Goal: Task Accomplishment & Management: Manage account settings

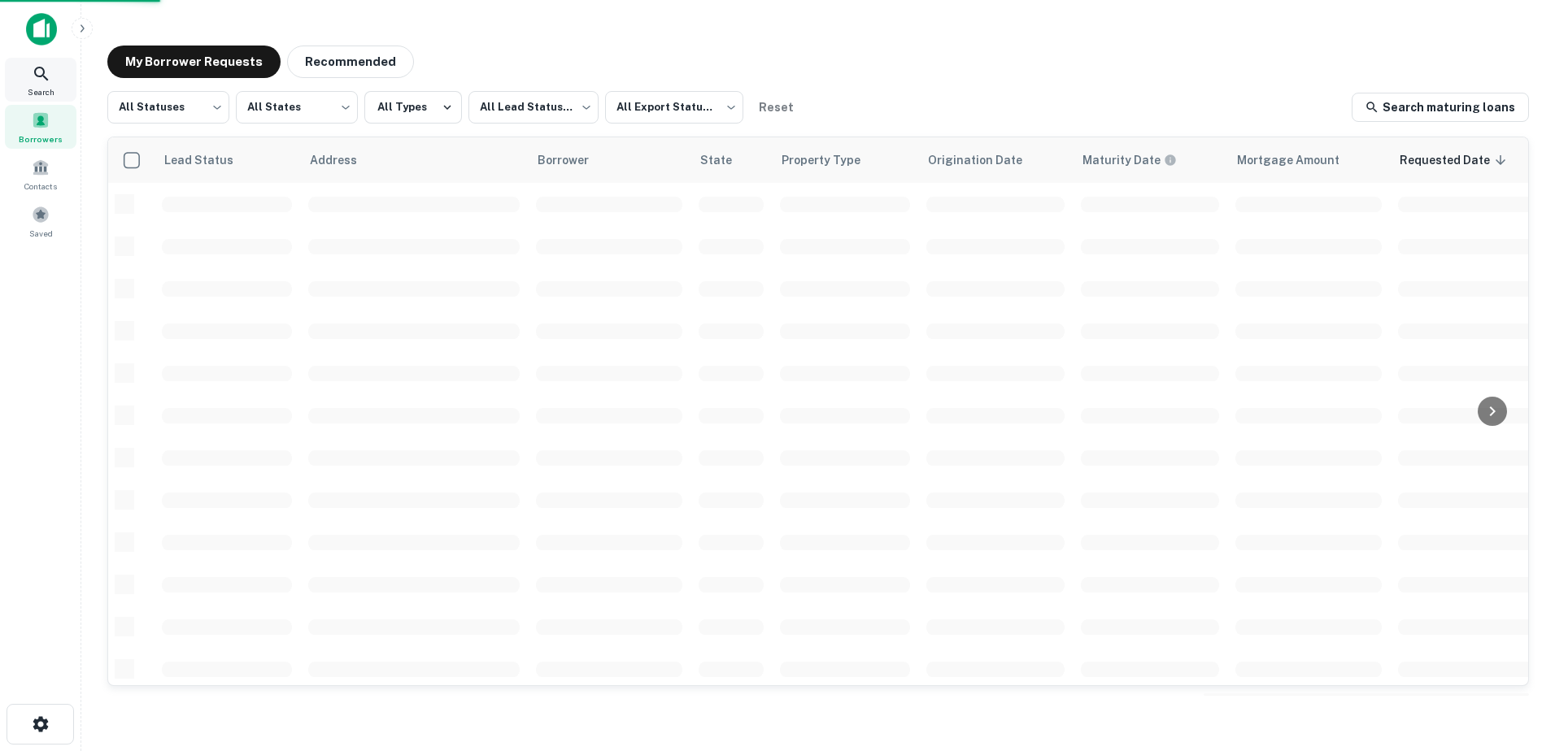
click at [60, 80] on div "Search" at bounding box center [41, 80] width 72 height 44
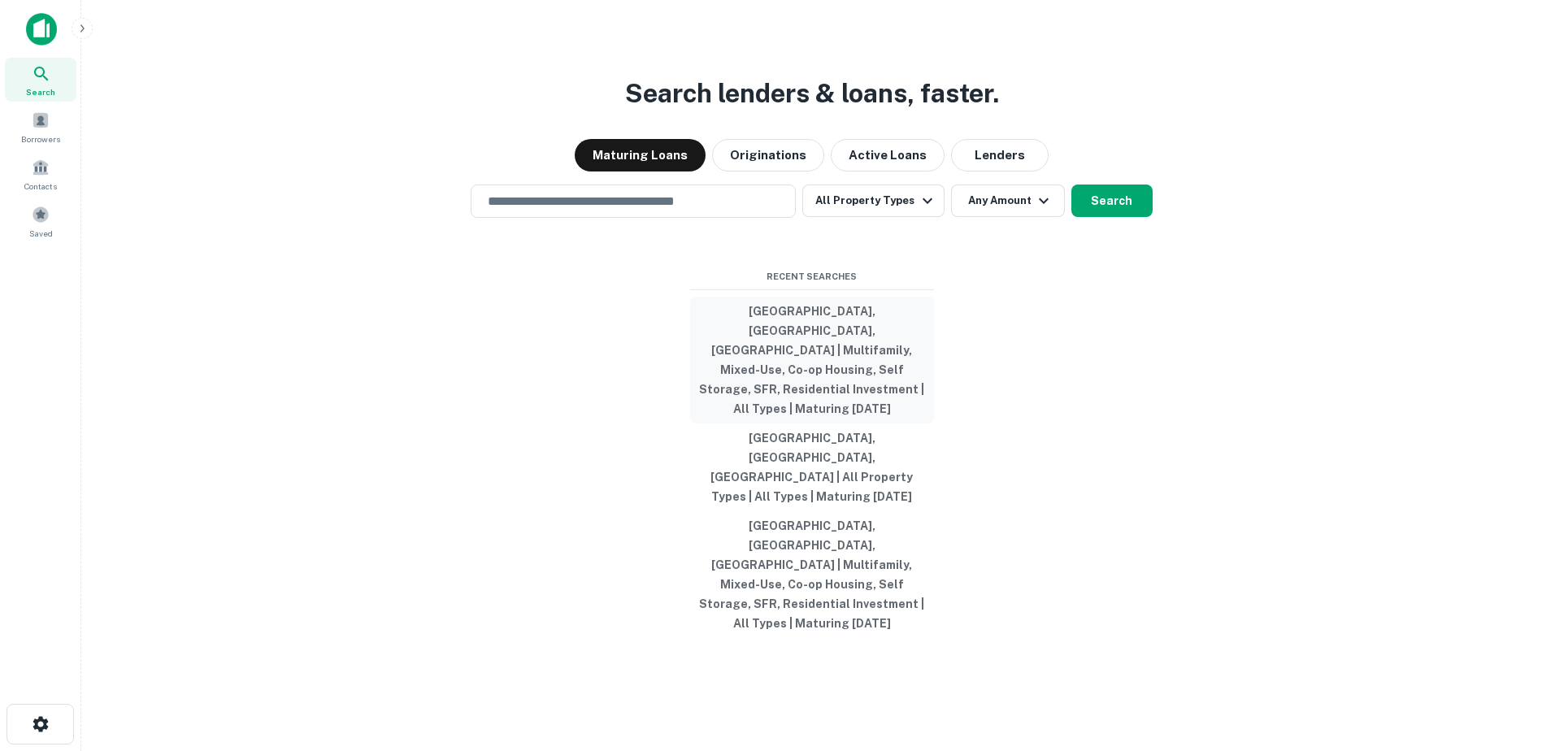
click at [893, 410] on button "Cape May County, NJ, USA | Multifamily, Mixed-Use, Co-op Housing, Self Storage,…" at bounding box center [812, 360] width 244 height 127
type input "**********"
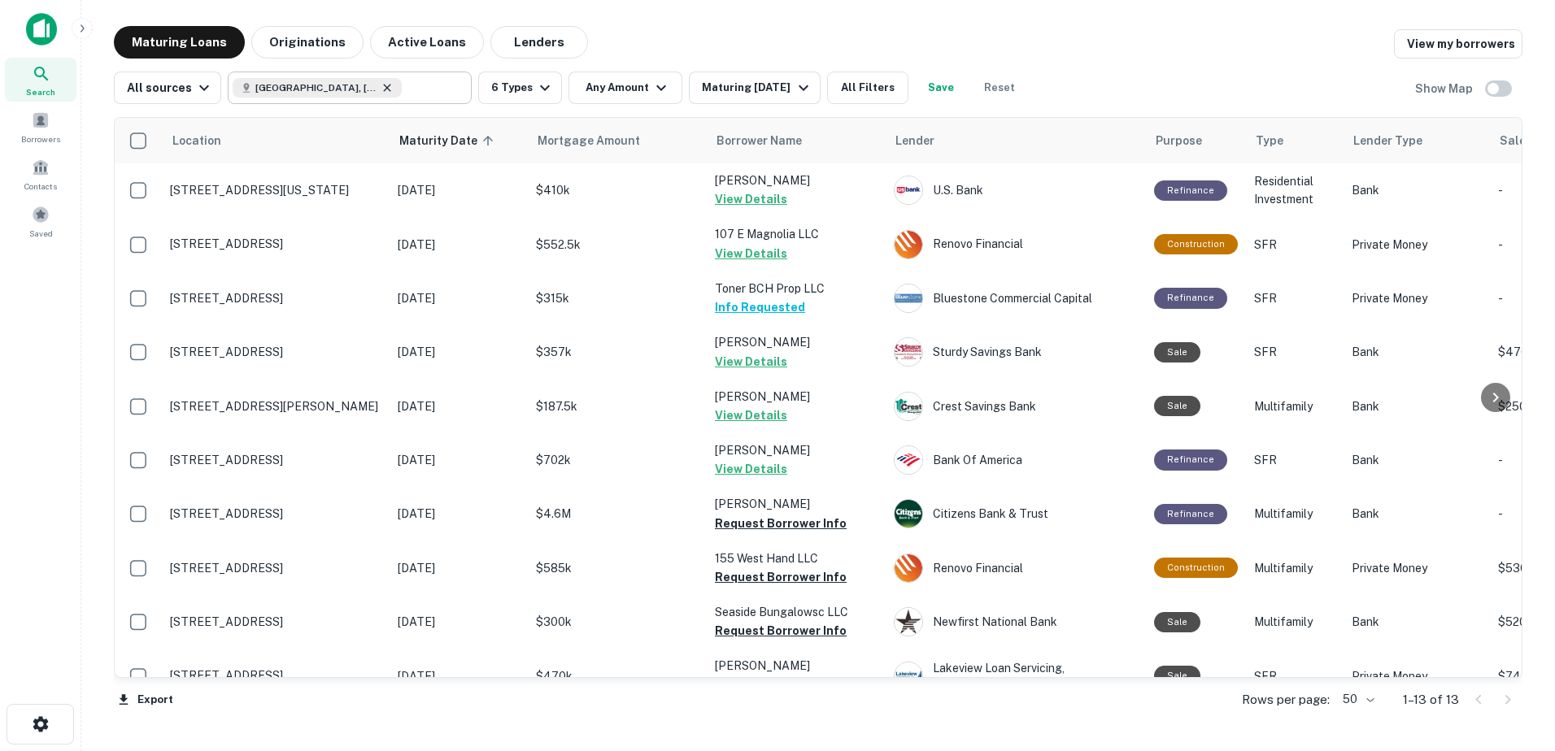
click at [384, 88] on icon at bounding box center [387, 87] width 13 height 13
type input "**********"
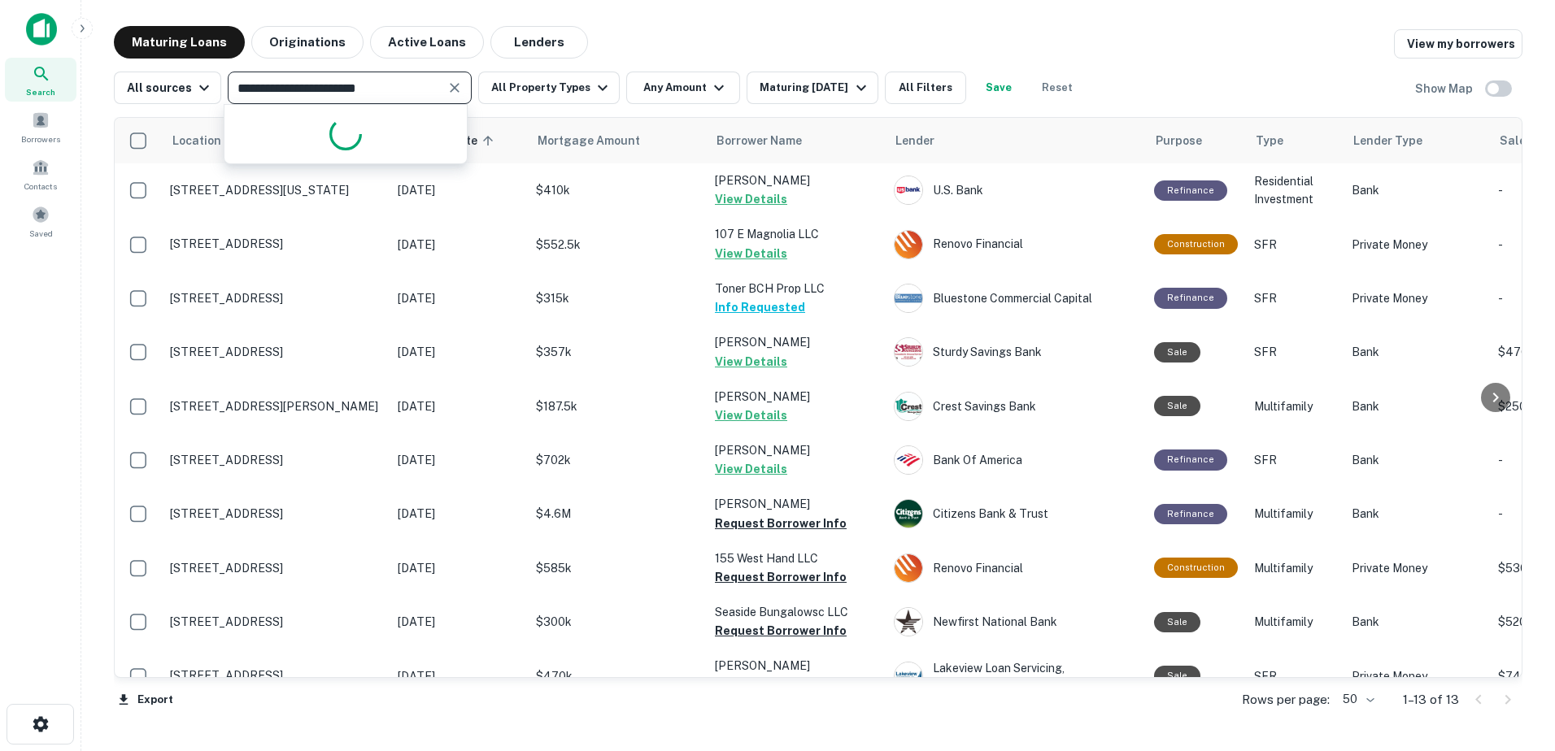
click at [384, 88] on input "**********" at bounding box center [336, 87] width 207 height 23
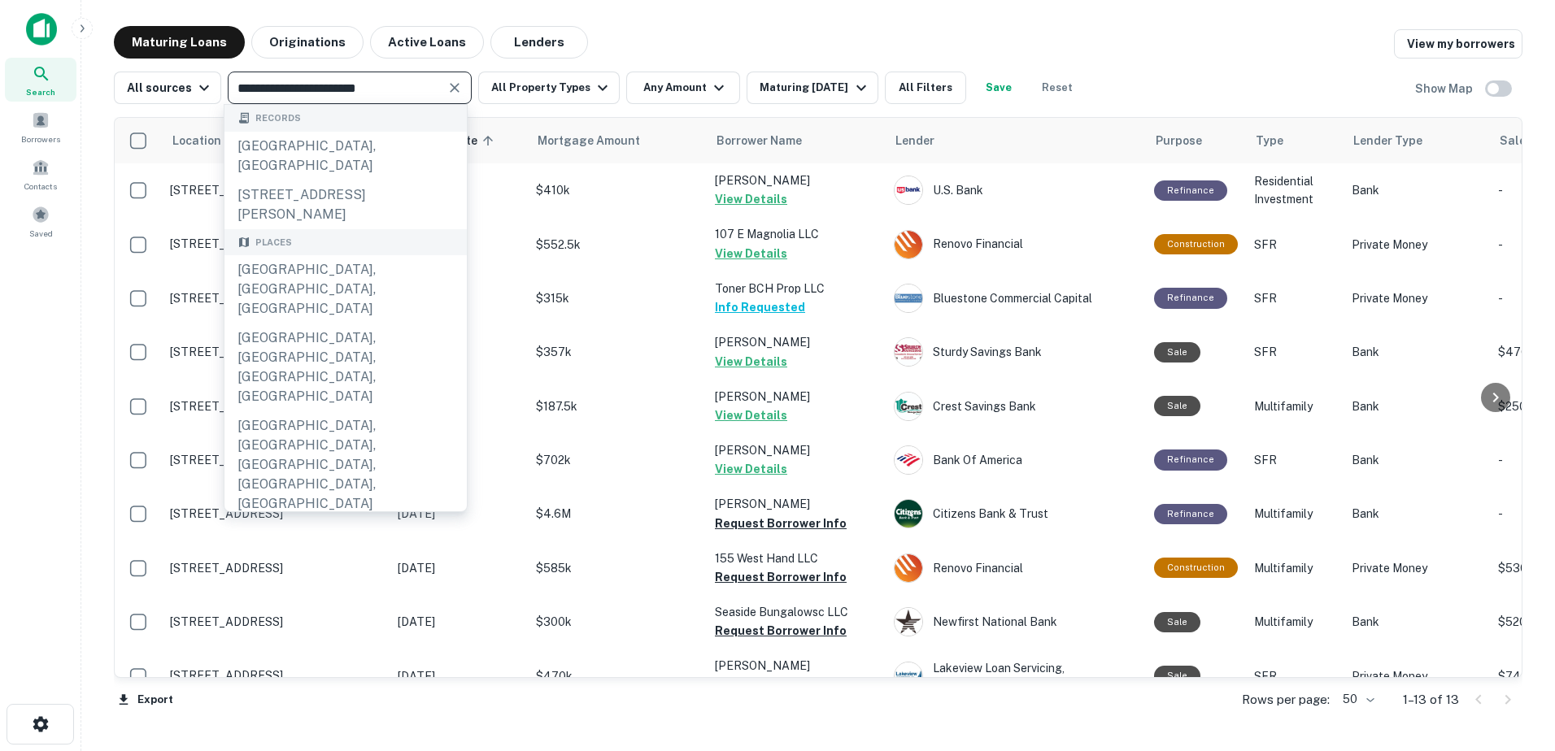
click at [453, 85] on icon "Clear" at bounding box center [455, 88] width 10 height 10
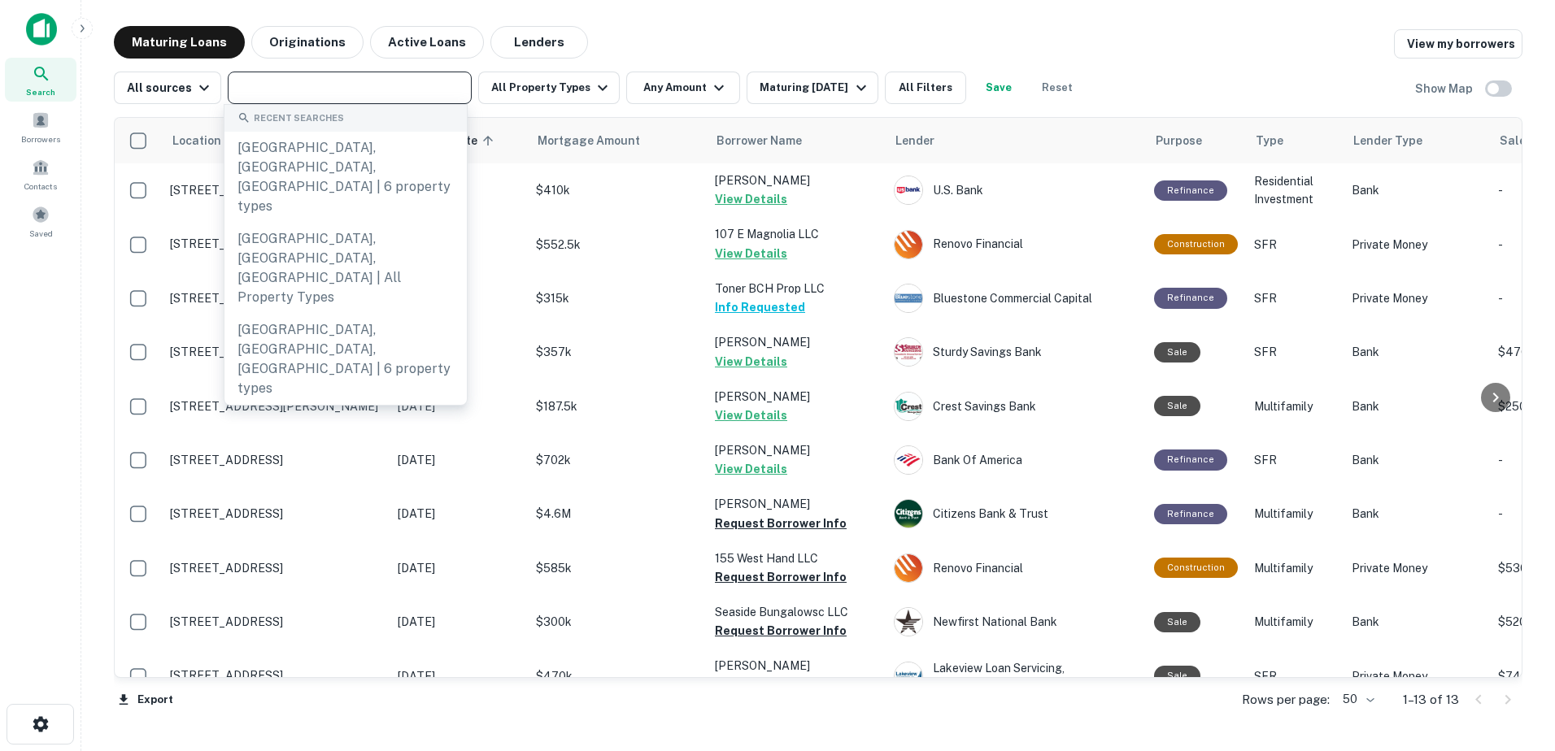
click at [356, 90] on input "text" at bounding box center [349, 87] width 232 height 23
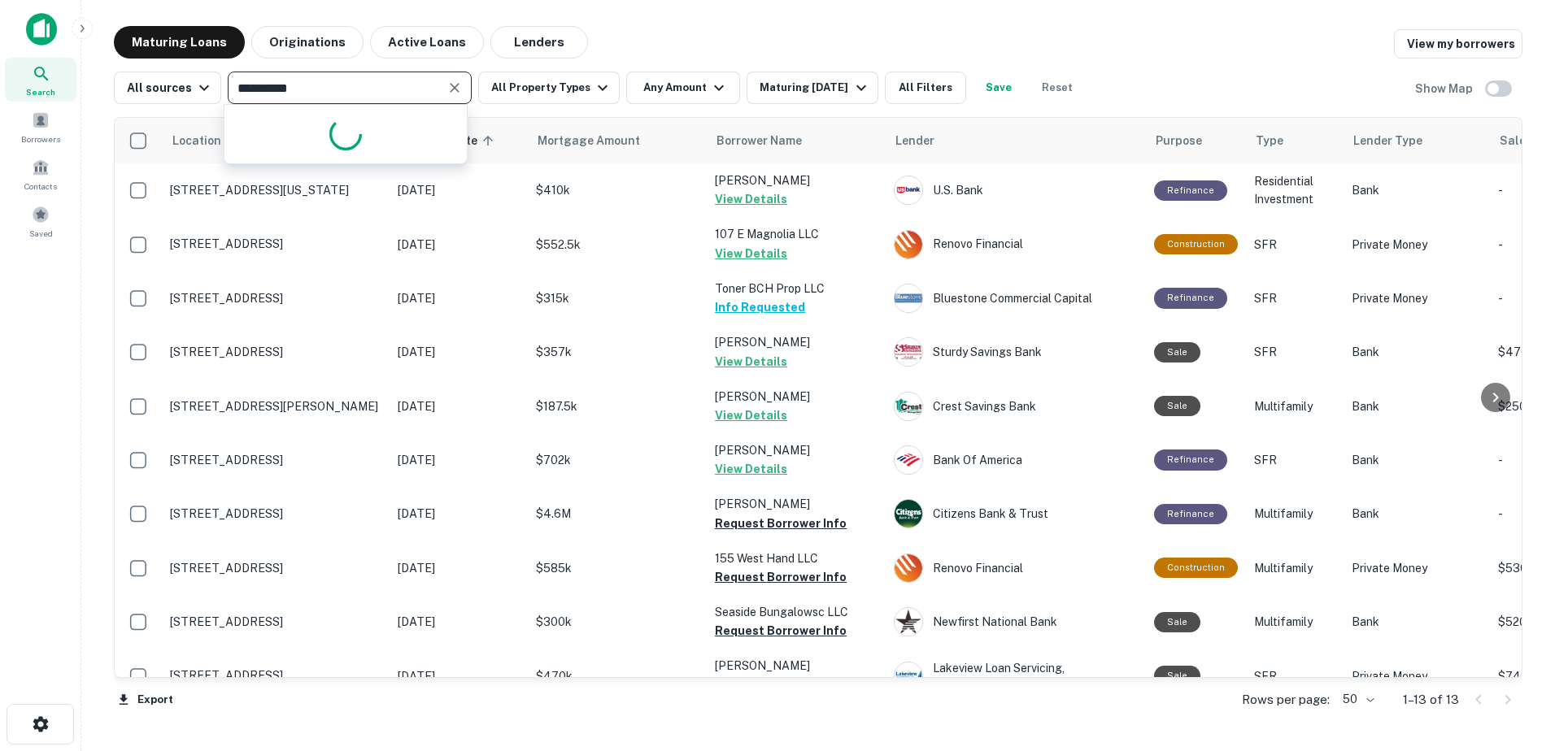
type input "**********"
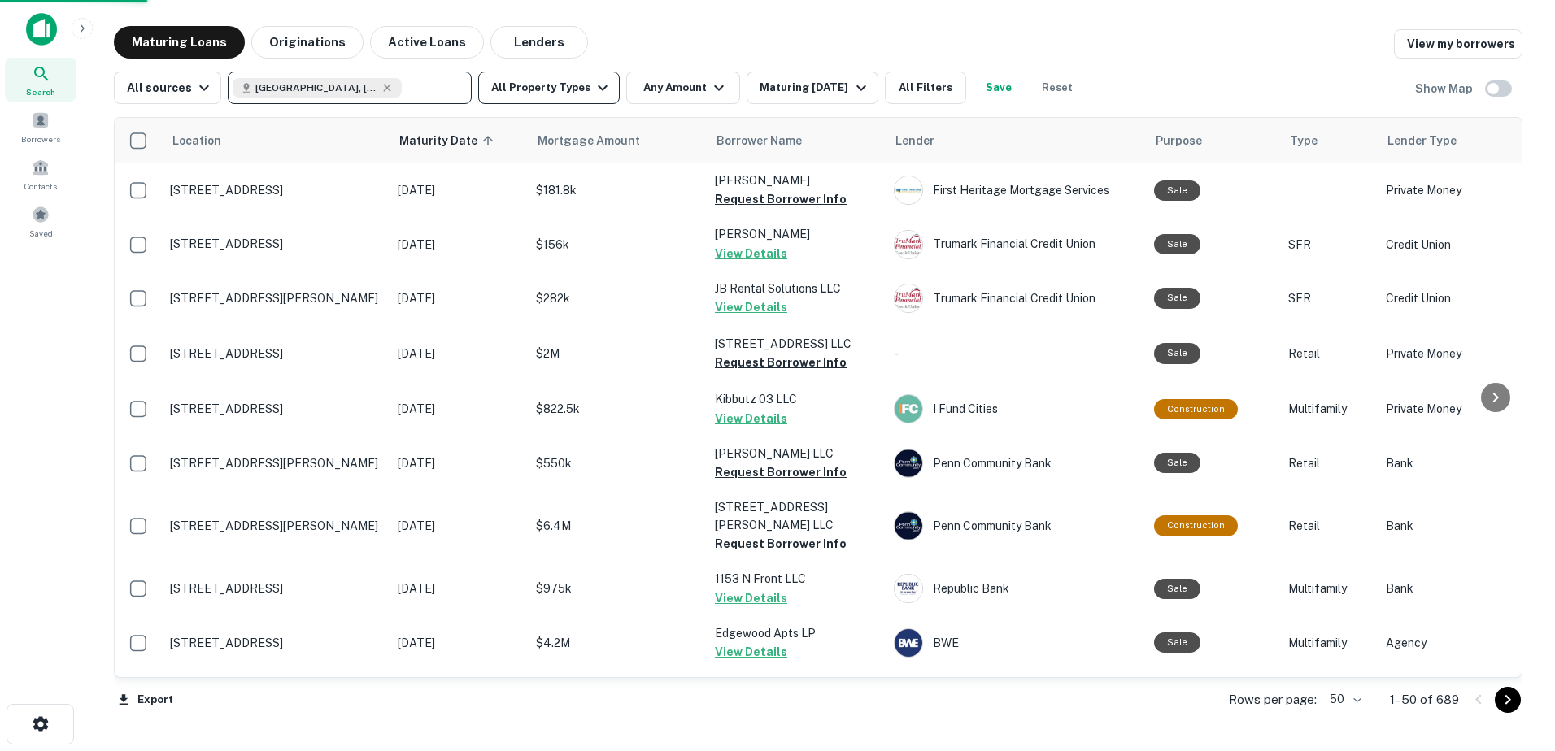
click at [593, 83] on icon "button" at bounding box center [603, 88] width 20 height 20
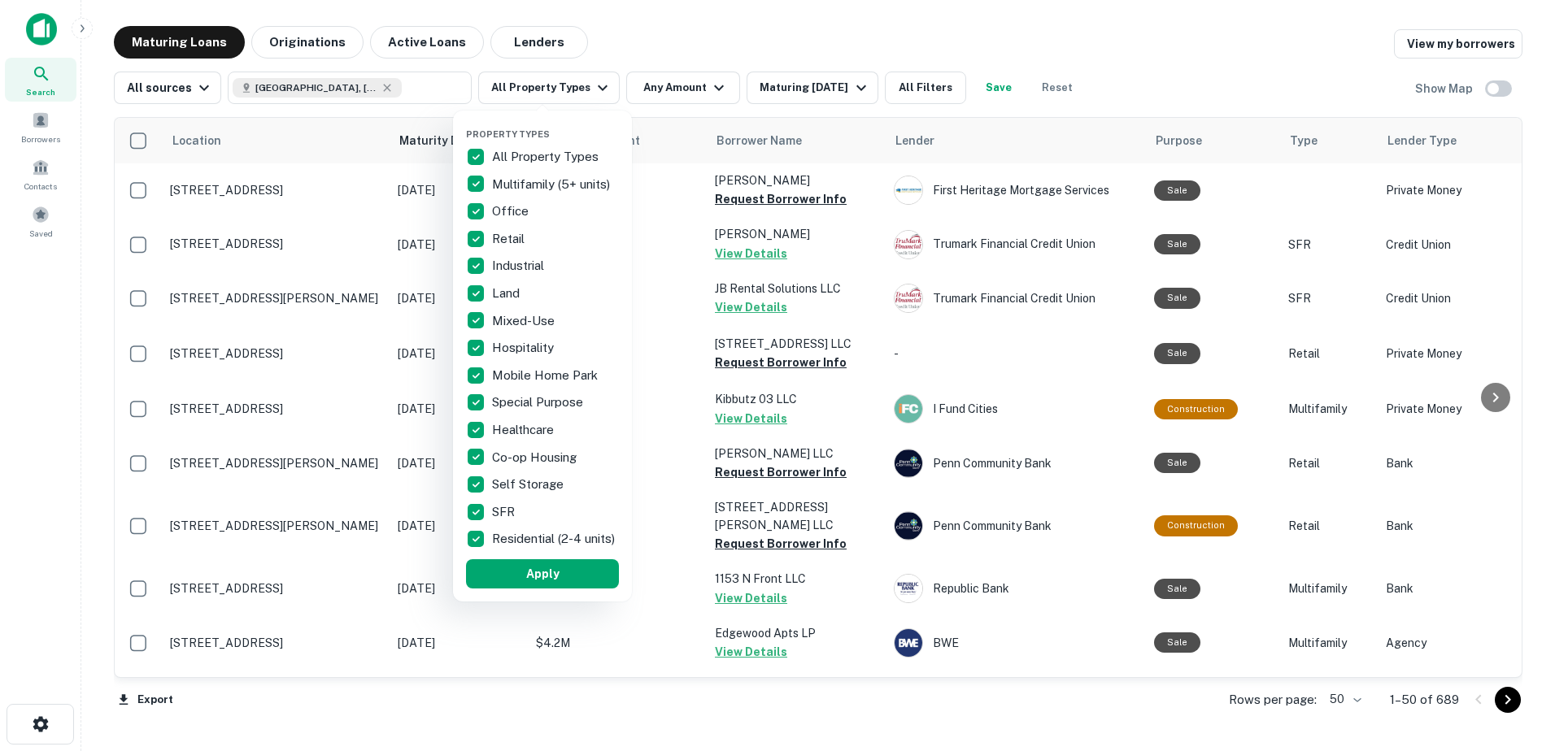
click at [511, 211] on p "Office" at bounding box center [512, 212] width 40 height 20
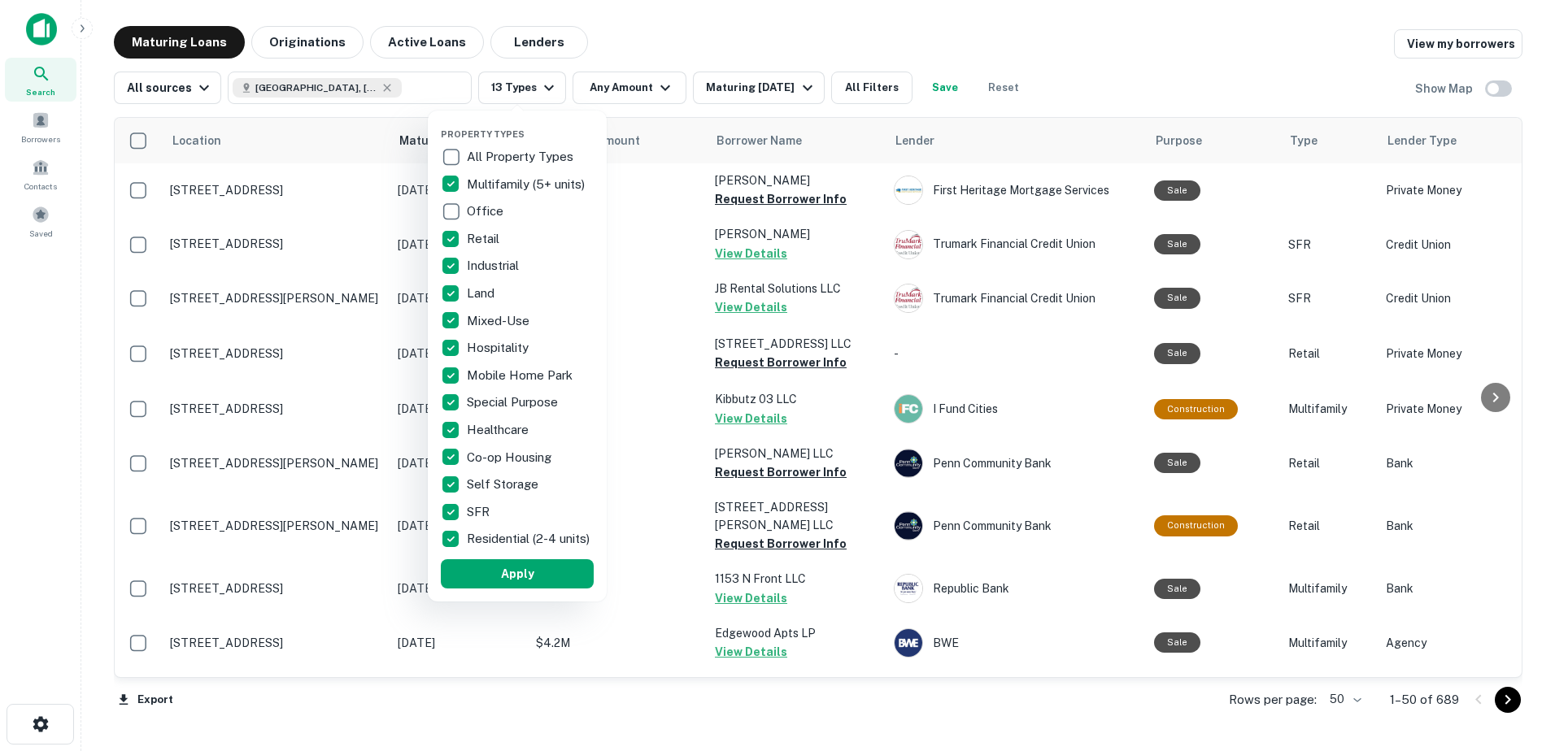
click at [485, 237] on p "Retail" at bounding box center [485, 239] width 36 height 20
click at [483, 263] on p "Industrial" at bounding box center [494, 266] width 55 height 20
click at [488, 290] on p "Land" at bounding box center [481, 294] width 31 height 20
drag, startPoint x: 487, startPoint y: 350, endPoint x: 488, endPoint y: 377, distance: 27.7
click at [488, 350] on p "Hospitality" at bounding box center [499, 348] width 65 height 20
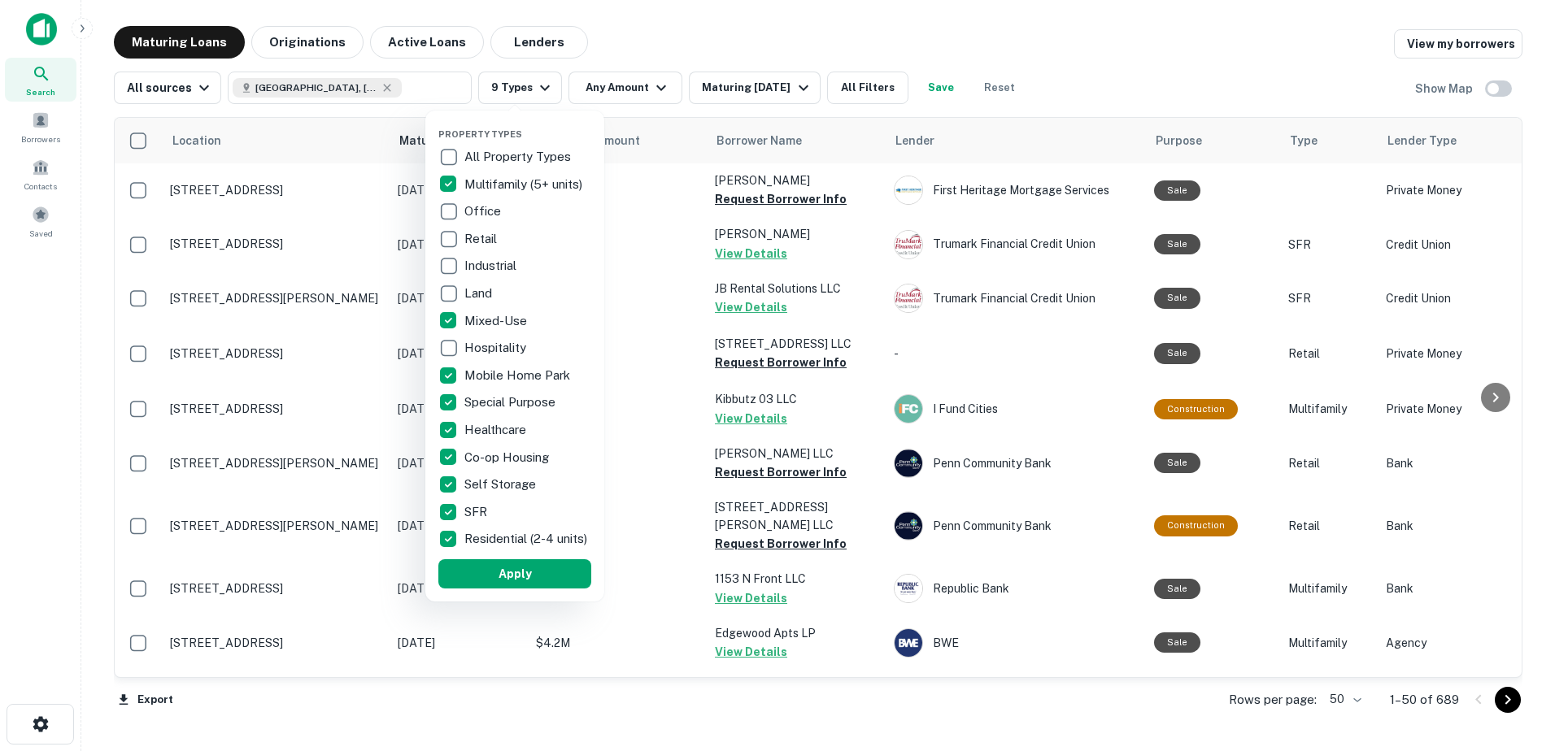
click at [488, 381] on p "Mobile Home Park" at bounding box center [518, 376] width 109 height 20
click at [485, 401] on p "Special Purpose" at bounding box center [511, 403] width 94 height 20
click at [482, 430] on p "Healthcare" at bounding box center [496, 430] width 65 height 20
click at [499, 579] on button "Apply" at bounding box center [514, 573] width 153 height 29
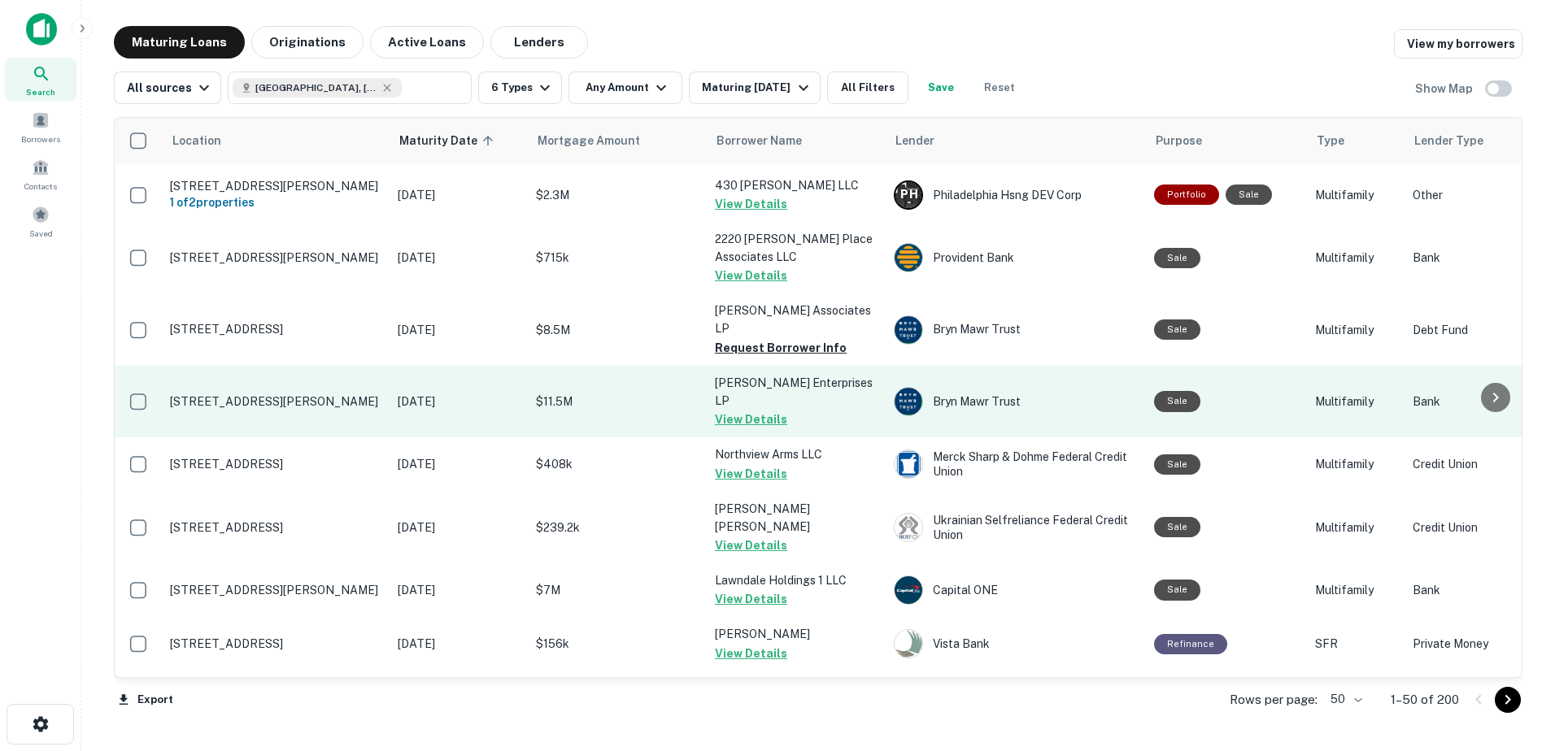
scroll to position [1301, 0]
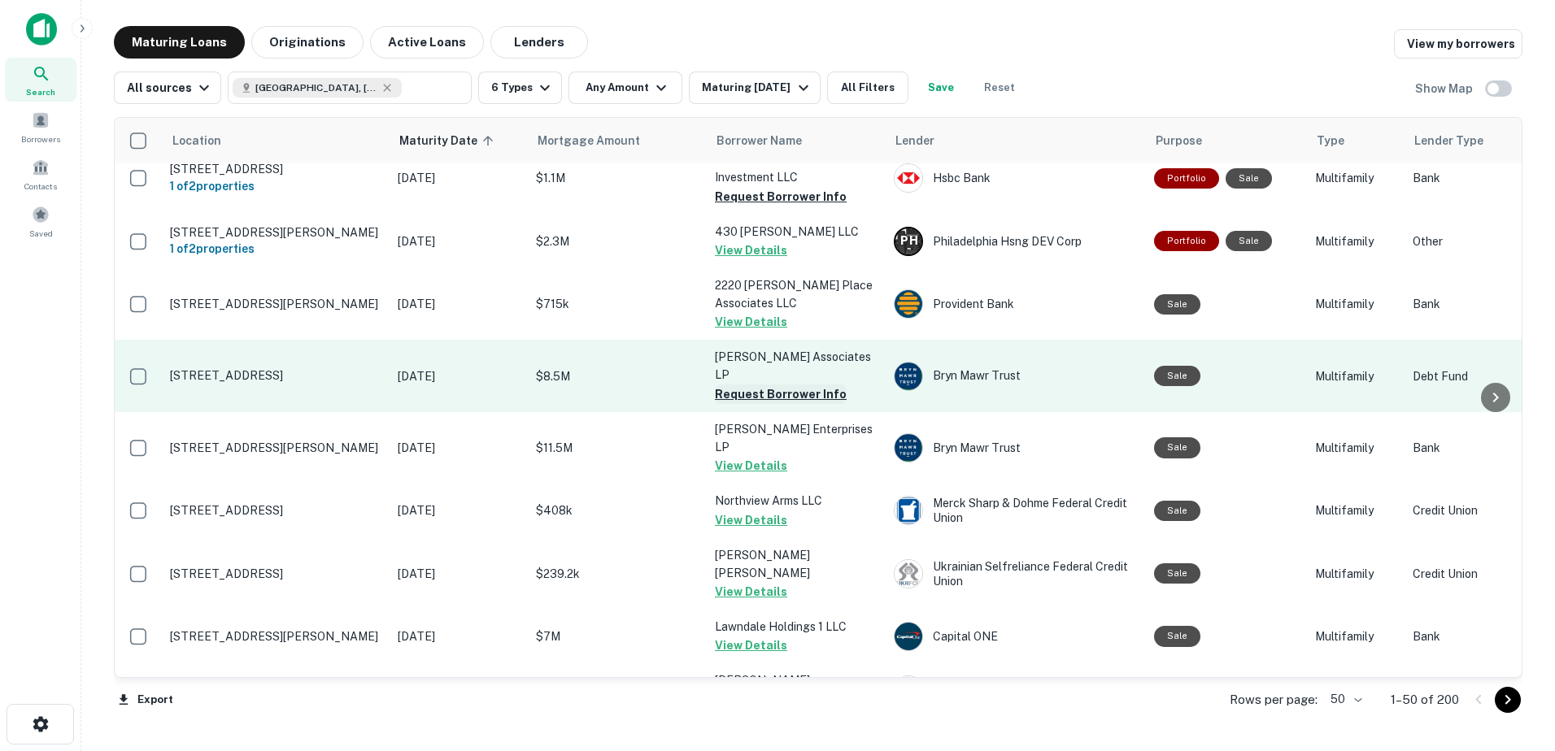
click at [802, 385] on button "Request Borrower Info" at bounding box center [781, 395] width 132 height 20
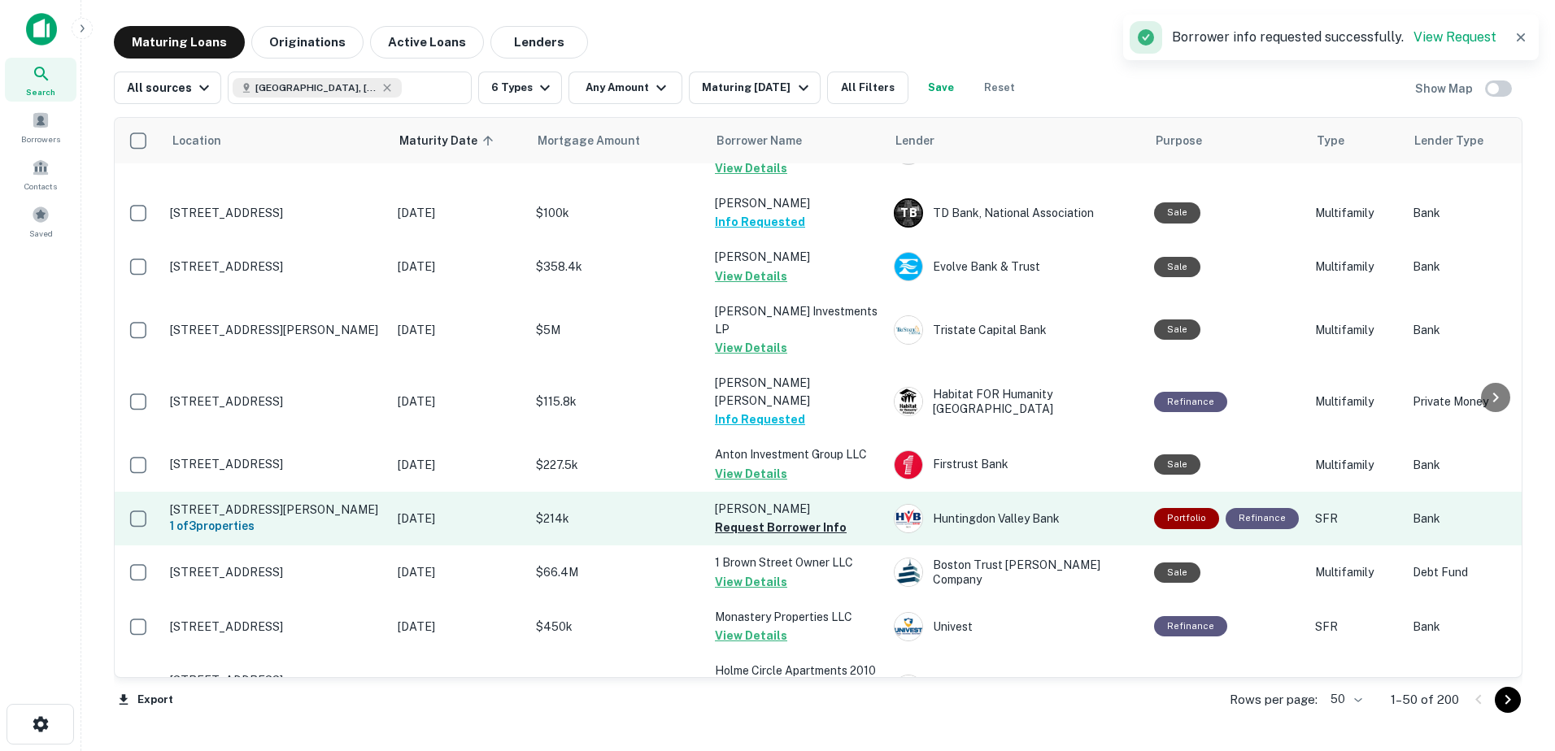
scroll to position [2172, 0]
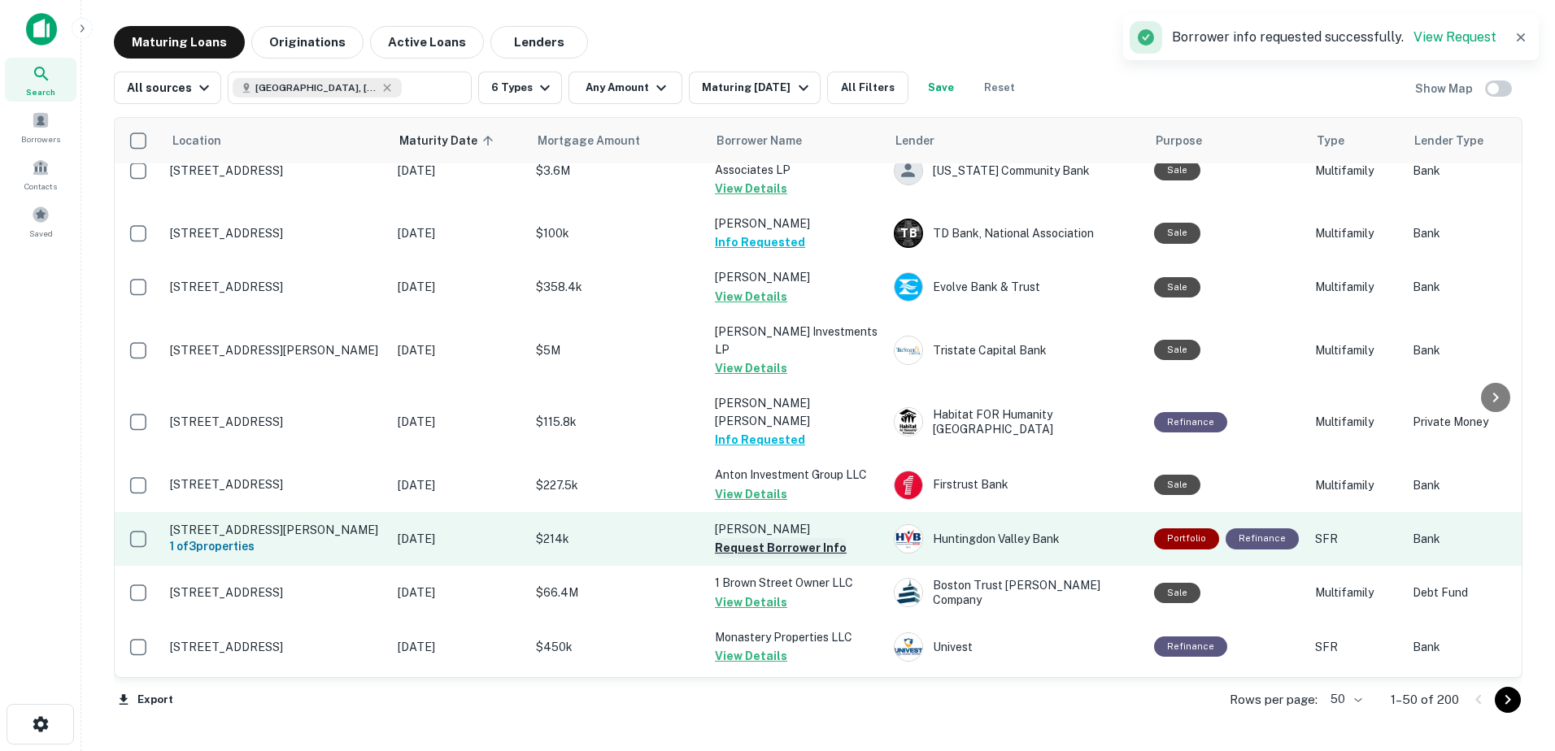
click at [795, 538] on button "Request Borrower Info" at bounding box center [781, 548] width 132 height 20
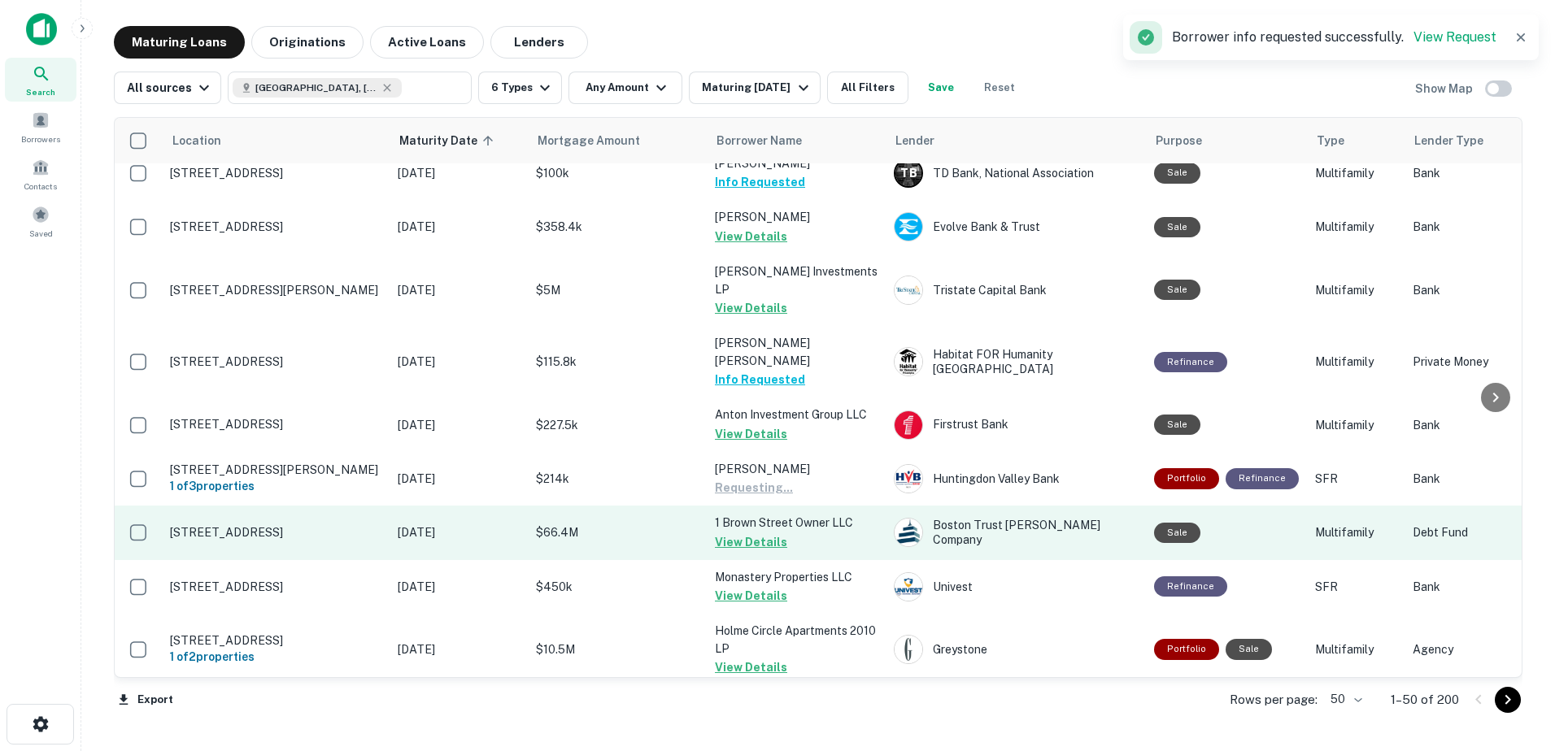
scroll to position [2334, 0]
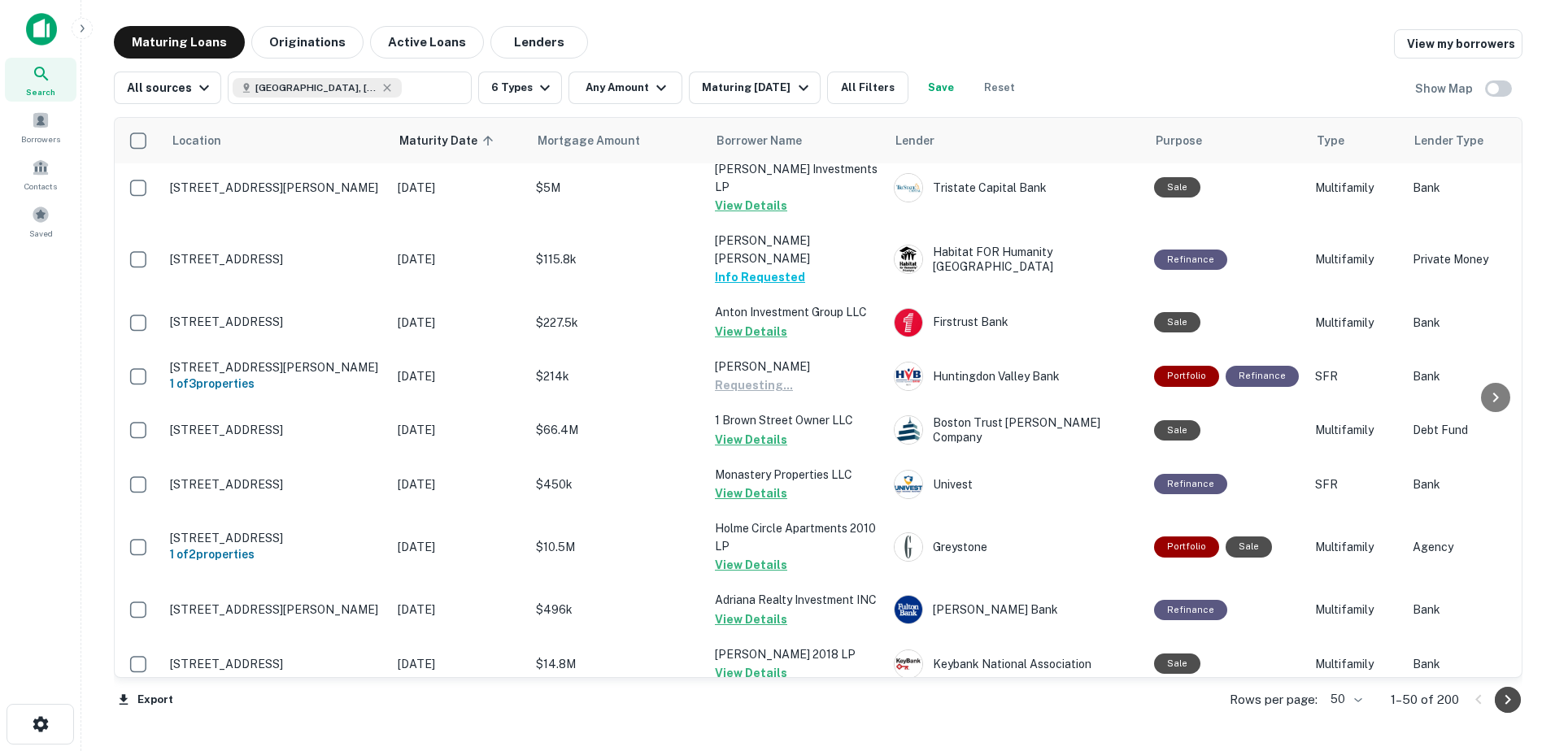
click at [1509, 702] on icon "Go to next page" at bounding box center [1508, 700] width 20 height 20
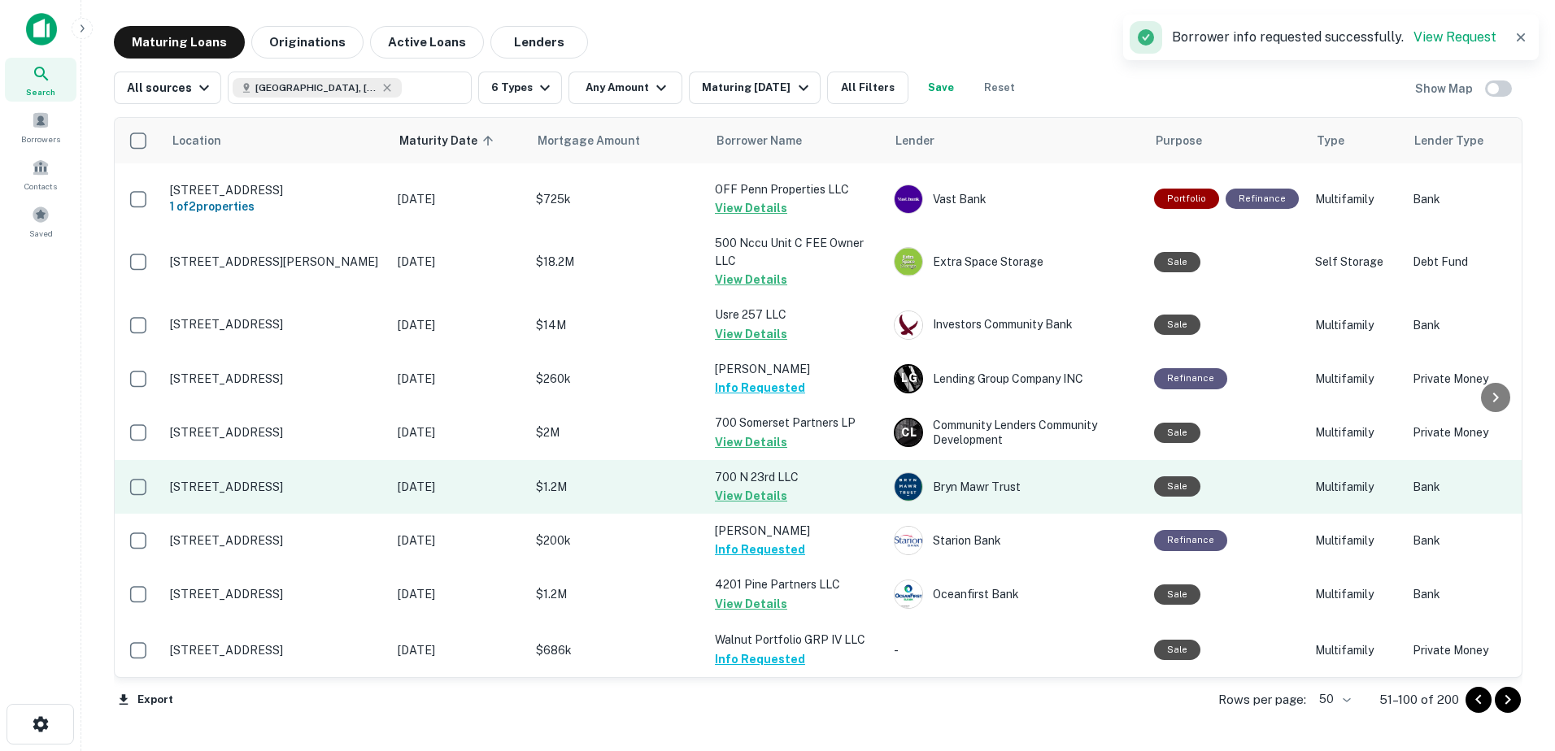
scroll to position [2386, 0]
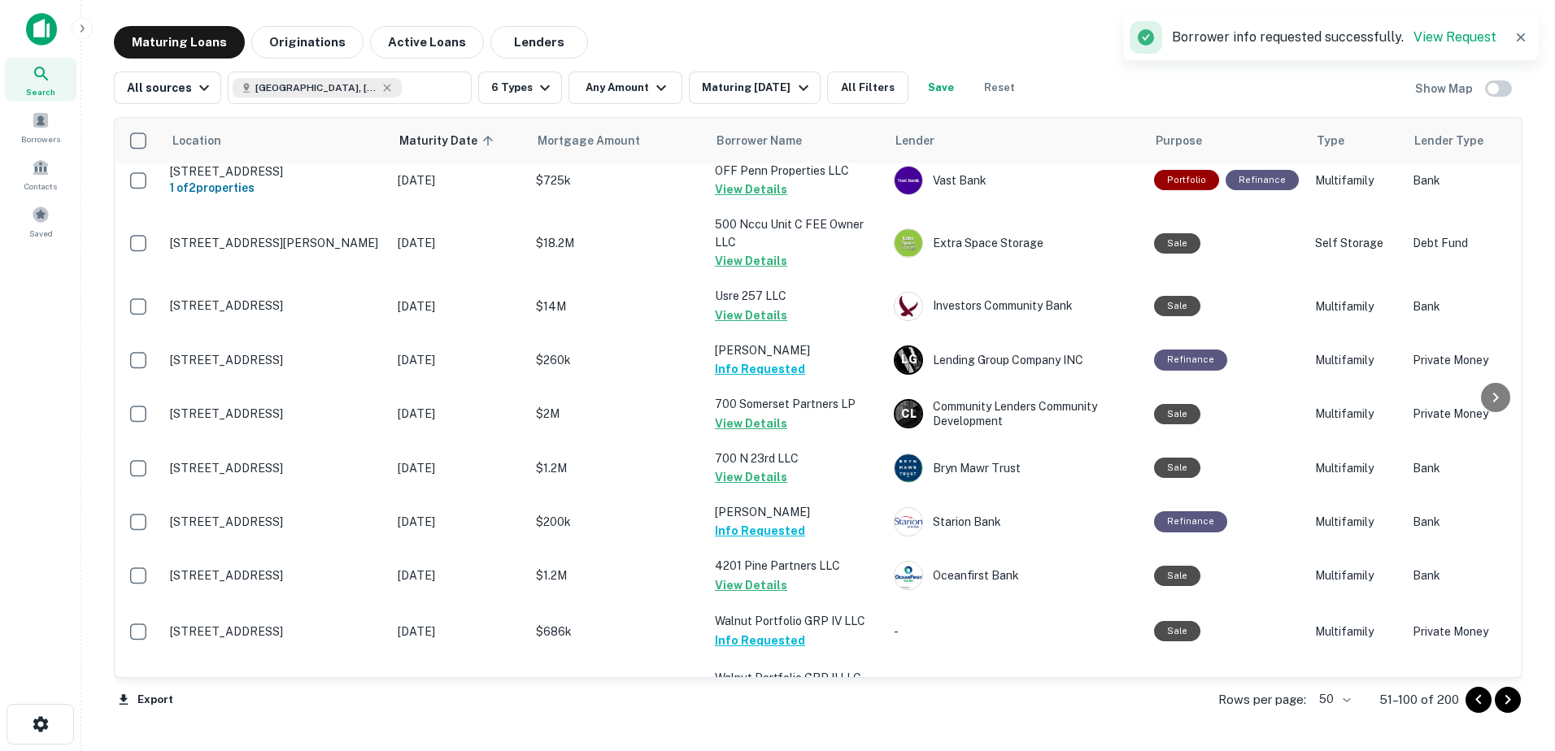
click at [1505, 702] on icon "Go to next page" at bounding box center [1508, 700] width 20 height 20
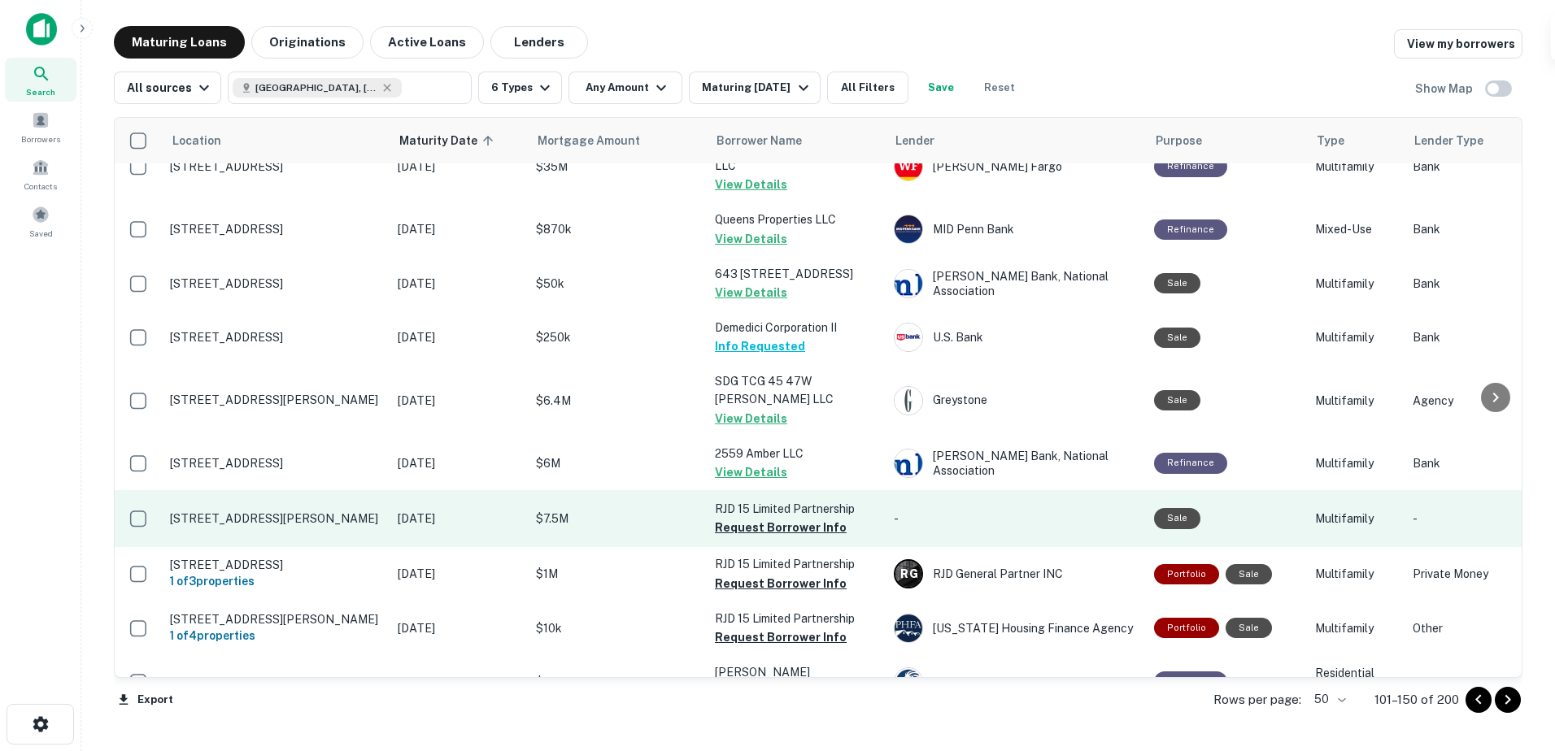
scroll to position [976, 0]
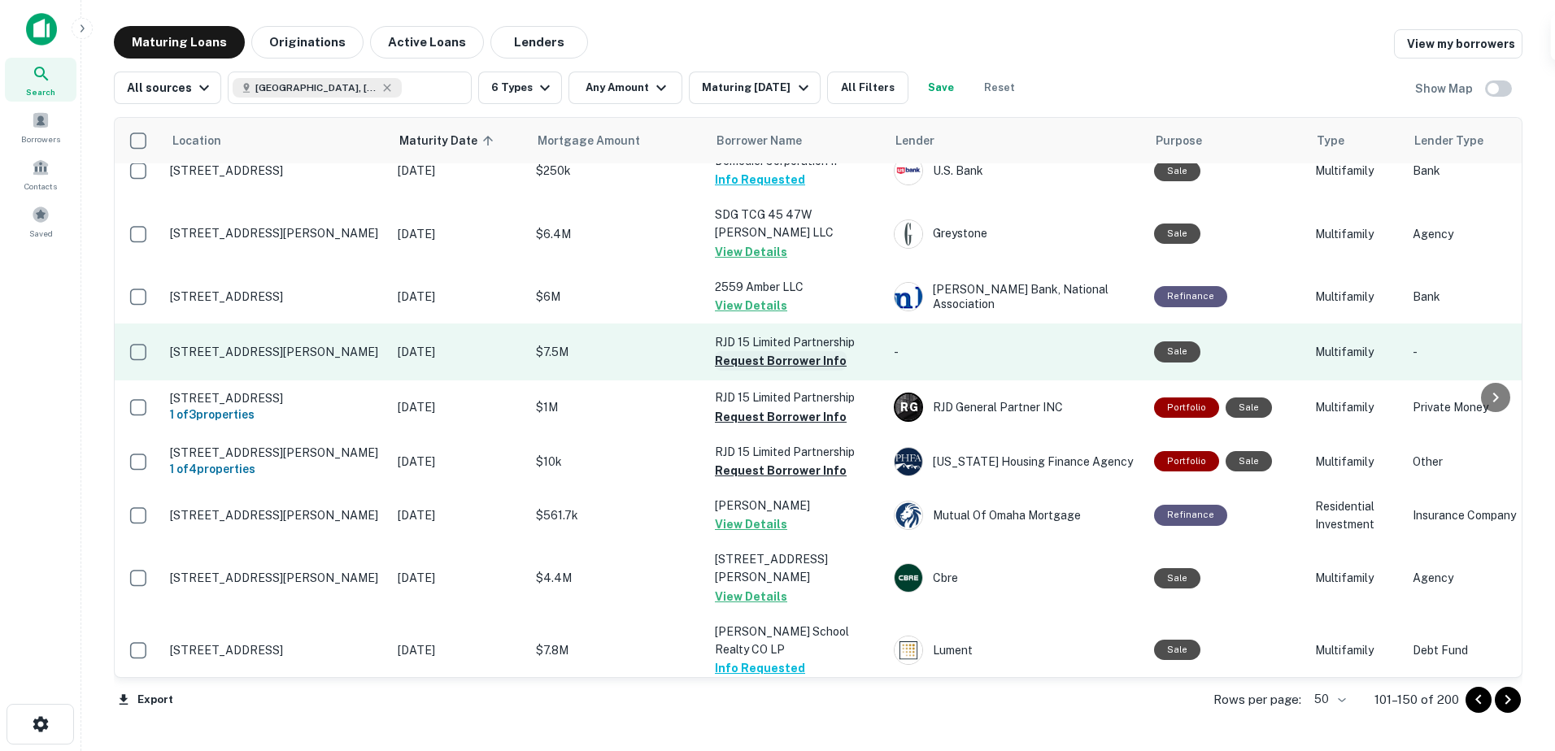
click at [787, 351] on button "Request Borrower Info" at bounding box center [781, 361] width 132 height 20
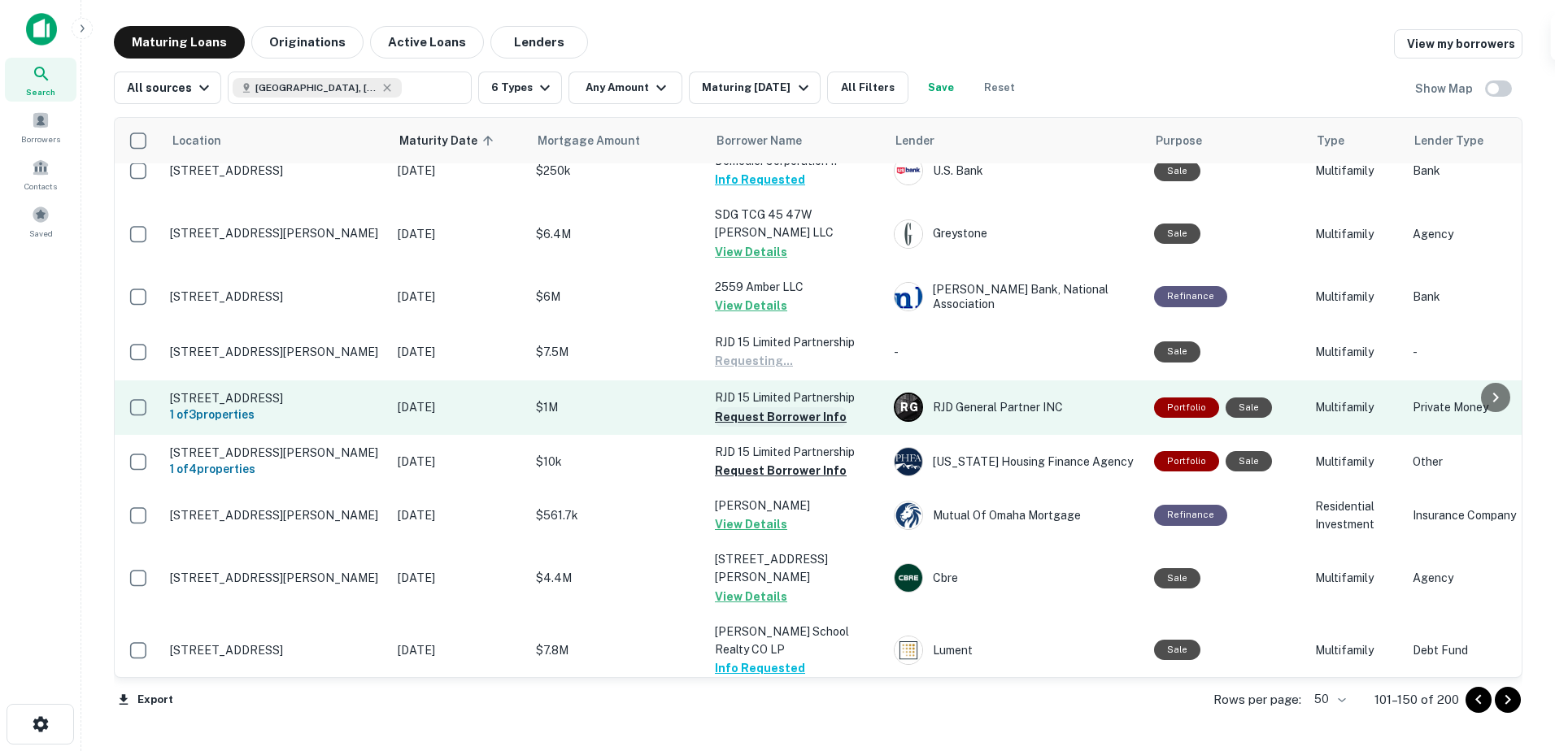
click at [787, 407] on button "Request Borrower Info" at bounding box center [781, 417] width 132 height 20
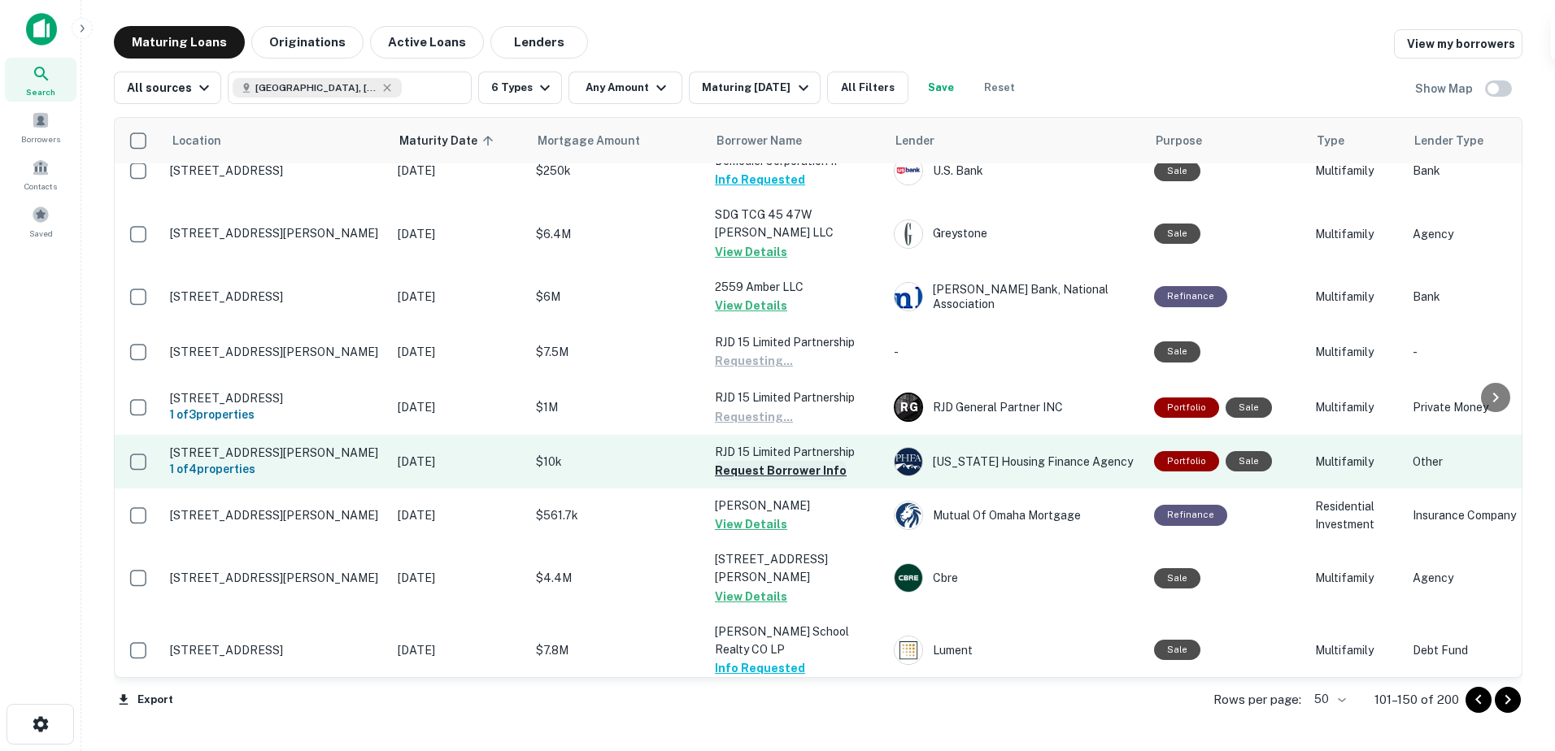
click at [772, 461] on button "Request Borrower Info" at bounding box center [781, 471] width 132 height 20
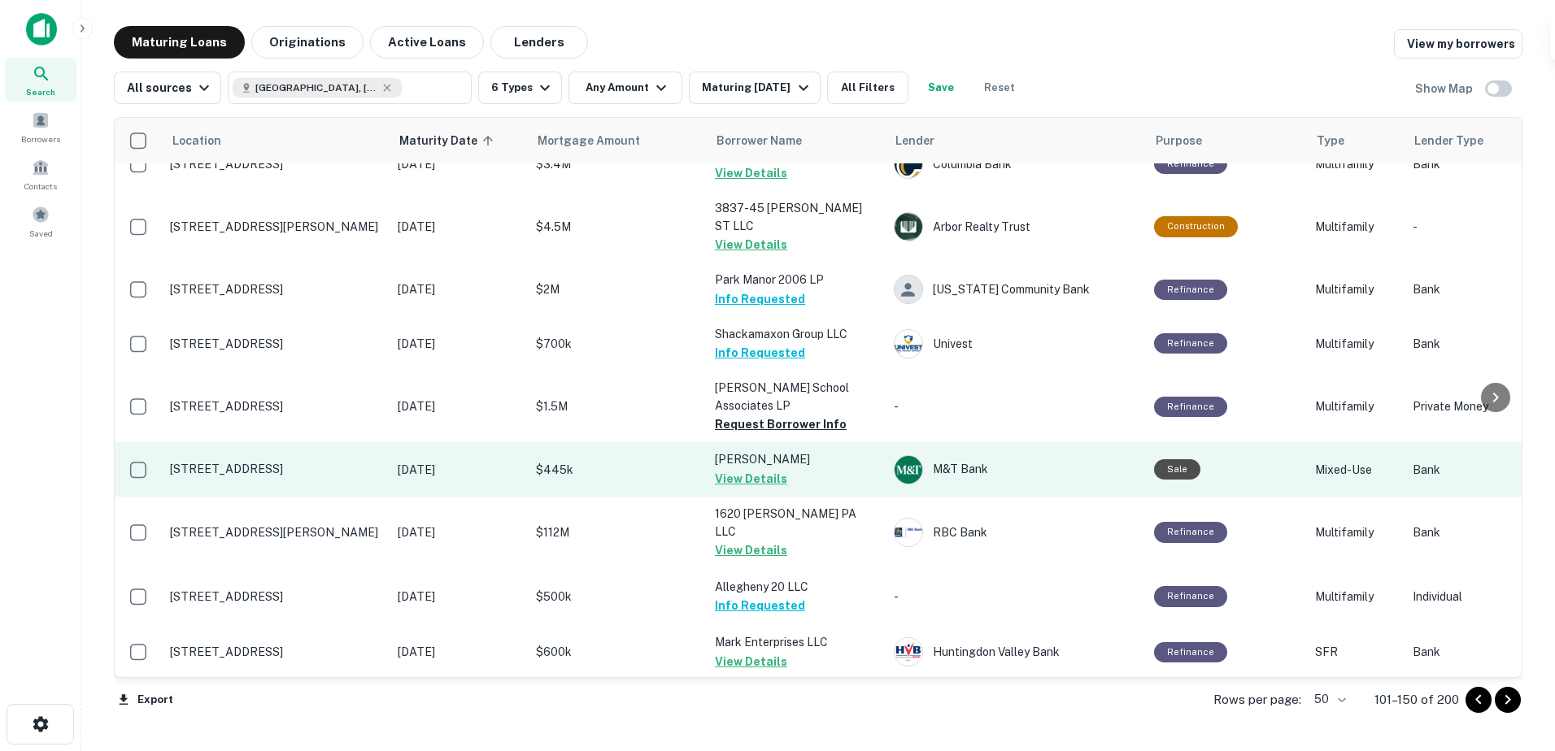
scroll to position [2320, 0]
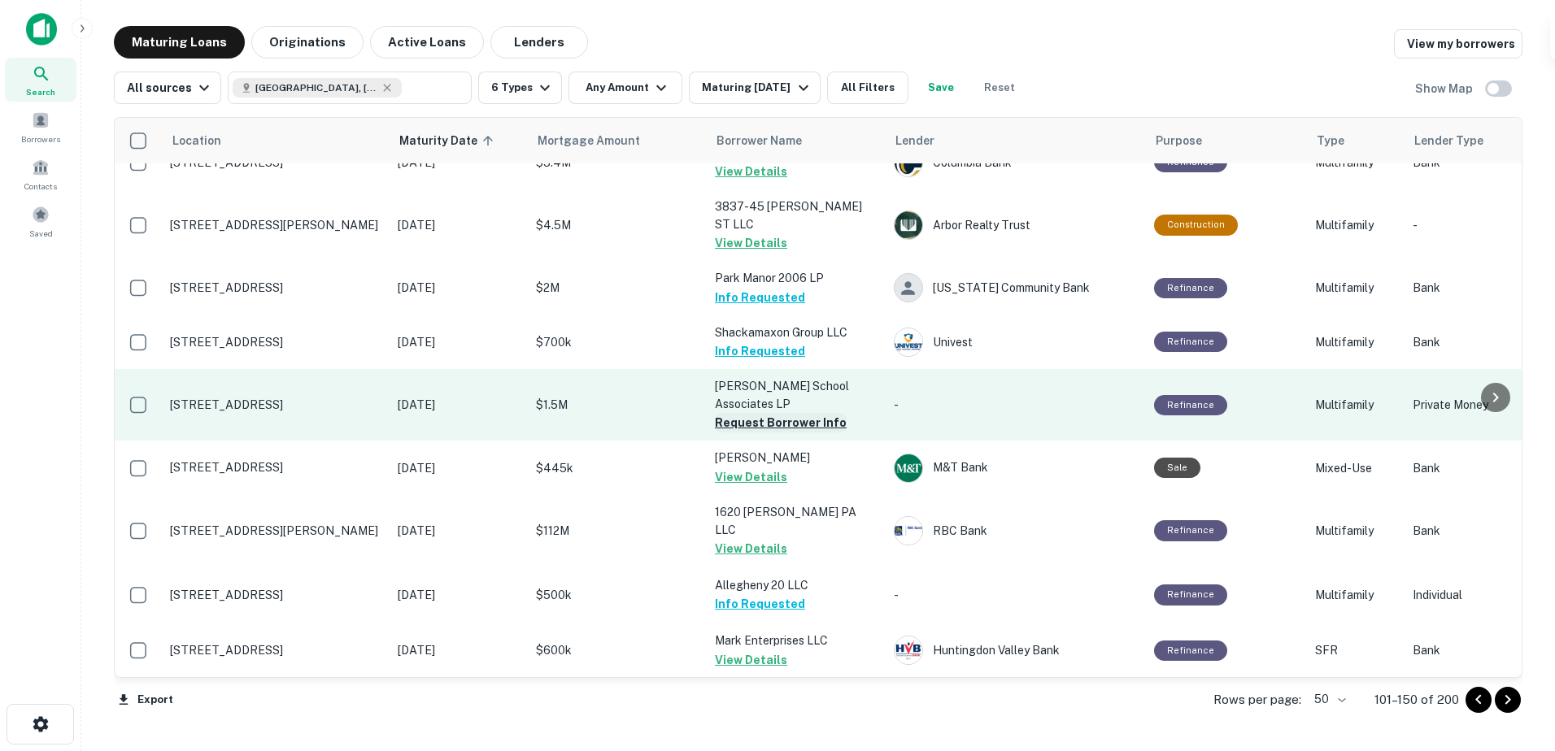
click at [785, 413] on button "Request Borrower Info" at bounding box center [781, 423] width 132 height 20
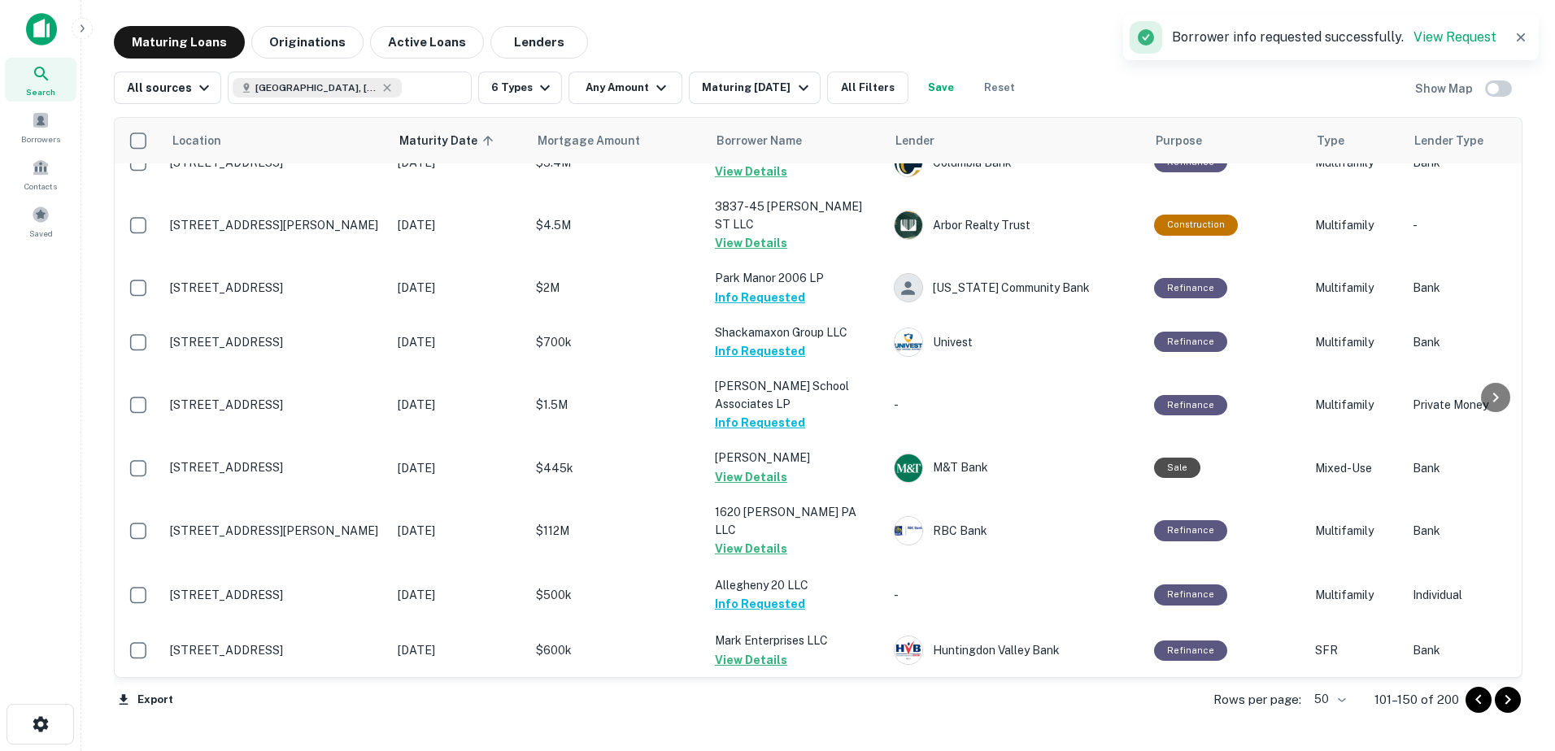
click at [1512, 706] on icon "Go to next page" at bounding box center [1508, 700] width 20 height 20
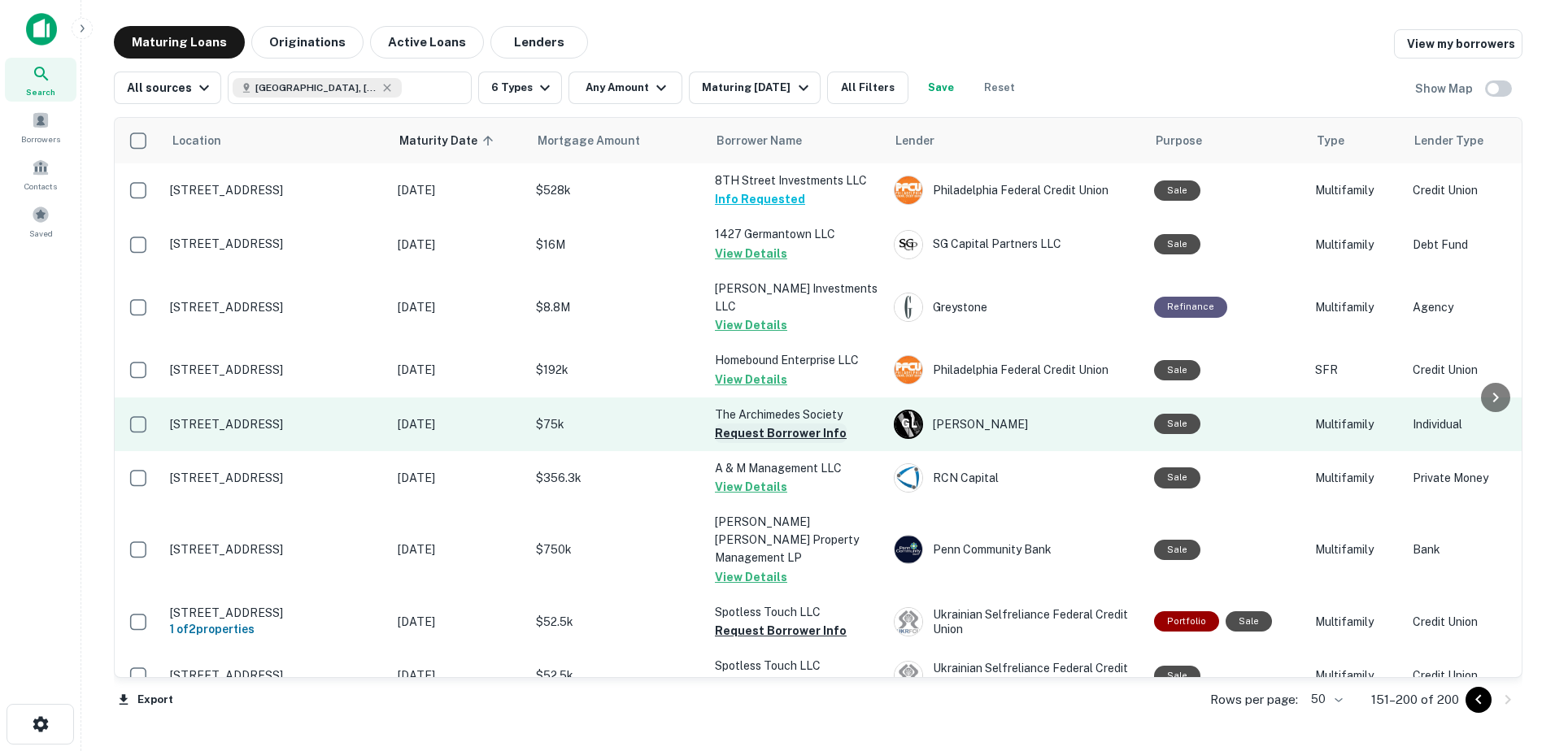
click at [799, 424] on button "Request Borrower Info" at bounding box center [781, 434] width 132 height 20
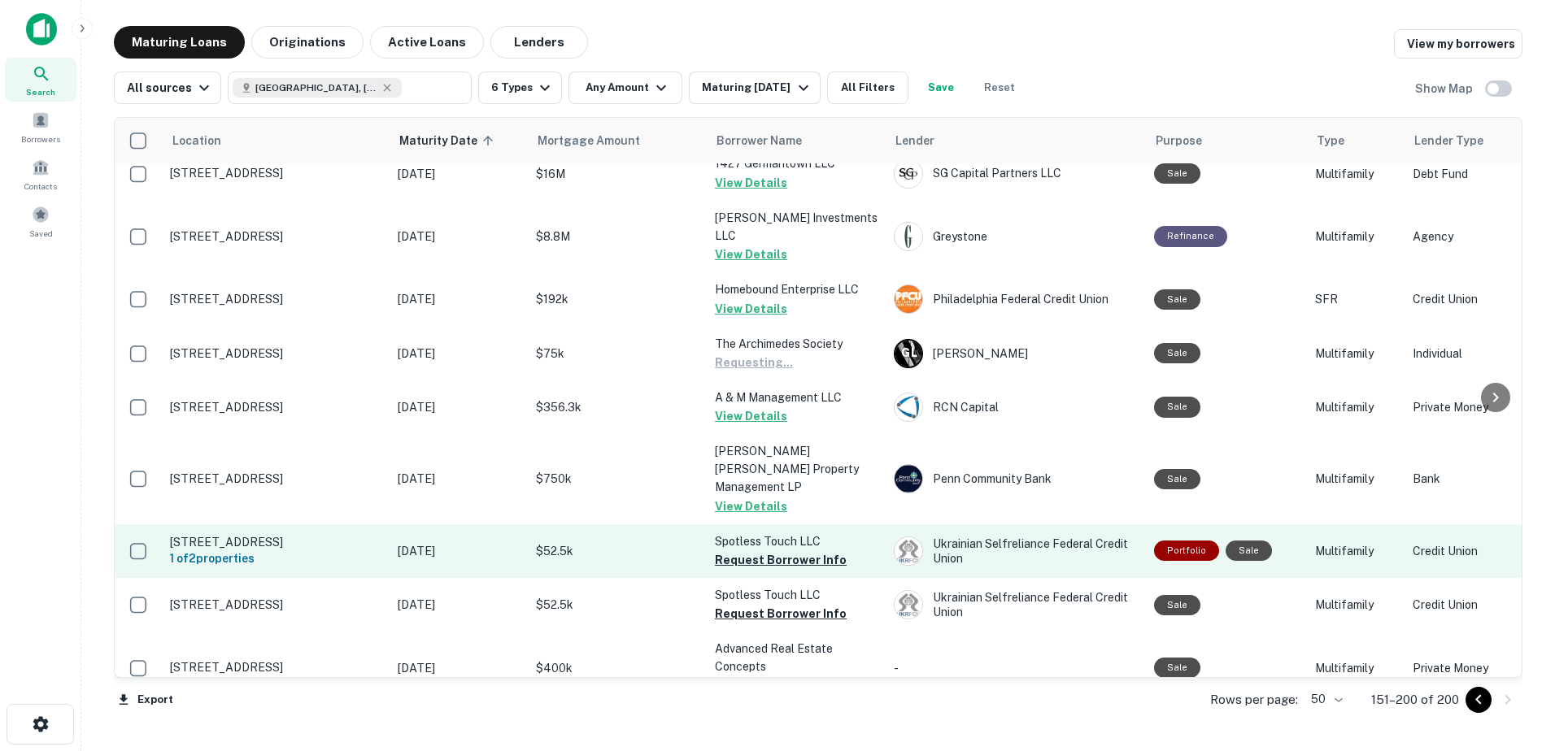
scroll to position [163, 0]
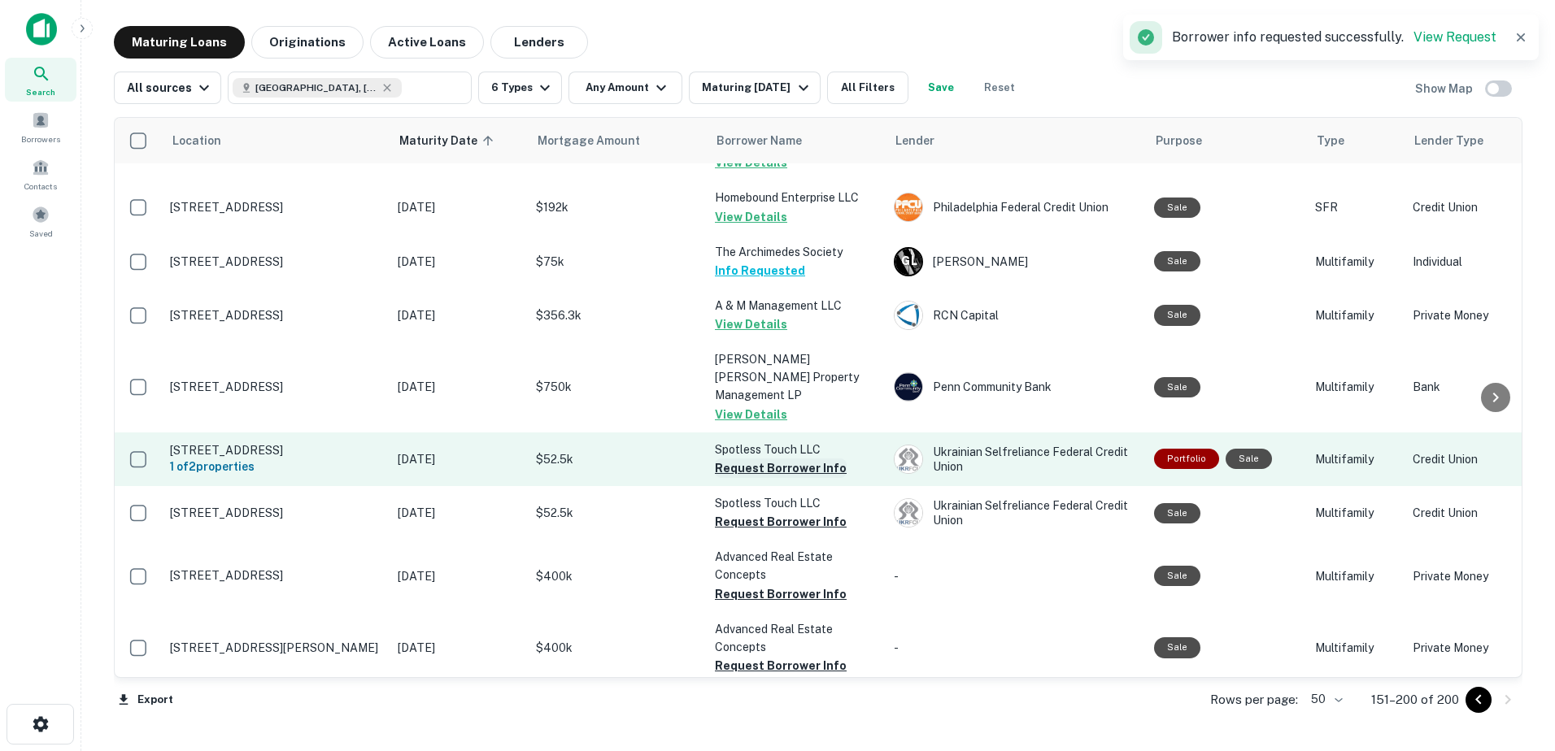
click at [793, 459] on button "Request Borrower Info" at bounding box center [781, 469] width 132 height 20
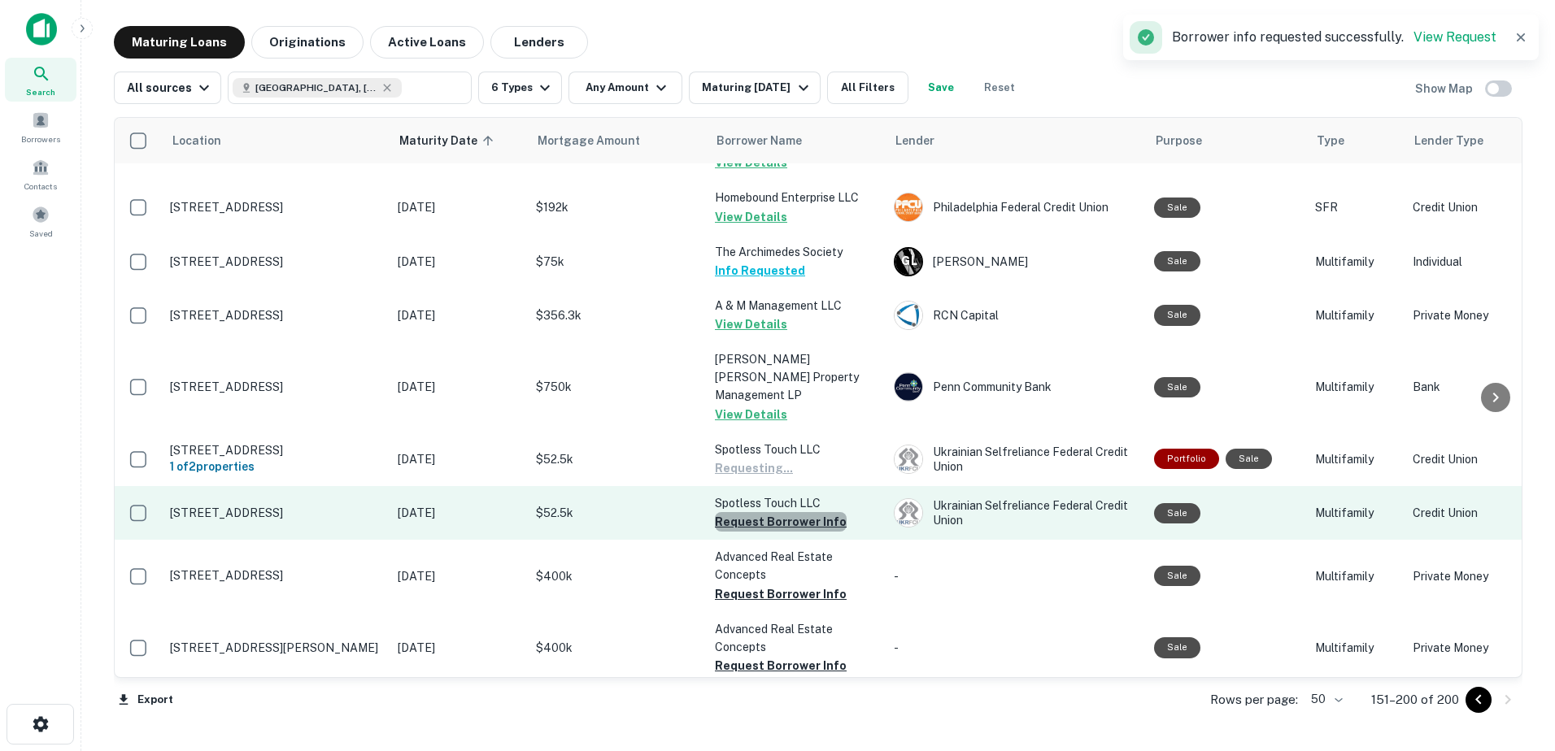
click at [788, 512] on button "Request Borrower Info" at bounding box center [781, 522] width 132 height 20
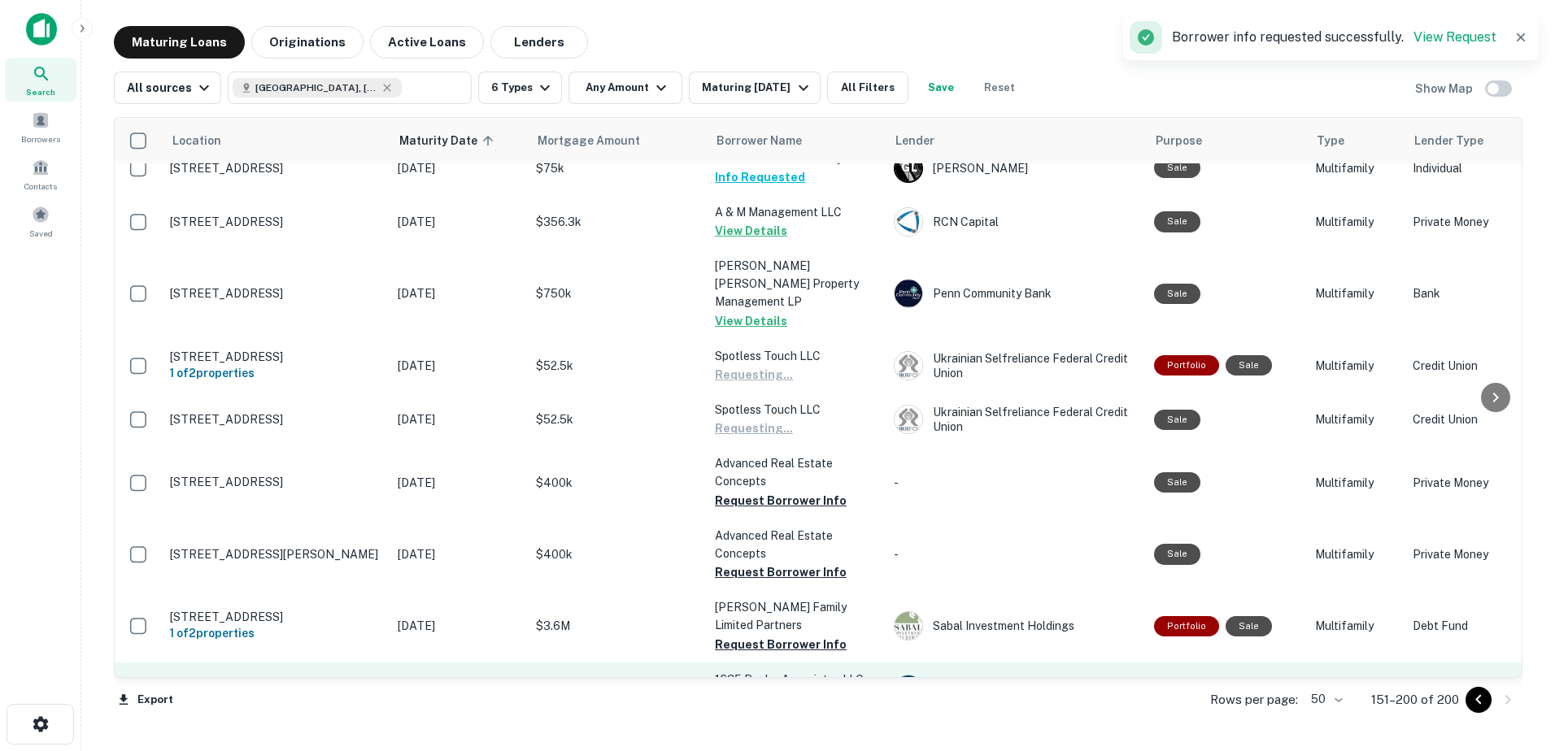
scroll to position [488, 0]
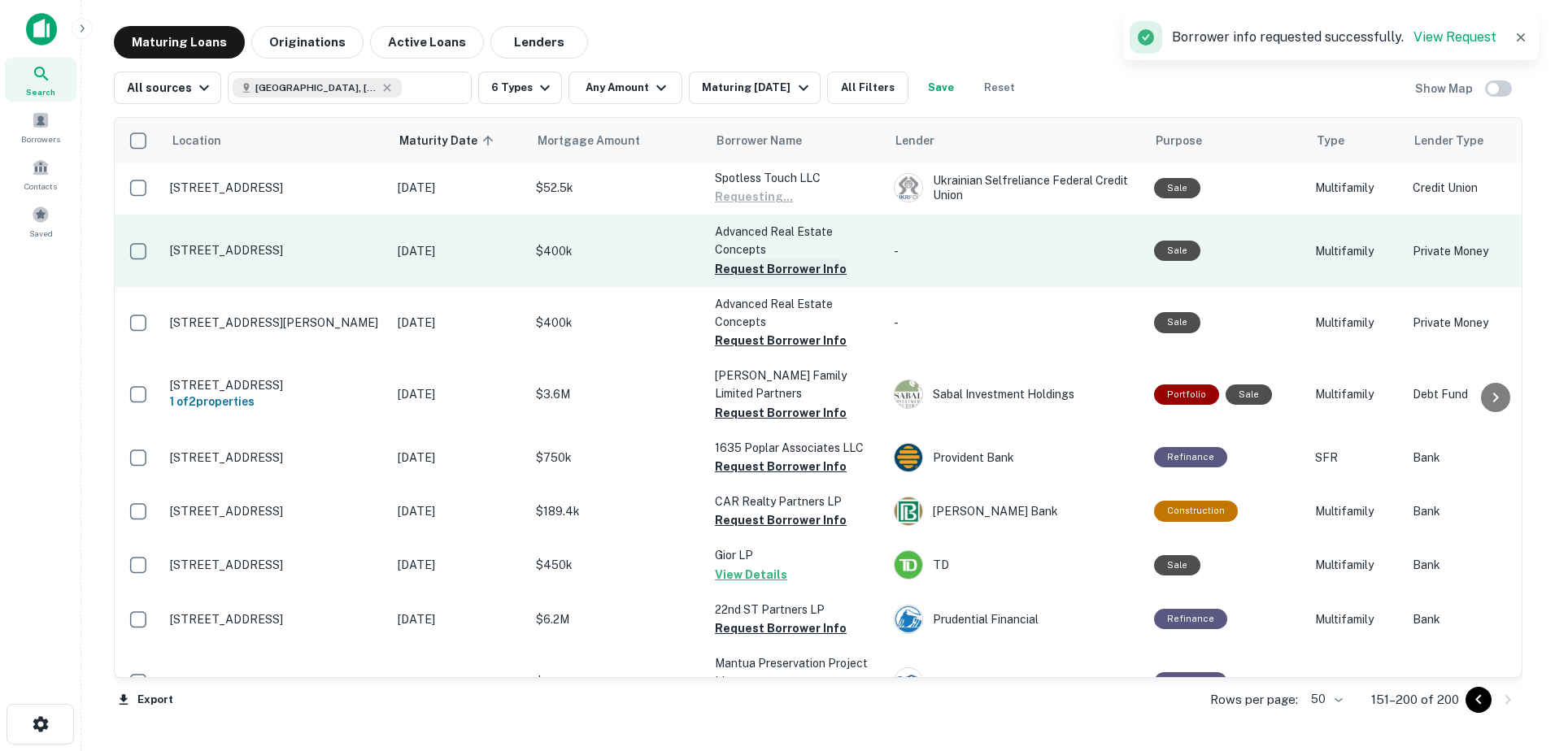
click at [794, 259] on button "Request Borrower Info" at bounding box center [781, 269] width 132 height 20
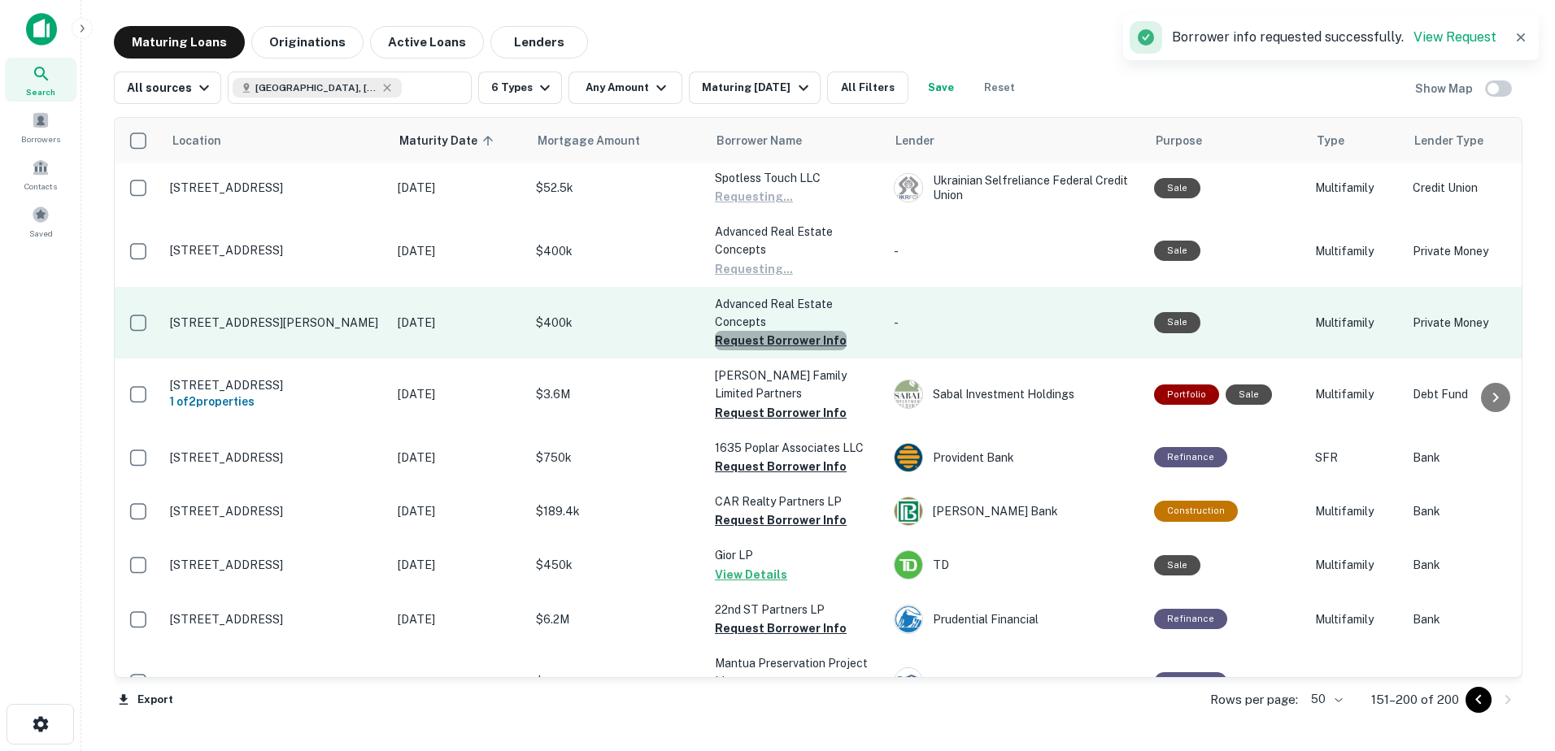
click at [797, 331] on button "Request Borrower Info" at bounding box center [781, 341] width 132 height 20
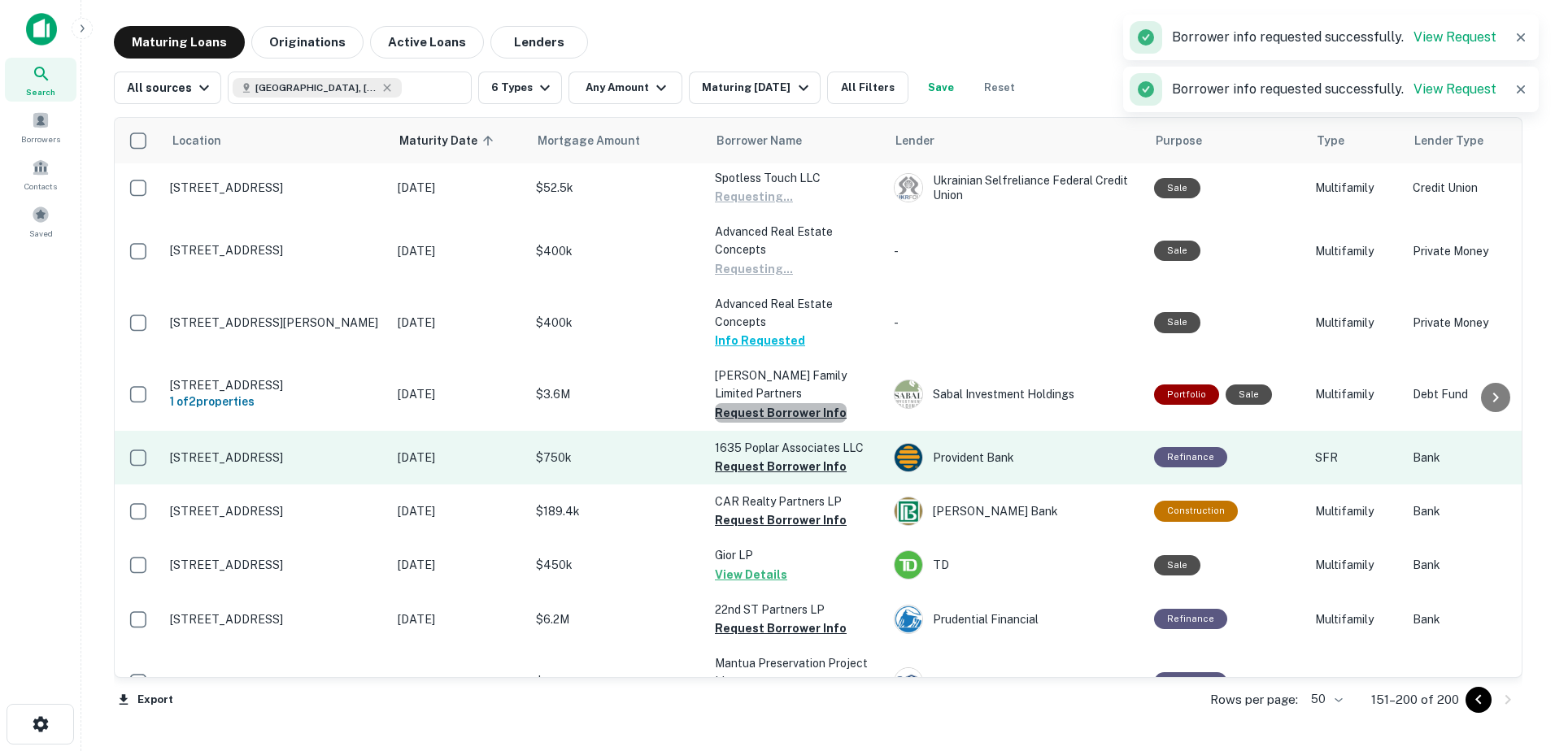
drag, startPoint x: 800, startPoint y: 385, endPoint x: 794, endPoint y: 411, distance: 26.0
click at [798, 403] on button "Request Borrower Info" at bounding box center [781, 413] width 132 height 20
click at [790, 457] on button "Request Borrower Info" at bounding box center [781, 467] width 132 height 20
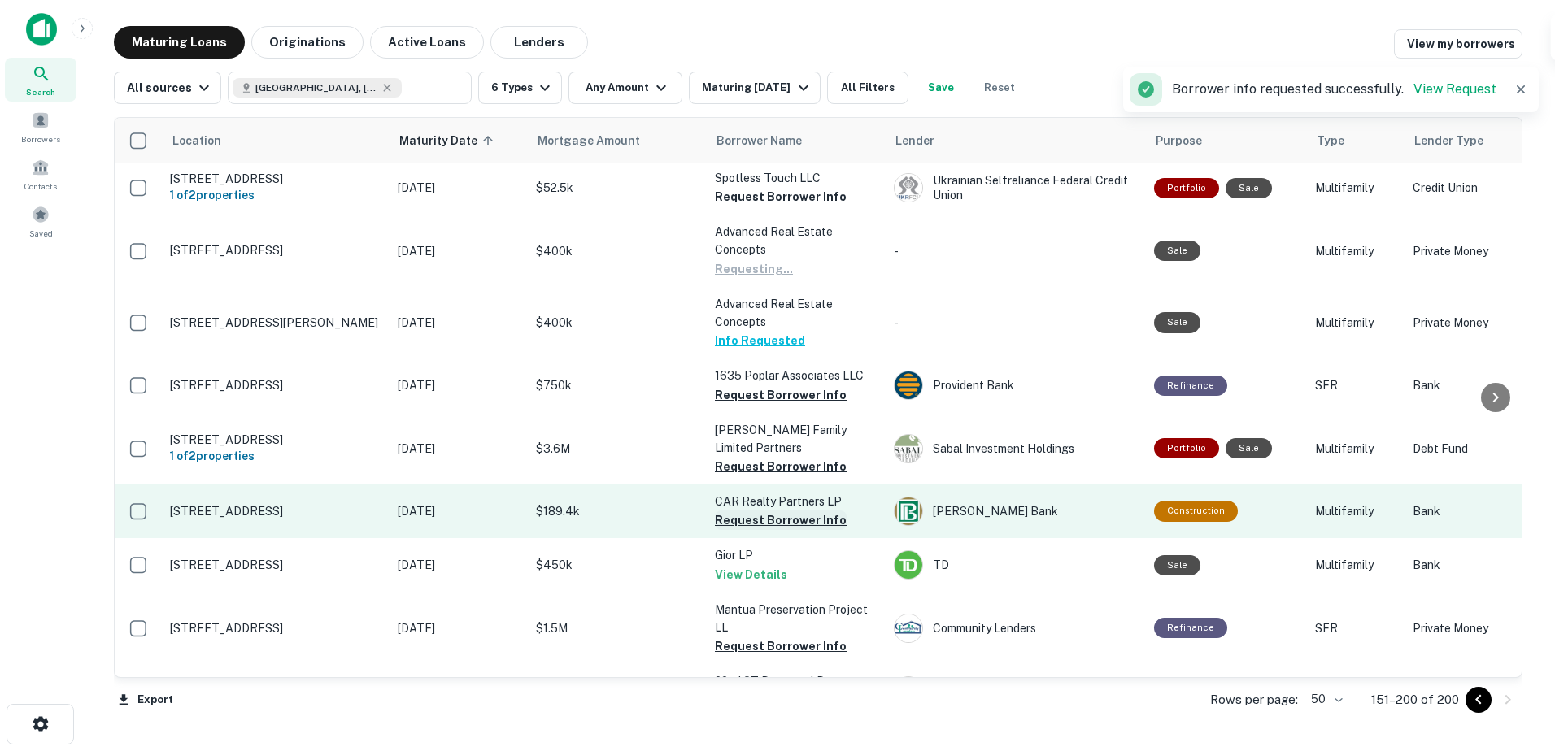
click at [793, 511] on button "Request Borrower Info" at bounding box center [781, 521] width 132 height 20
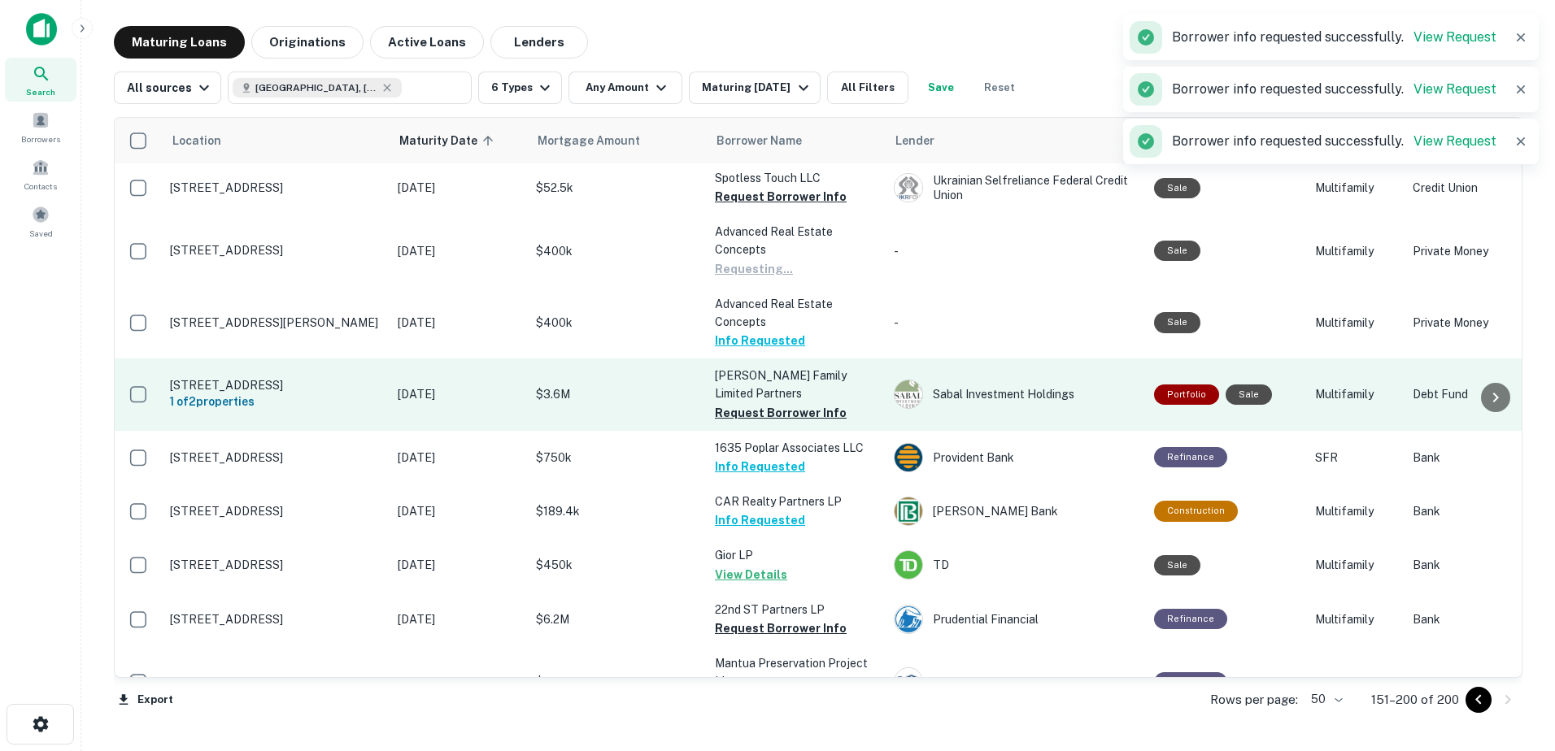
click at [798, 367] on p "Donna Jean Welch Family Limited Partners" at bounding box center [796, 385] width 163 height 36
click at [796, 403] on button "Request Borrower Info" at bounding box center [781, 413] width 132 height 20
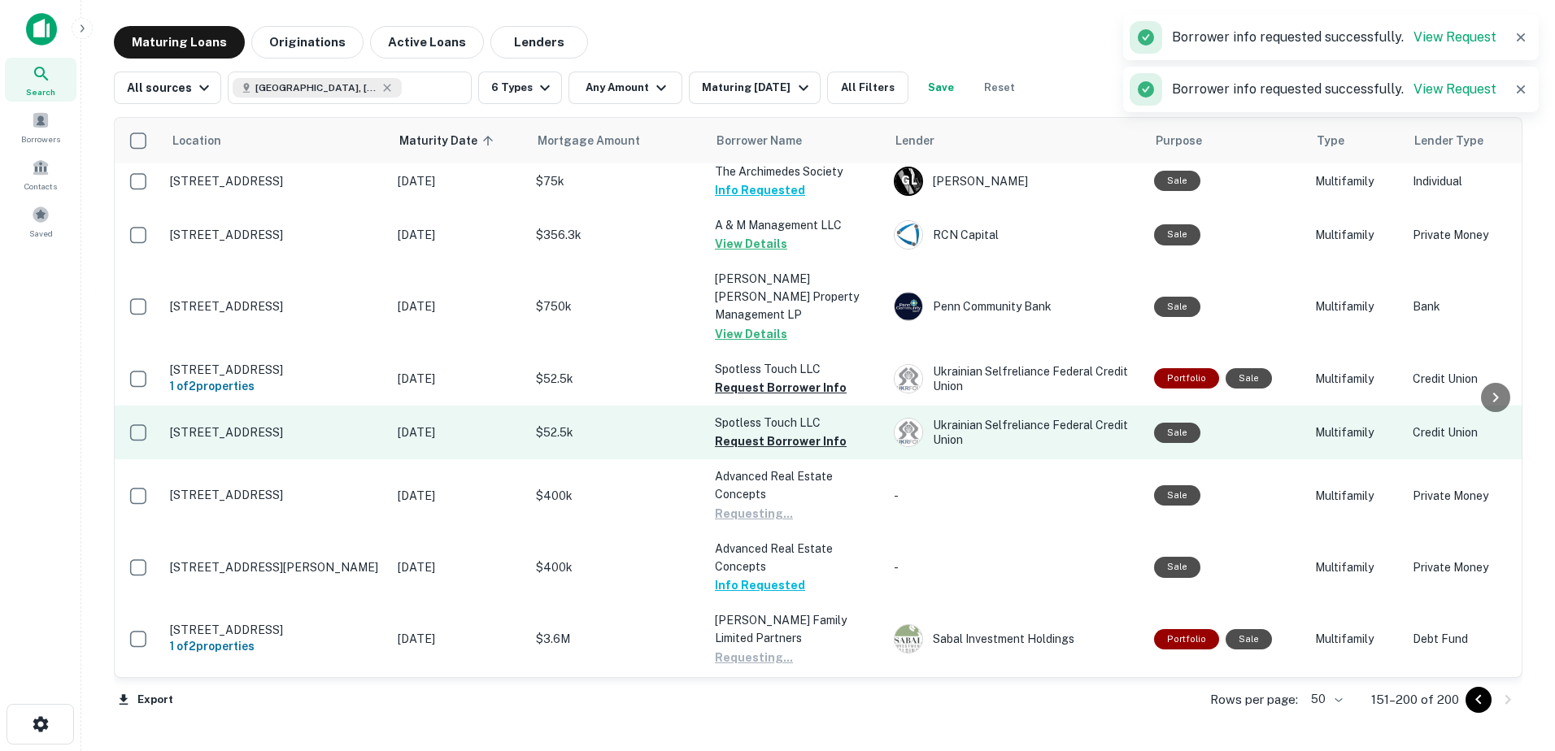
scroll to position [244, 0]
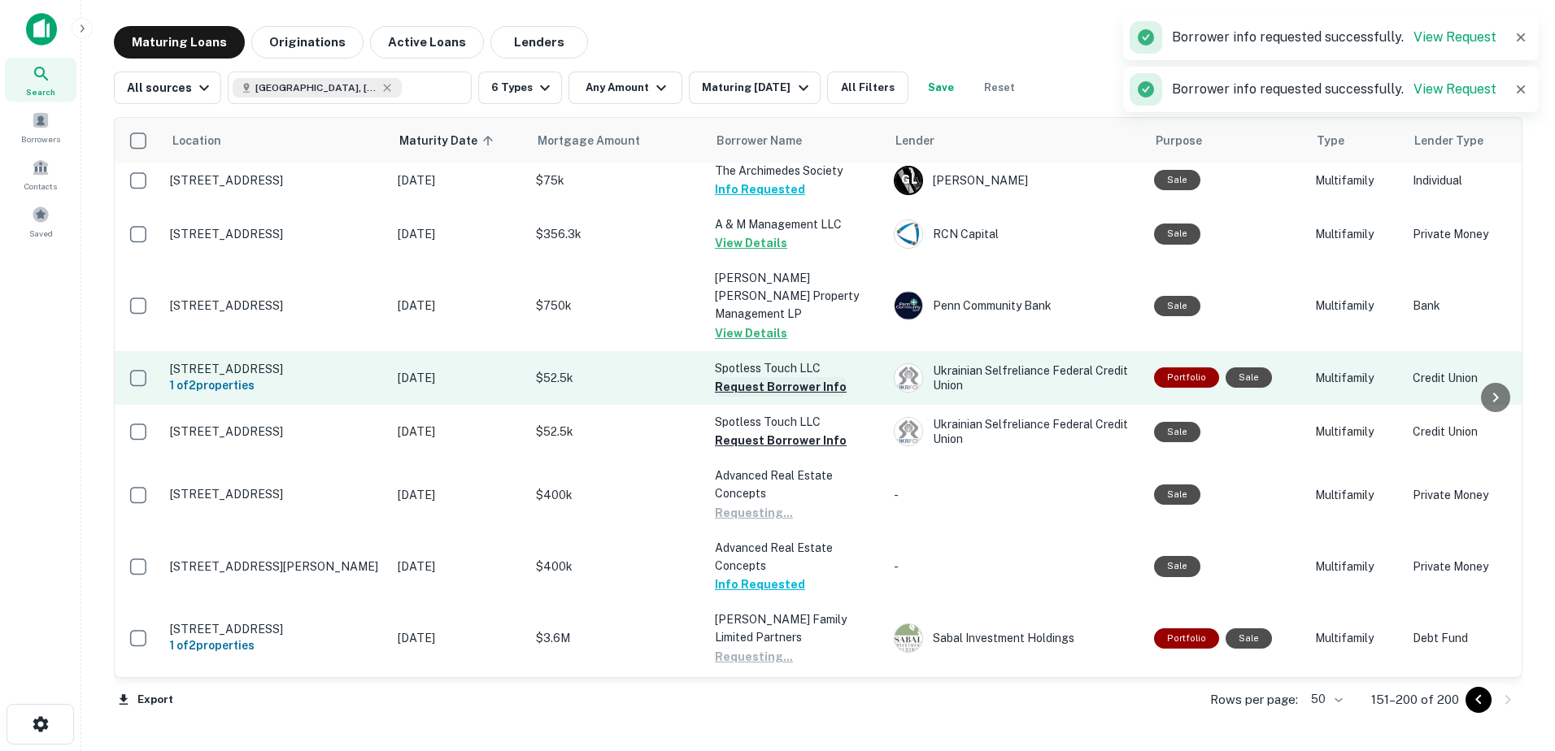
click at [793, 377] on button "Request Borrower Info" at bounding box center [781, 387] width 132 height 20
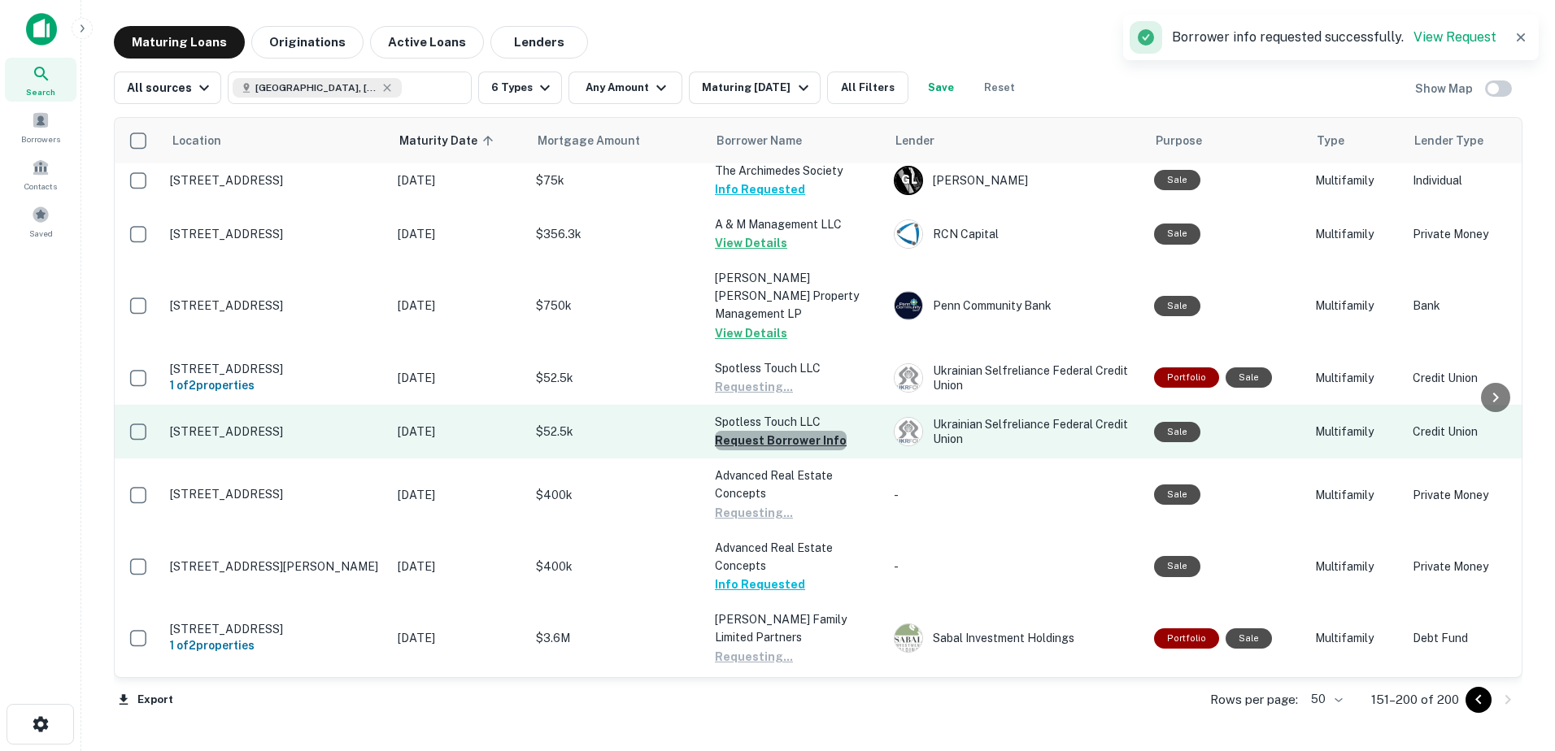
click at [783, 431] on button "Request Borrower Info" at bounding box center [781, 441] width 132 height 20
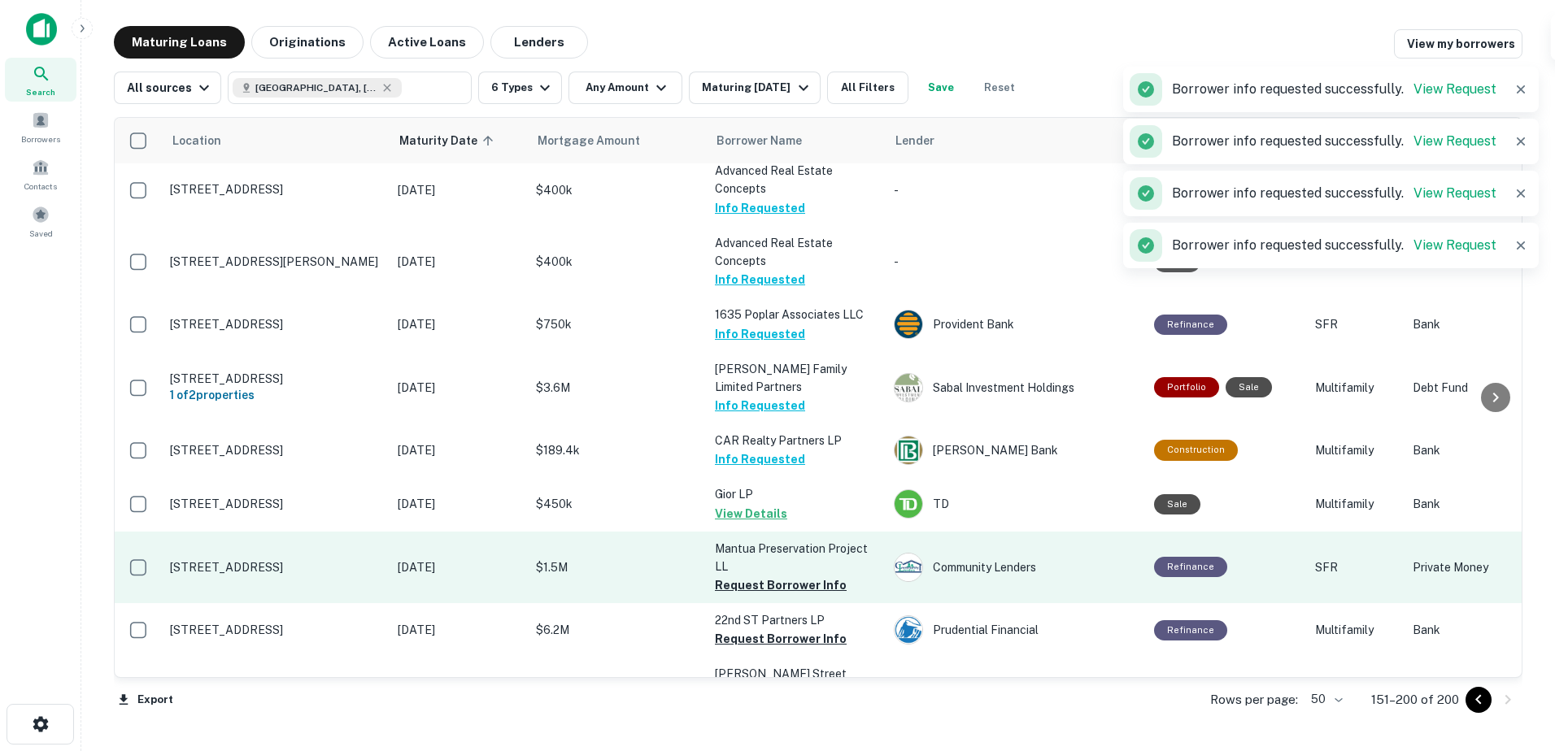
scroll to position [813, 0]
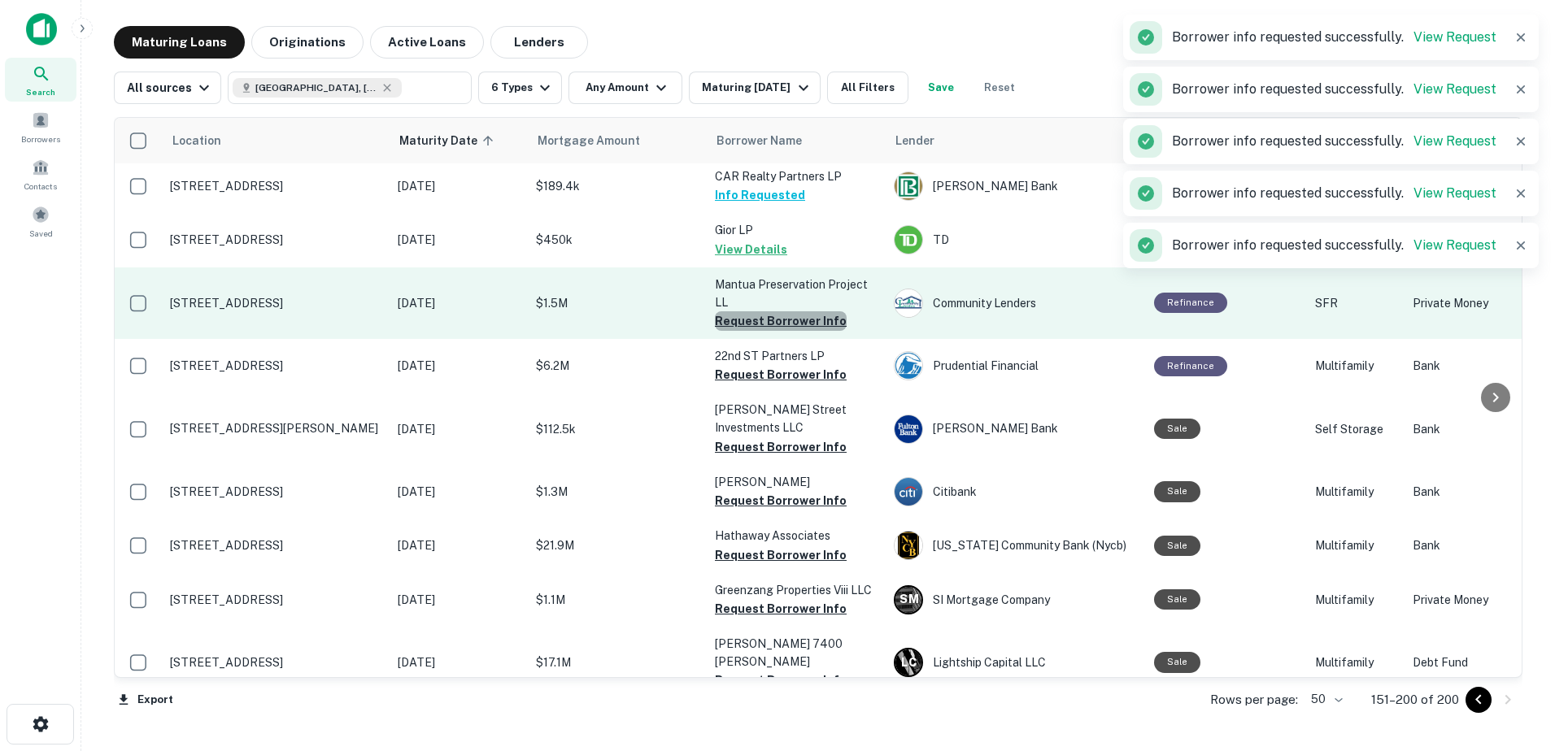
click at [789, 311] on button "Request Borrower Info" at bounding box center [781, 321] width 132 height 20
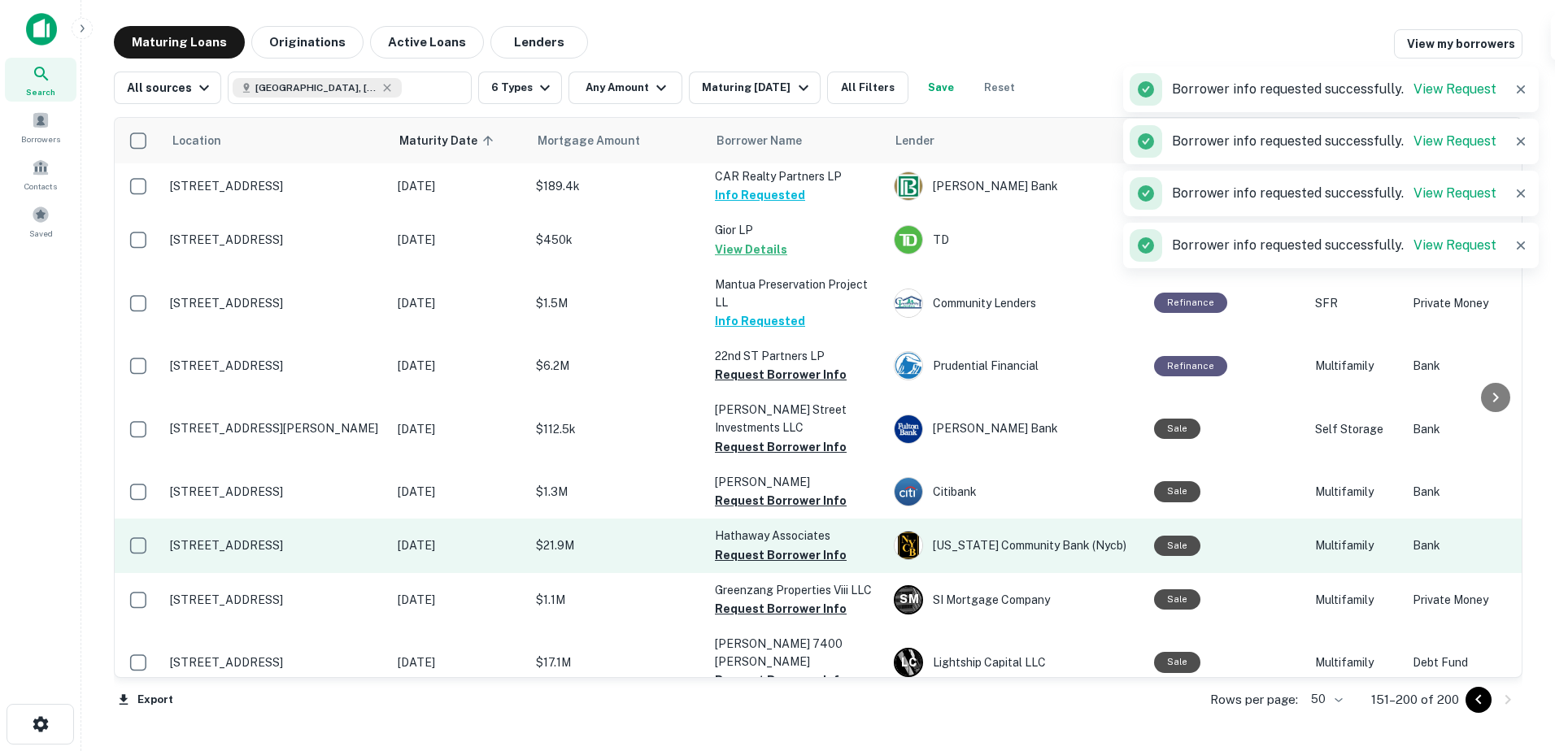
click at [790, 365] on button "Request Borrower Info" at bounding box center [781, 375] width 132 height 20
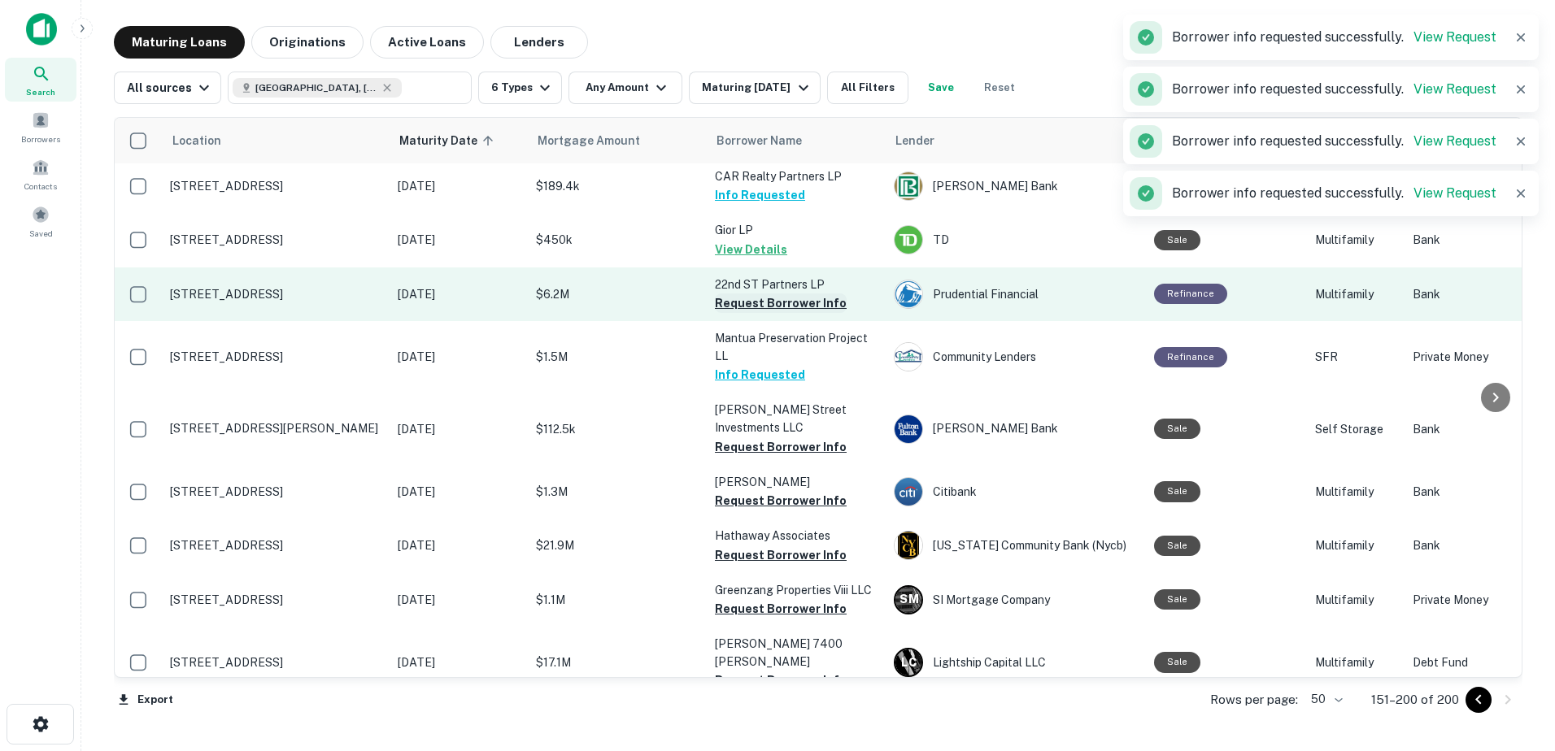
click at [778, 294] on button "Request Borrower Info" at bounding box center [781, 304] width 132 height 20
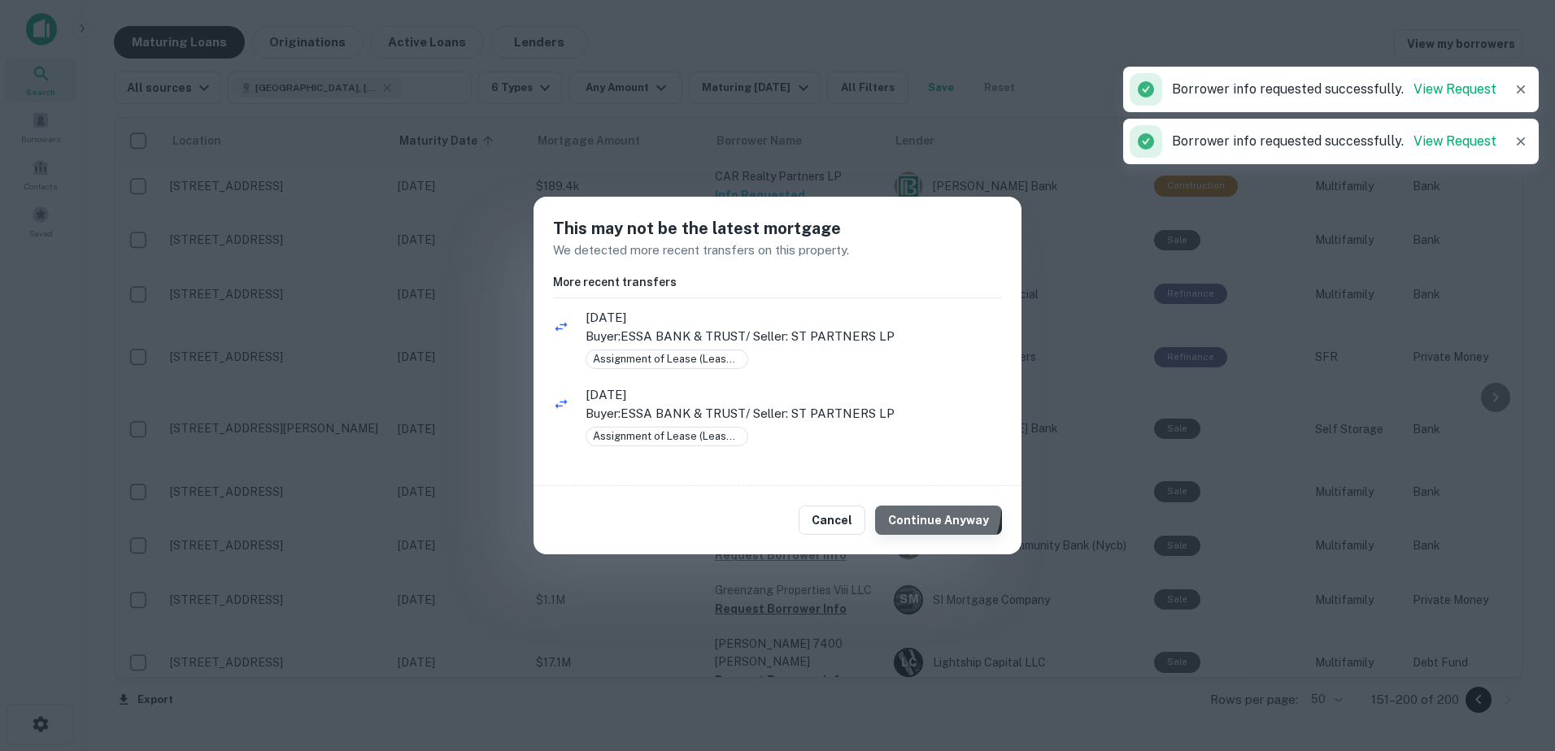
click at [931, 509] on button "Continue Anyway" at bounding box center [938, 520] width 127 height 29
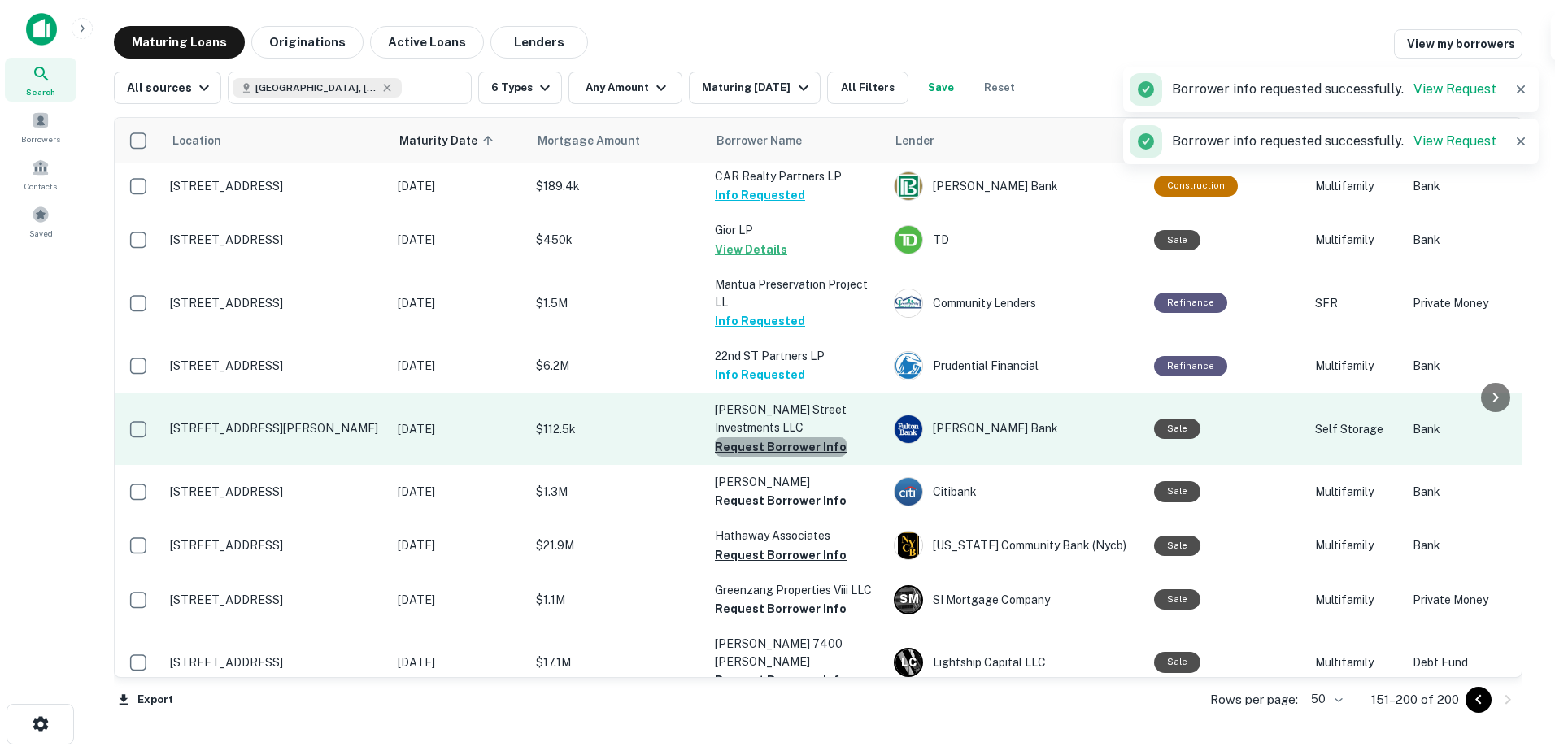
click at [783, 437] on button "Request Borrower Info" at bounding box center [781, 447] width 132 height 20
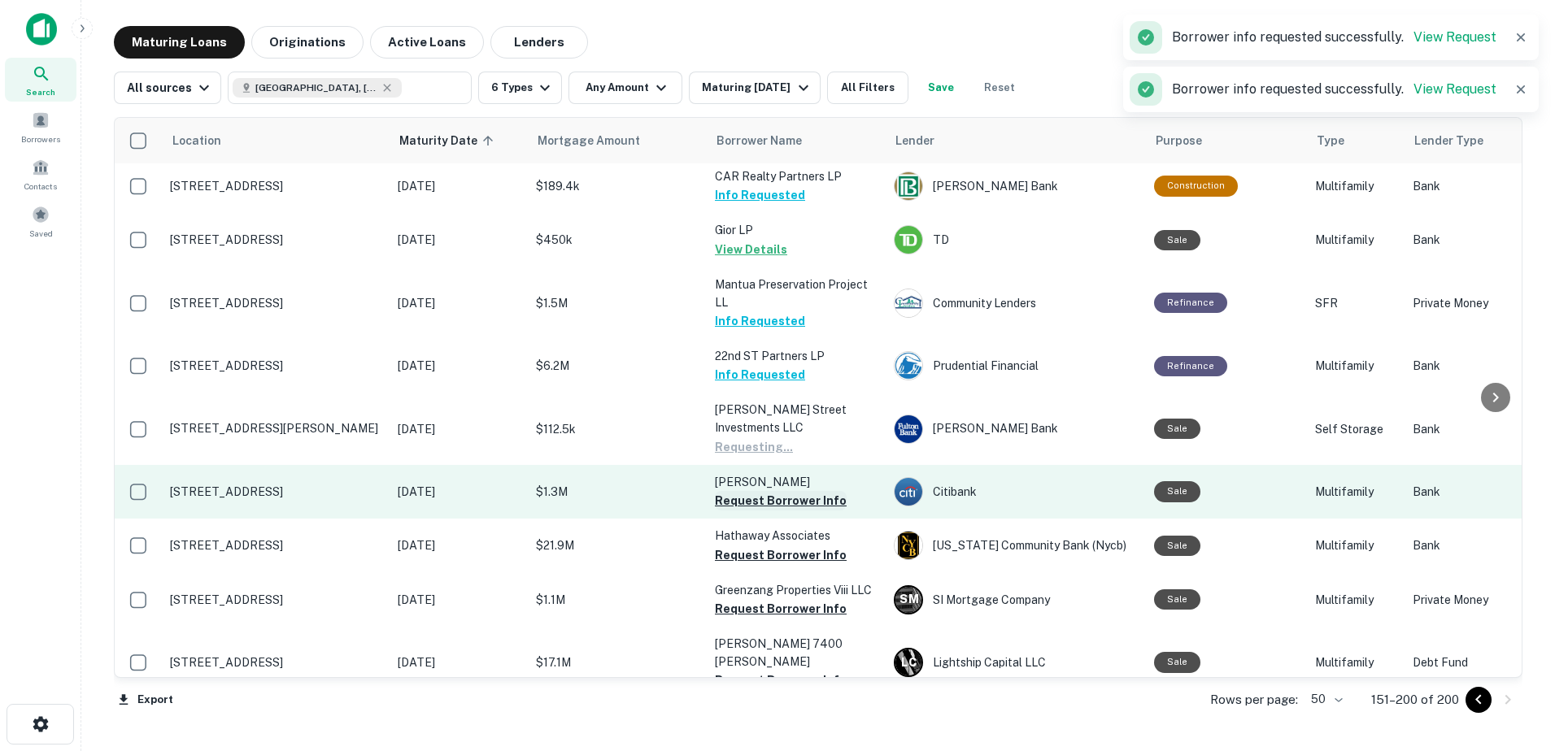
click at [799, 491] on button "Request Borrower Info" at bounding box center [781, 501] width 132 height 20
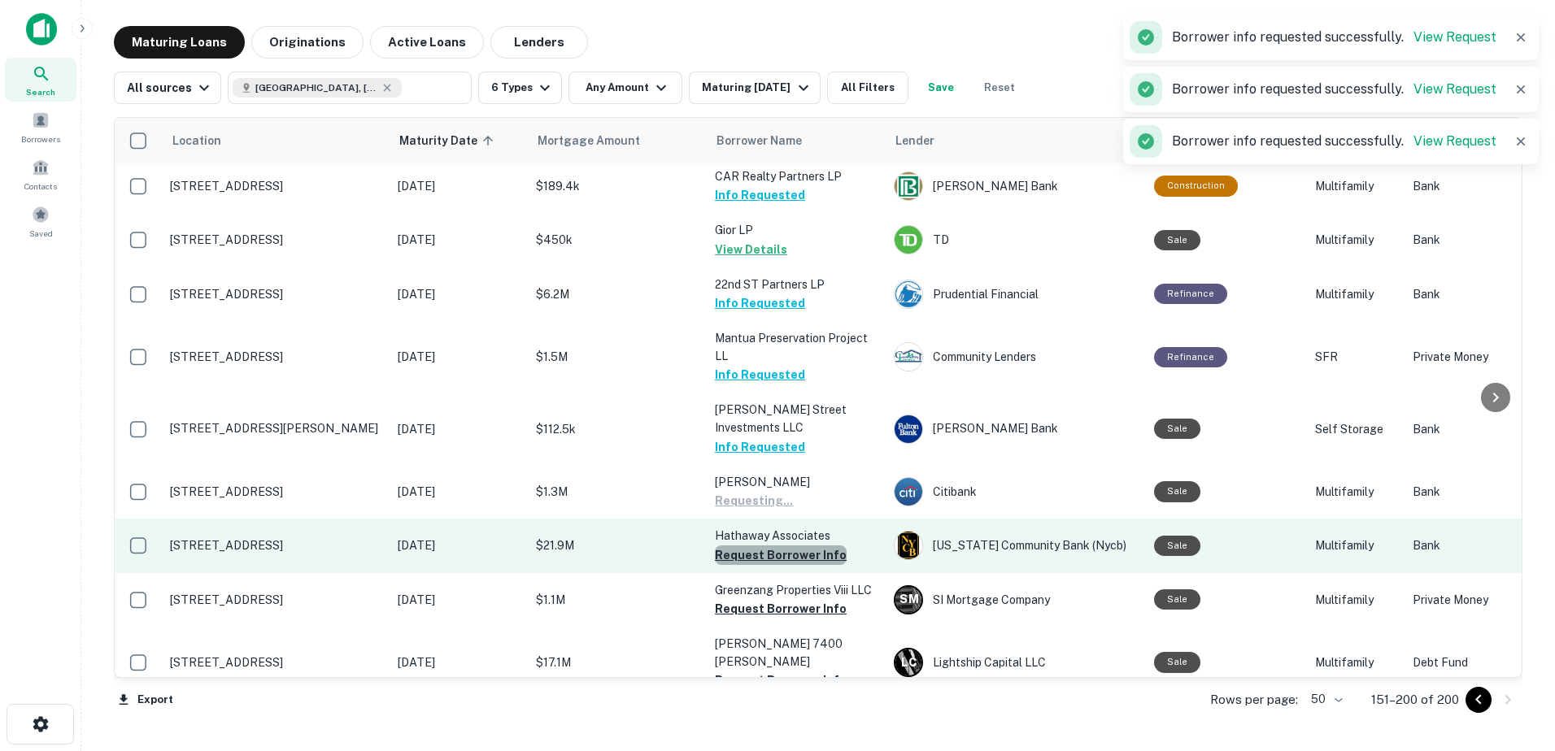
click at [803, 546] on button "Request Borrower Info" at bounding box center [781, 556] width 132 height 20
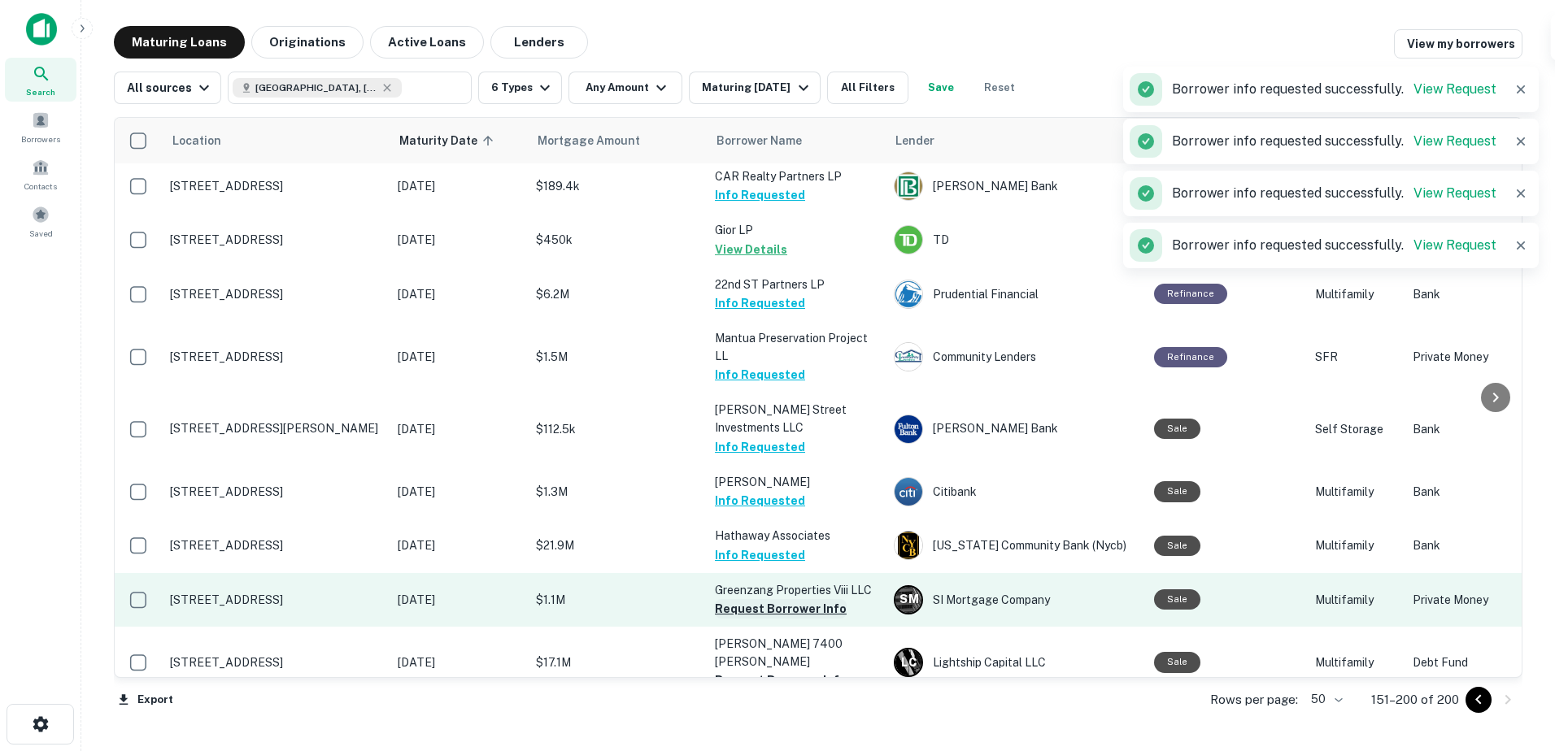
click at [807, 599] on button "Request Borrower Info" at bounding box center [781, 609] width 132 height 20
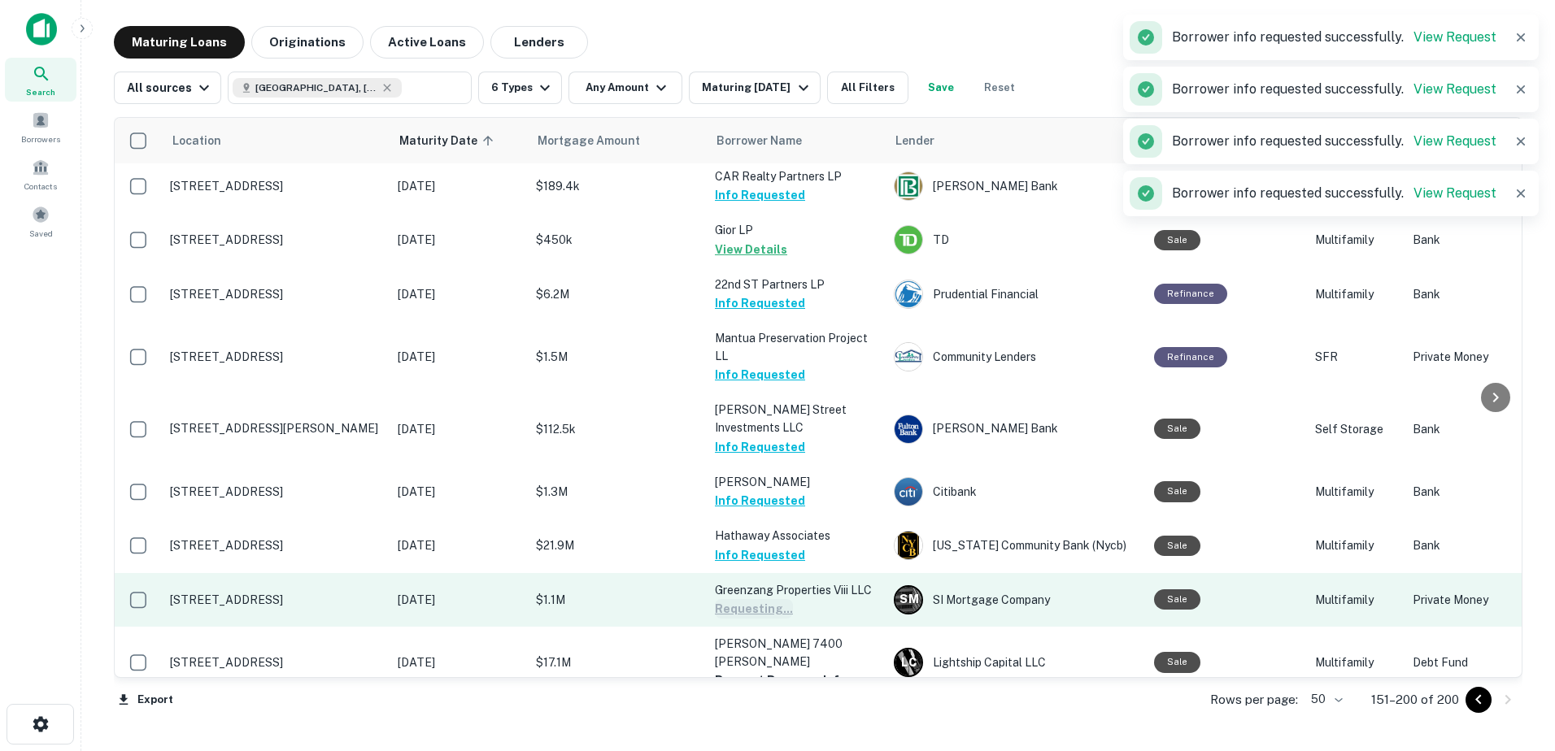
scroll to position [1057, 0]
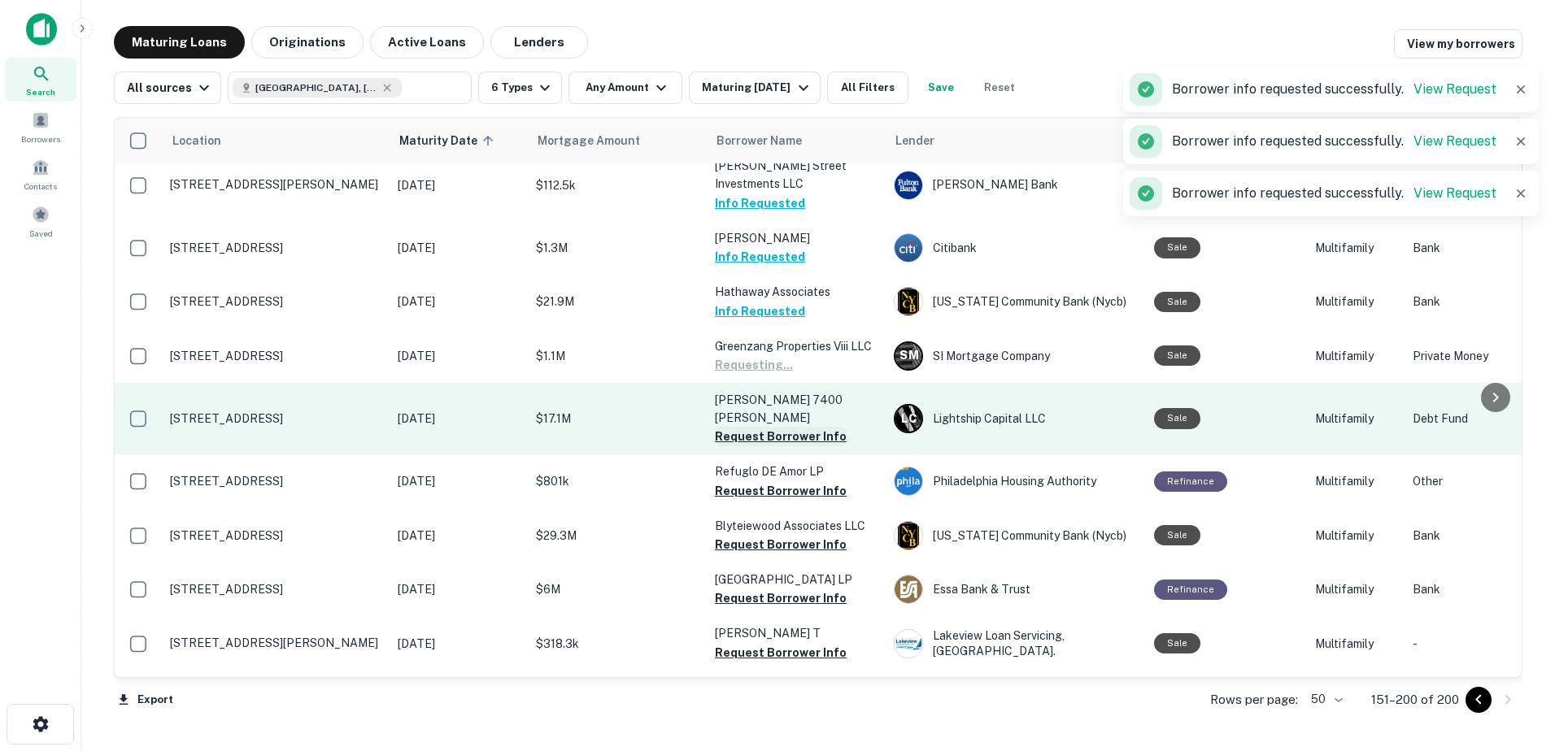
click at [805, 427] on button "Request Borrower Info" at bounding box center [781, 437] width 132 height 20
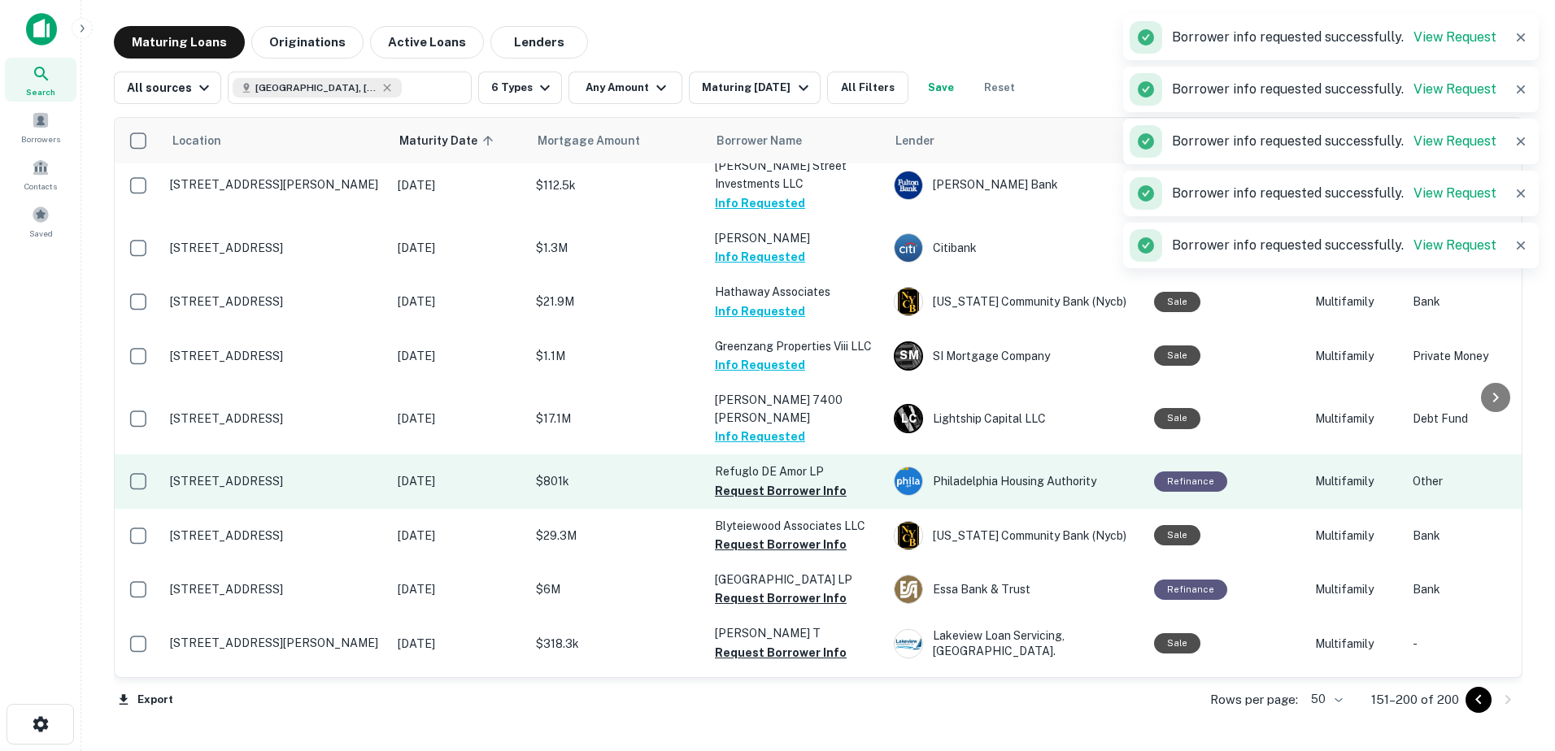
click at [790, 481] on button "Request Borrower Info" at bounding box center [781, 491] width 132 height 20
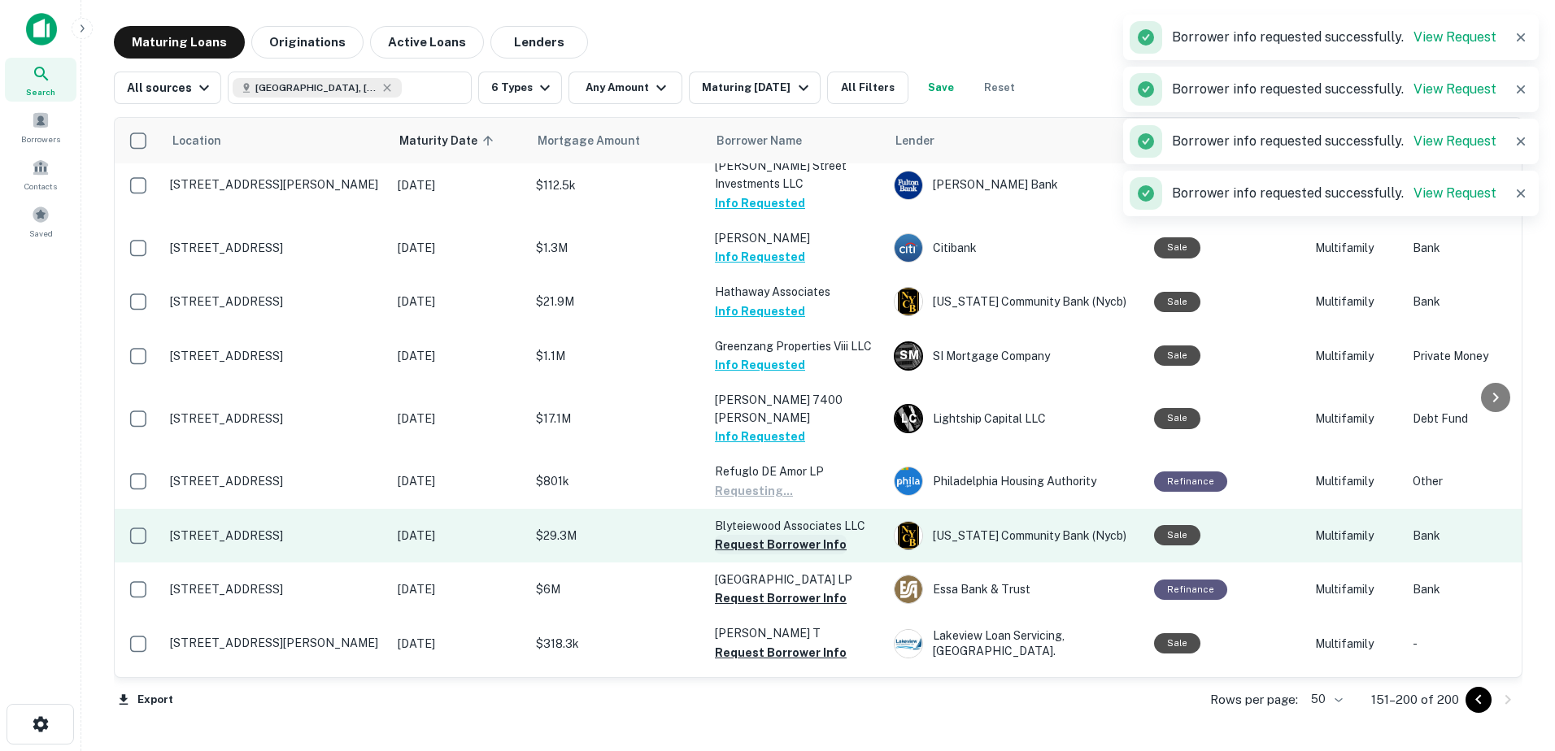
click at [793, 535] on button "Request Borrower Info" at bounding box center [781, 545] width 132 height 20
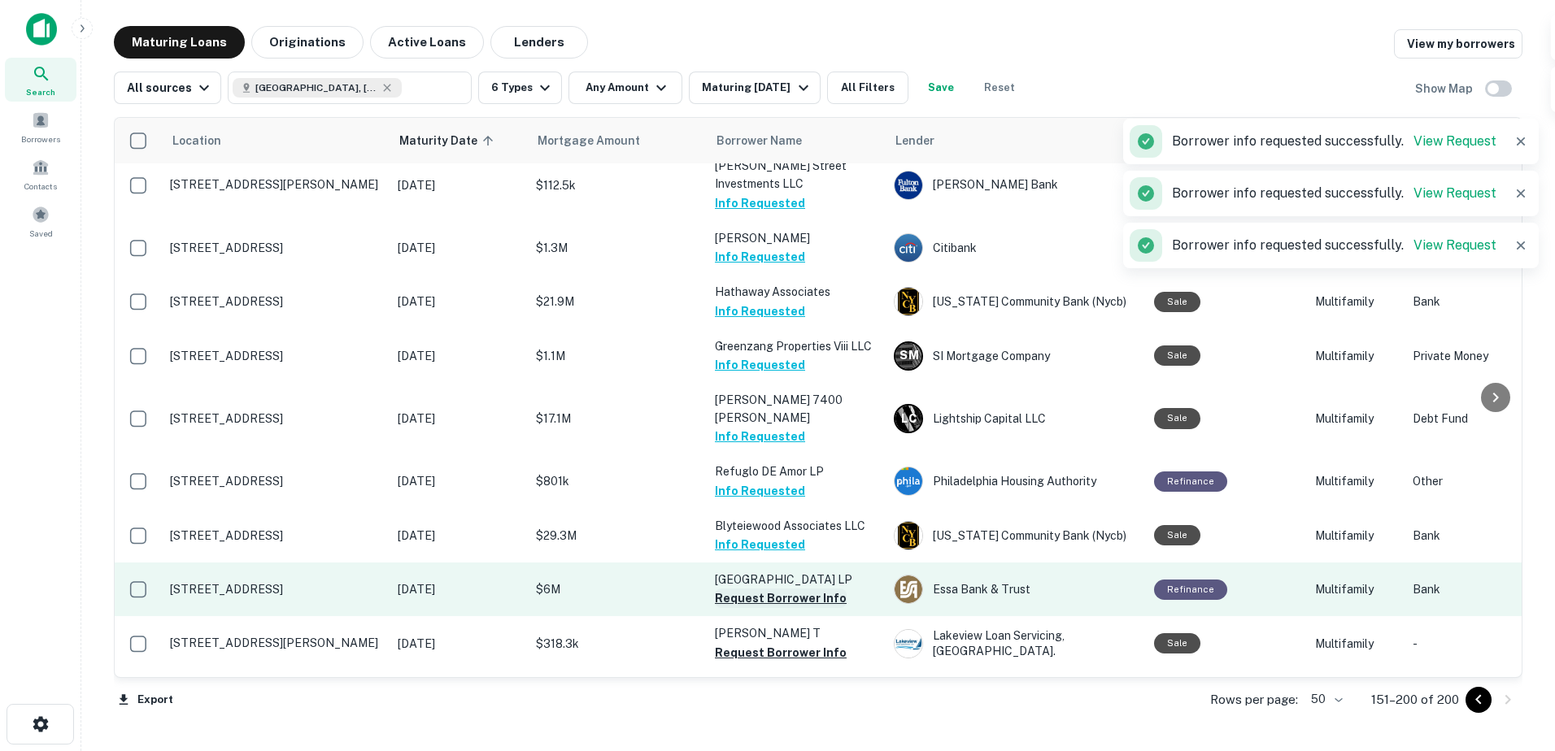
click at [788, 589] on button "Request Borrower Info" at bounding box center [781, 599] width 132 height 20
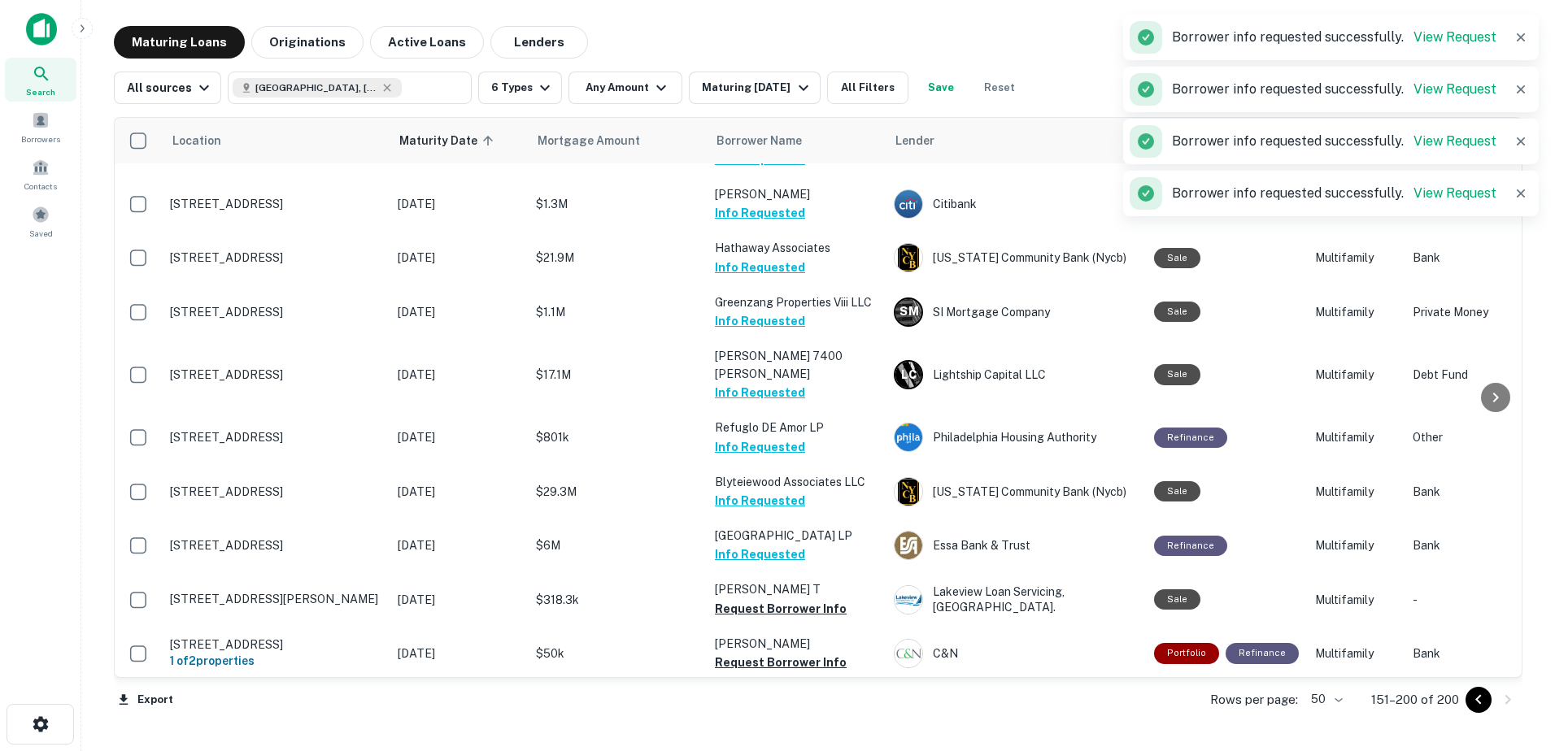
scroll to position [1301, 0]
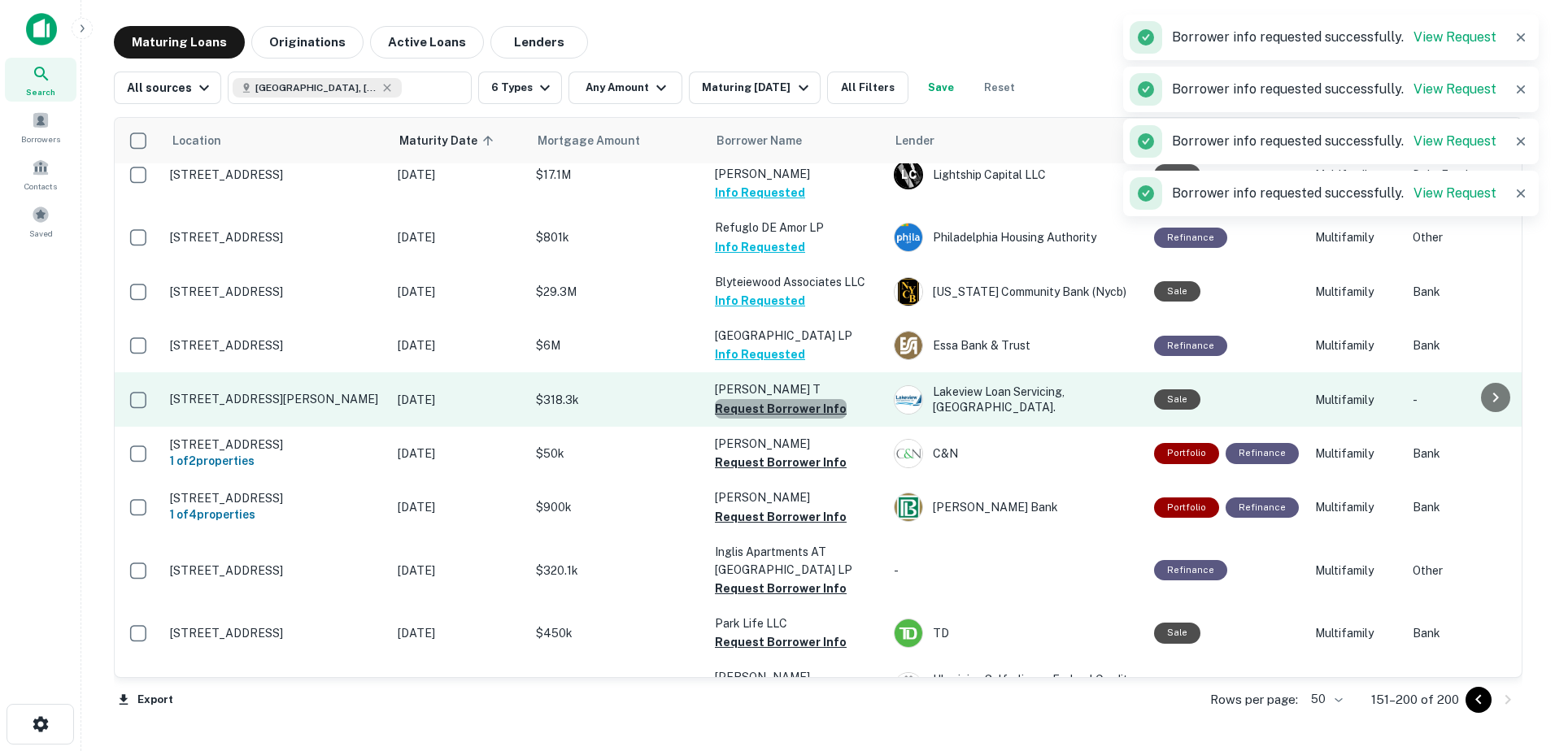
click at [805, 399] on button "Request Borrower Info" at bounding box center [781, 409] width 132 height 20
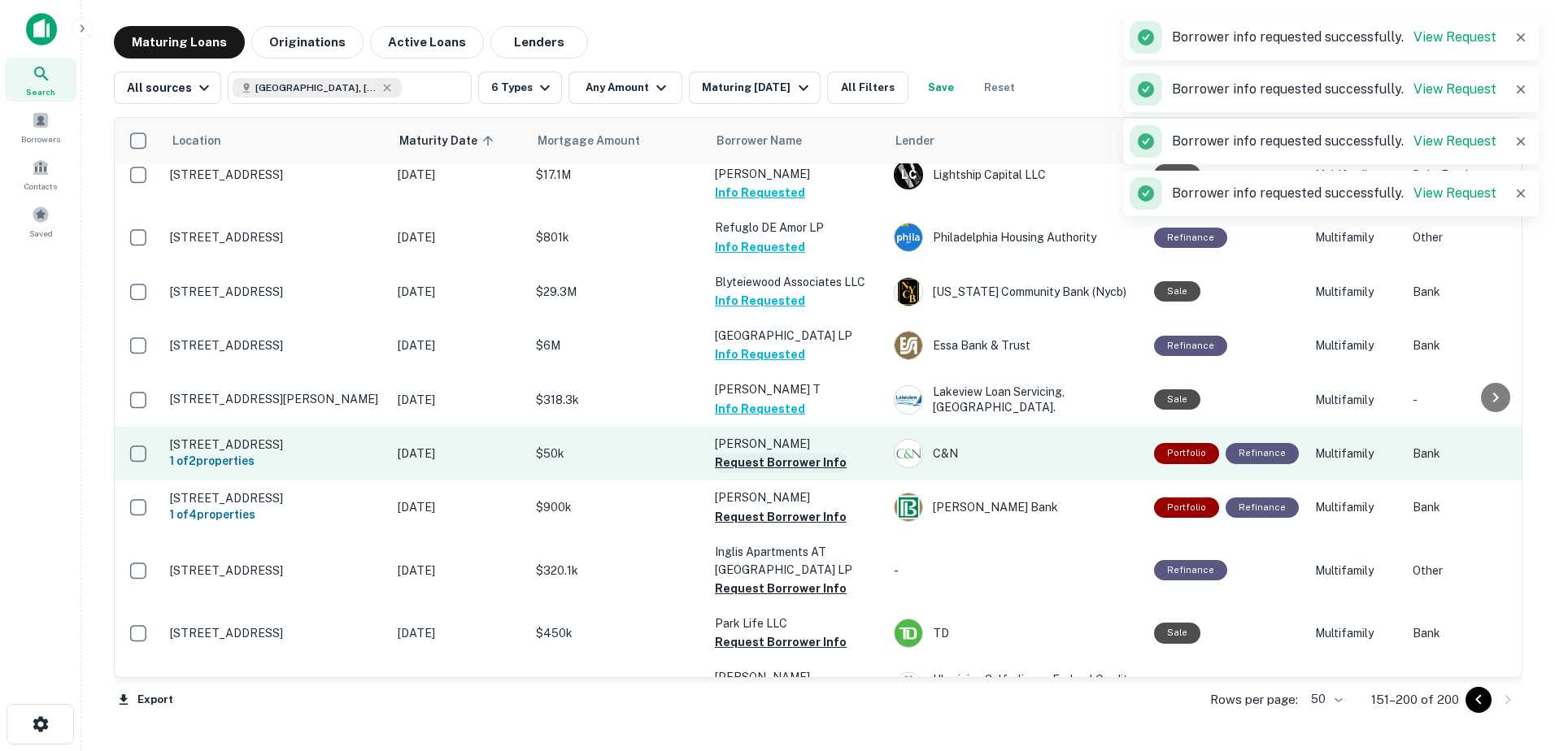
click at [798, 453] on button "Request Borrower Info" at bounding box center [781, 463] width 132 height 20
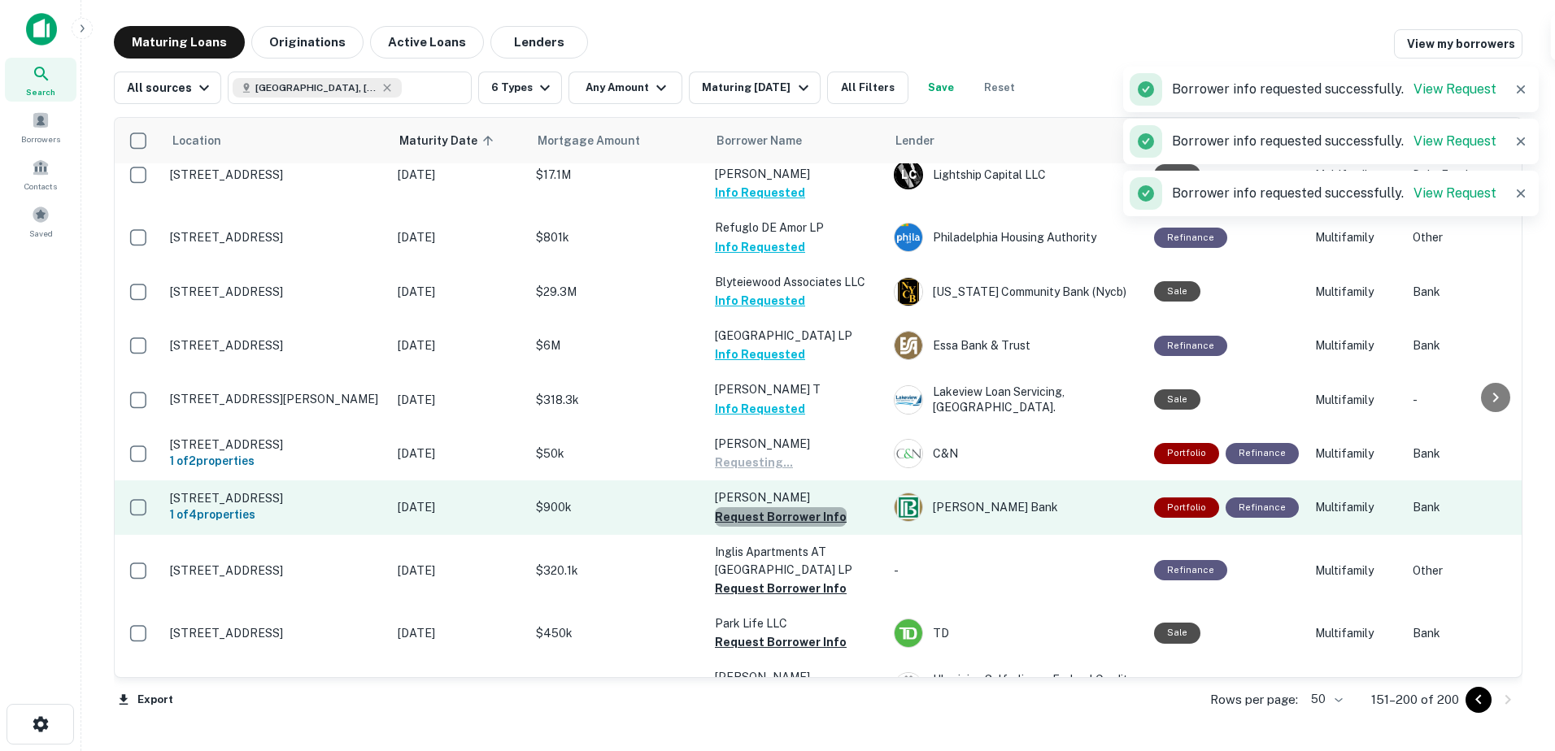
click at [795, 507] on button "Request Borrower Info" at bounding box center [781, 517] width 132 height 20
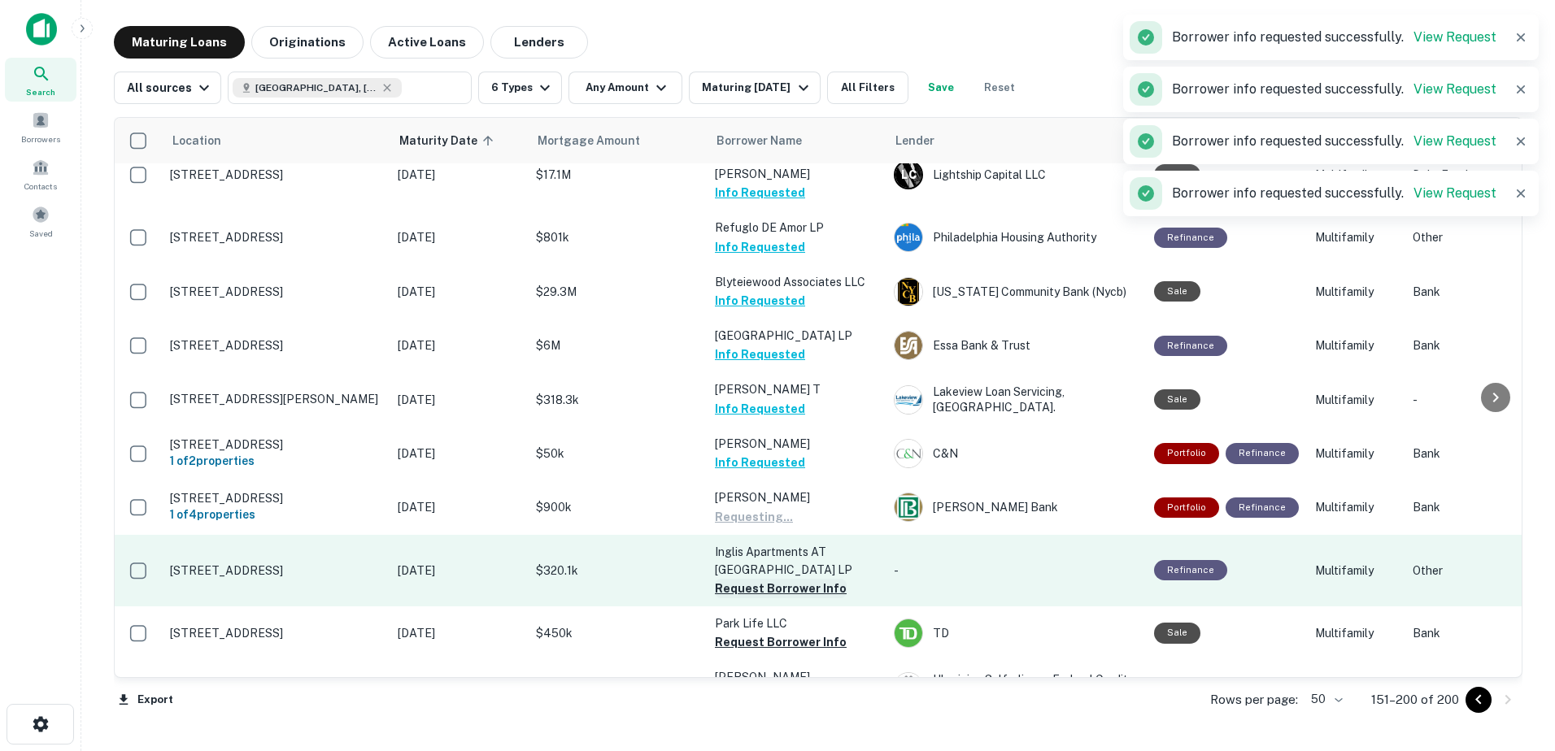
click at [785, 579] on button "Request Borrower Info" at bounding box center [781, 589] width 132 height 20
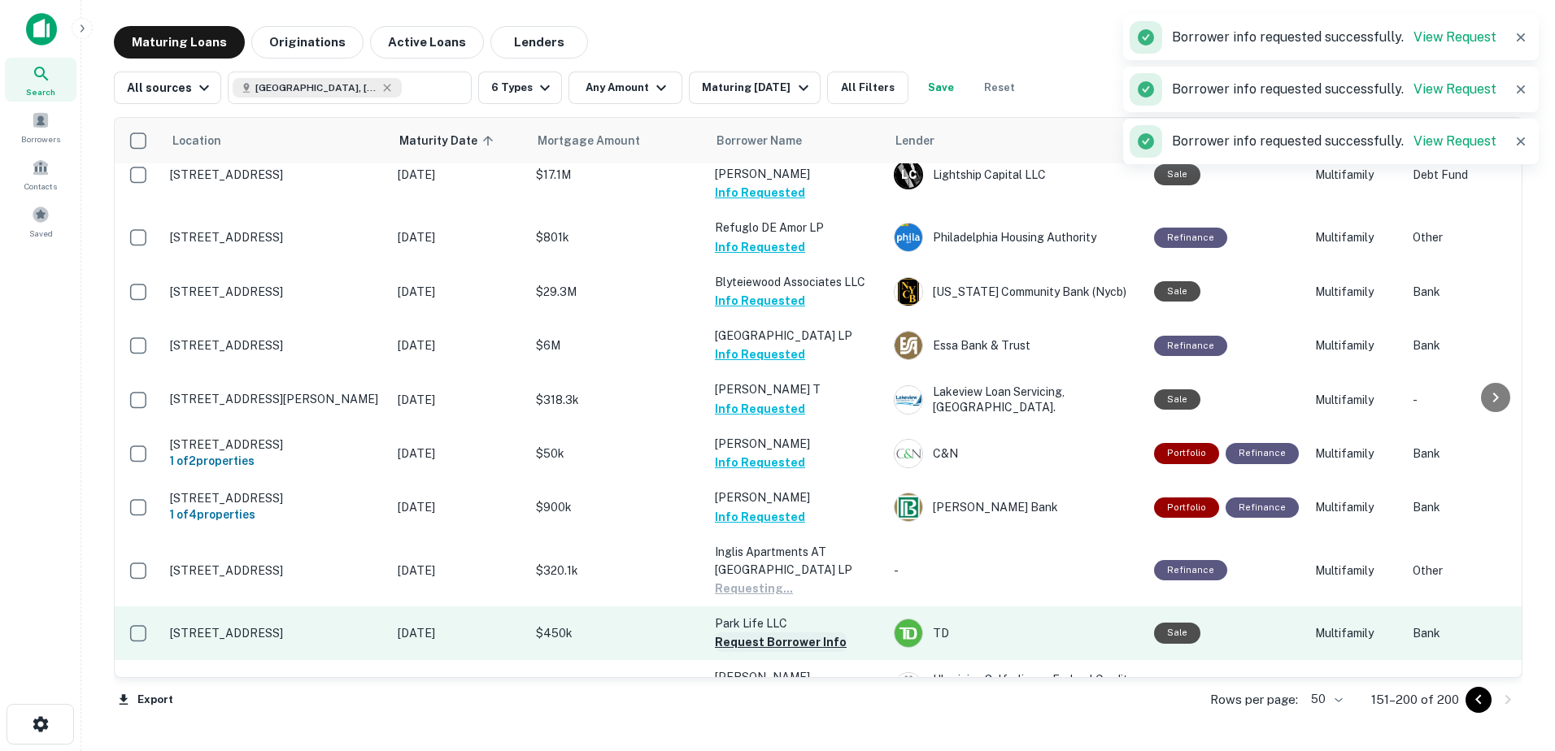
click at [768, 633] on button "Request Borrower Info" at bounding box center [781, 643] width 132 height 20
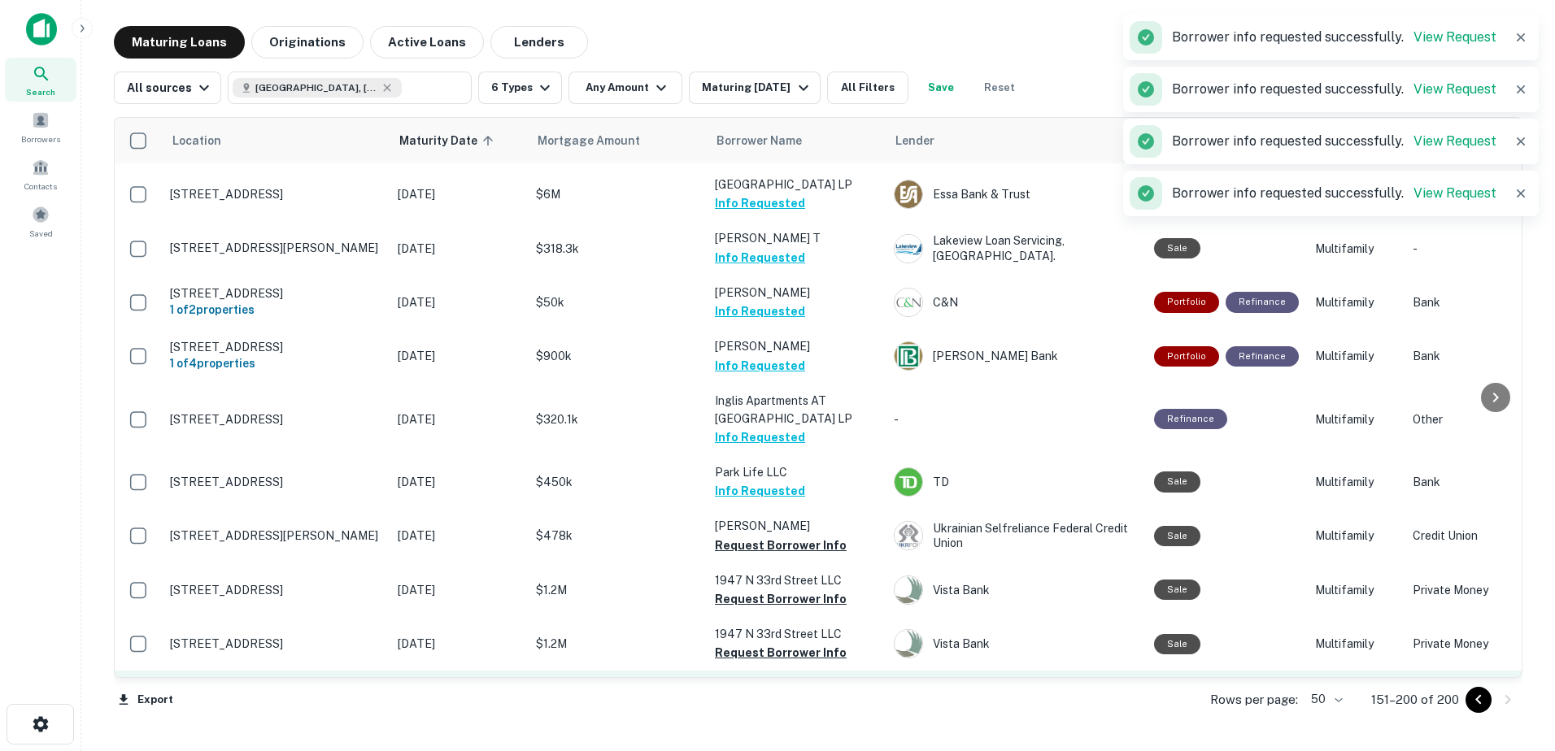
scroll to position [1707, 0]
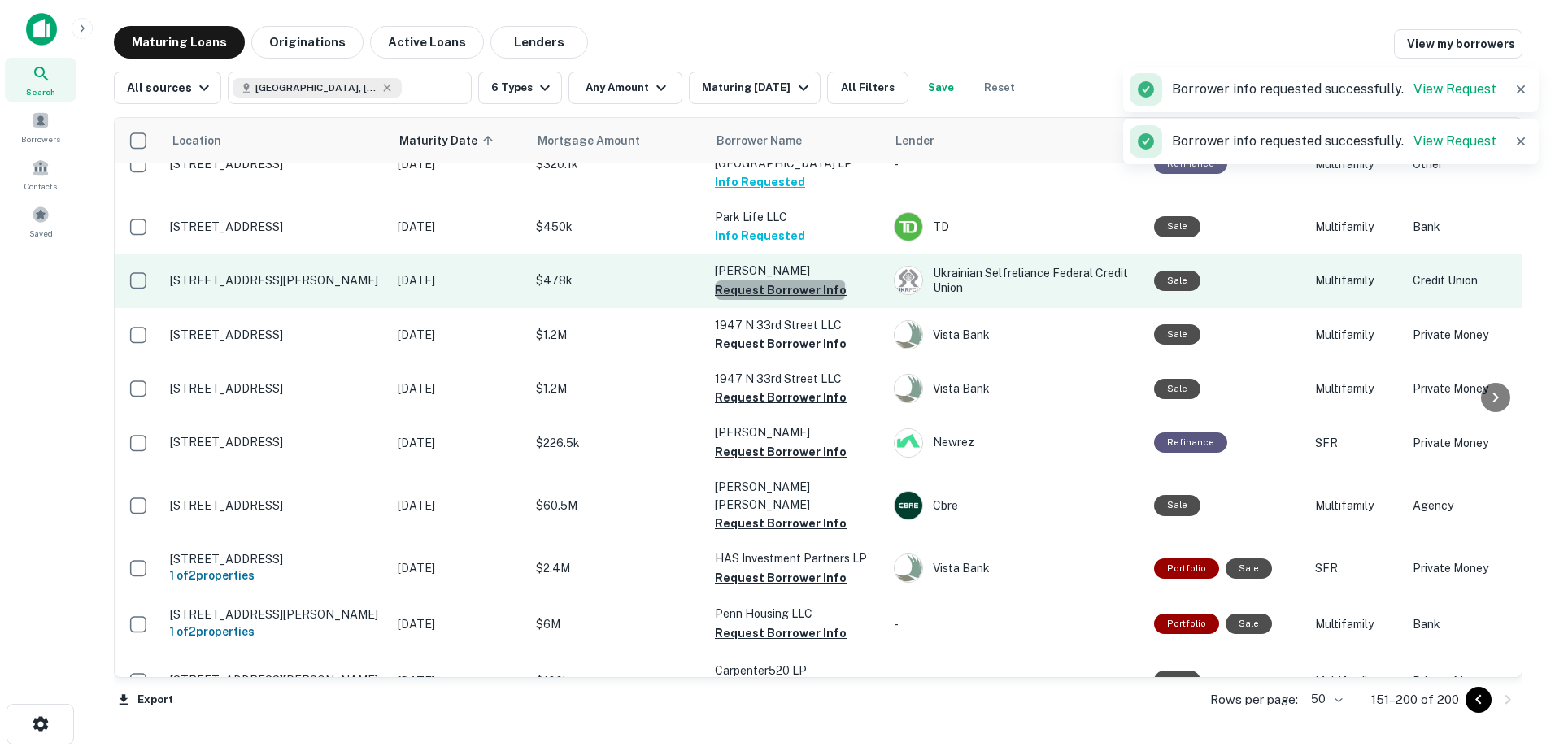
click at [779, 281] on button "Request Borrower Info" at bounding box center [781, 291] width 132 height 20
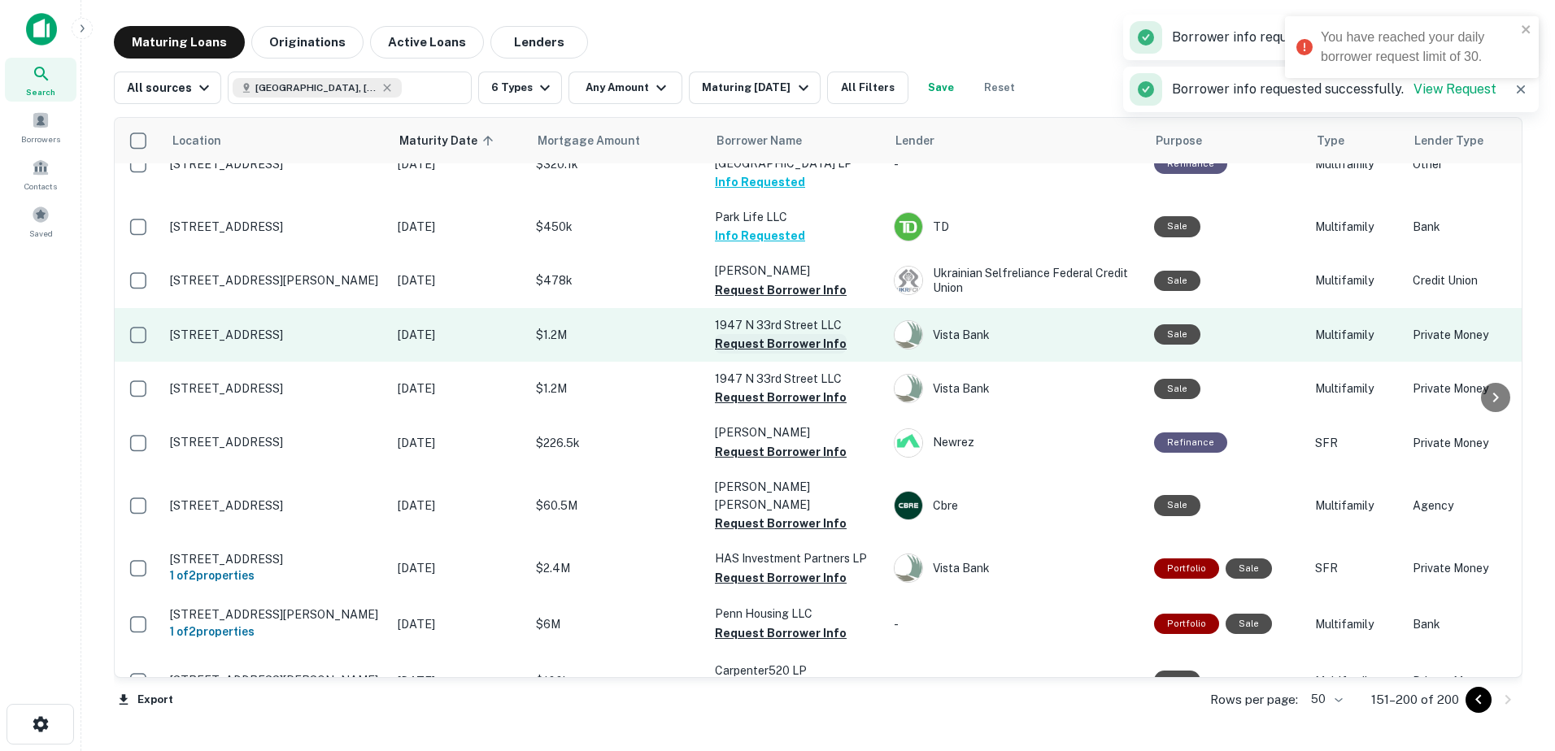
click at [784, 334] on button "Request Borrower Info" at bounding box center [781, 344] width 132 height 20
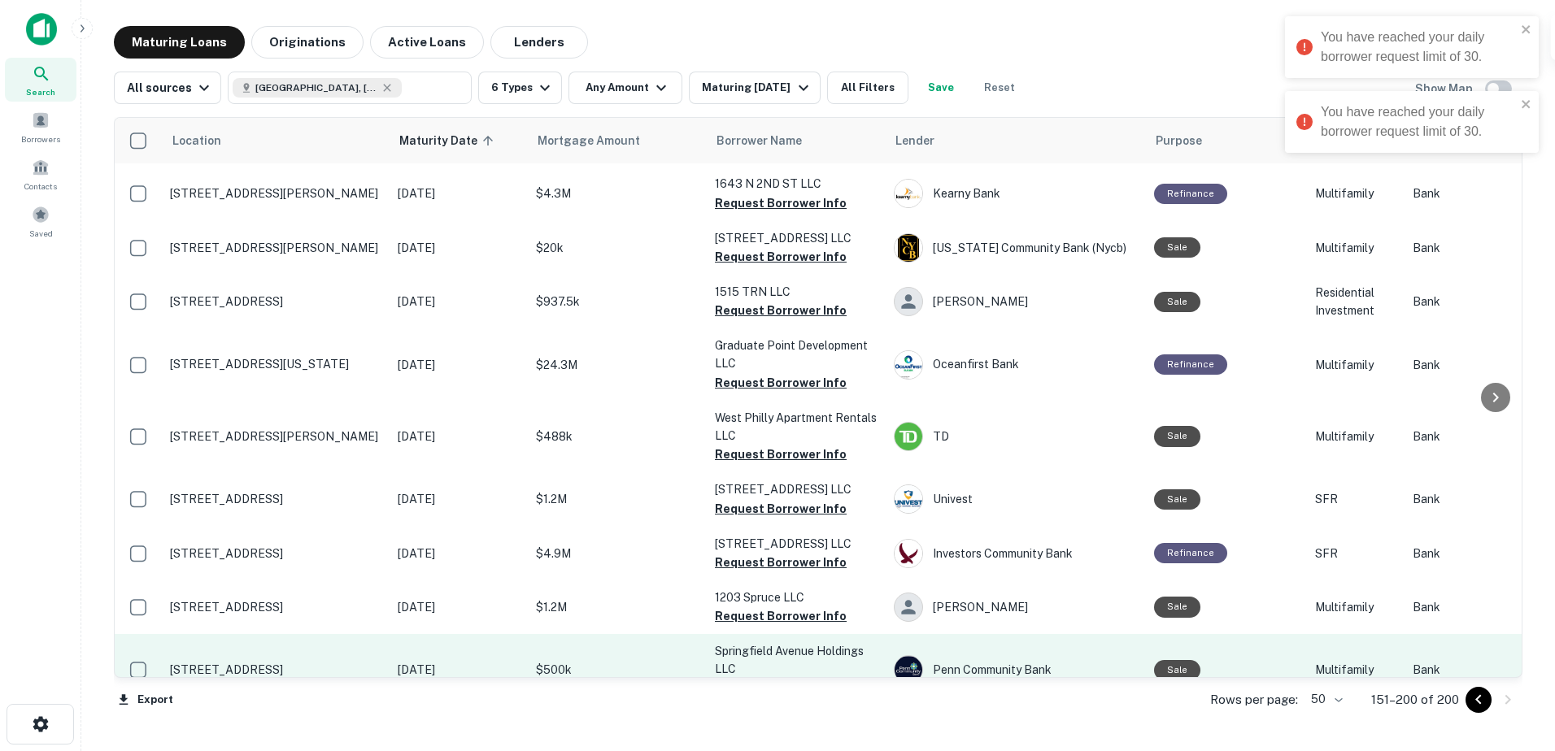
scroll to position [2417, 0]
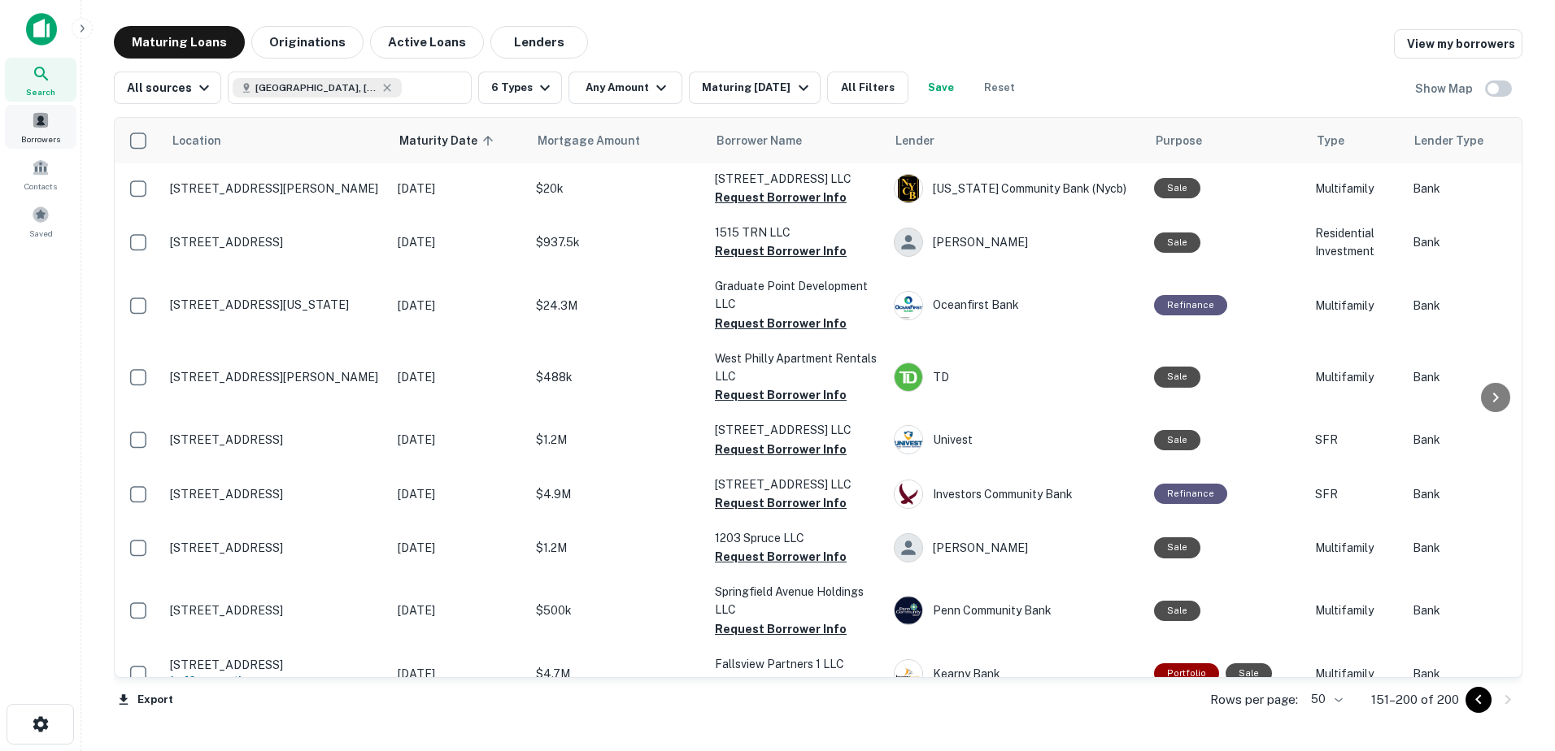
click at [20, 131] on div "Borrowers" at bounding box center [41, 127] width 72 height 44
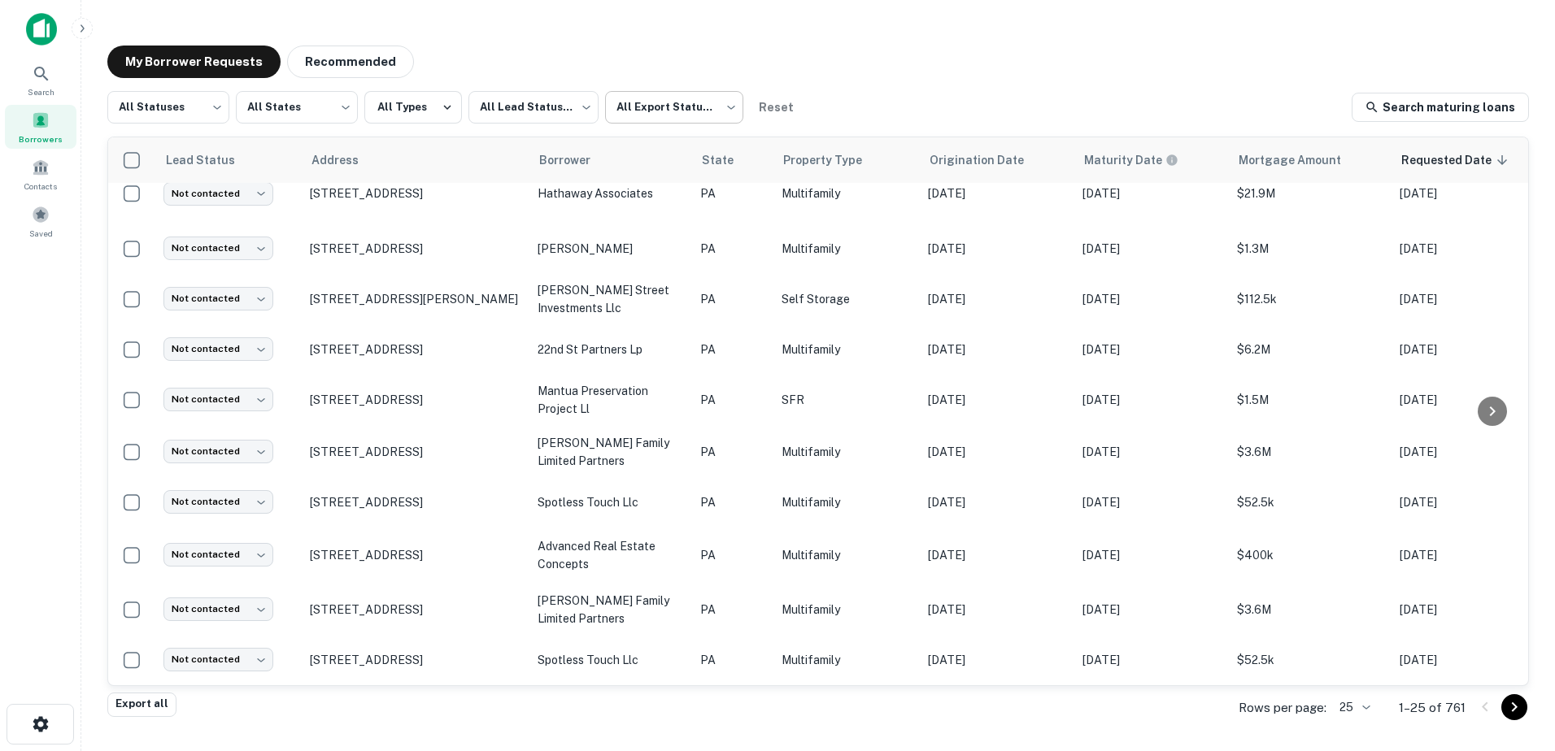
click at [638, 118] on body "Search Borrowers Contacts Saved My Borrower Requests Recommended All Statuses *…" at bounding box center [777, 375] width 1555 height 751
click at [663, 217] on li "Not Exported" at bounding box center [673, 208] width 147 height 29
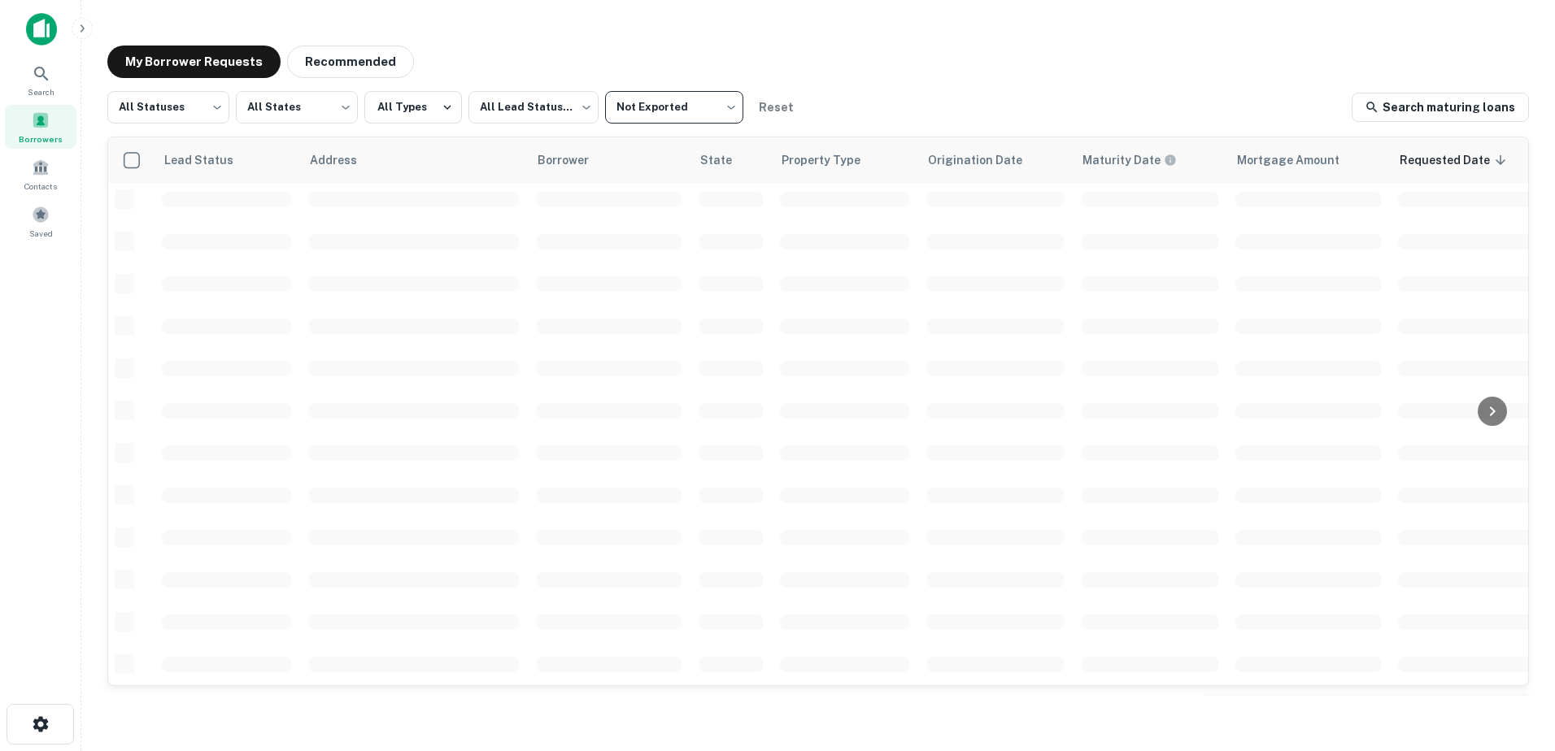
click at [650, 130] on div "All Statuses *** ​ All States *** ​ All Types All Lead Statuses *** ​ Not Expor…" at bounding box center [817, 392] width 1421 height 602
click at [668, 96] on body "Search Borrowers Contacts Saved My Borrower Requests Recommended All Statuses *…" at bounding box center [777, 375] width 1555 height 751
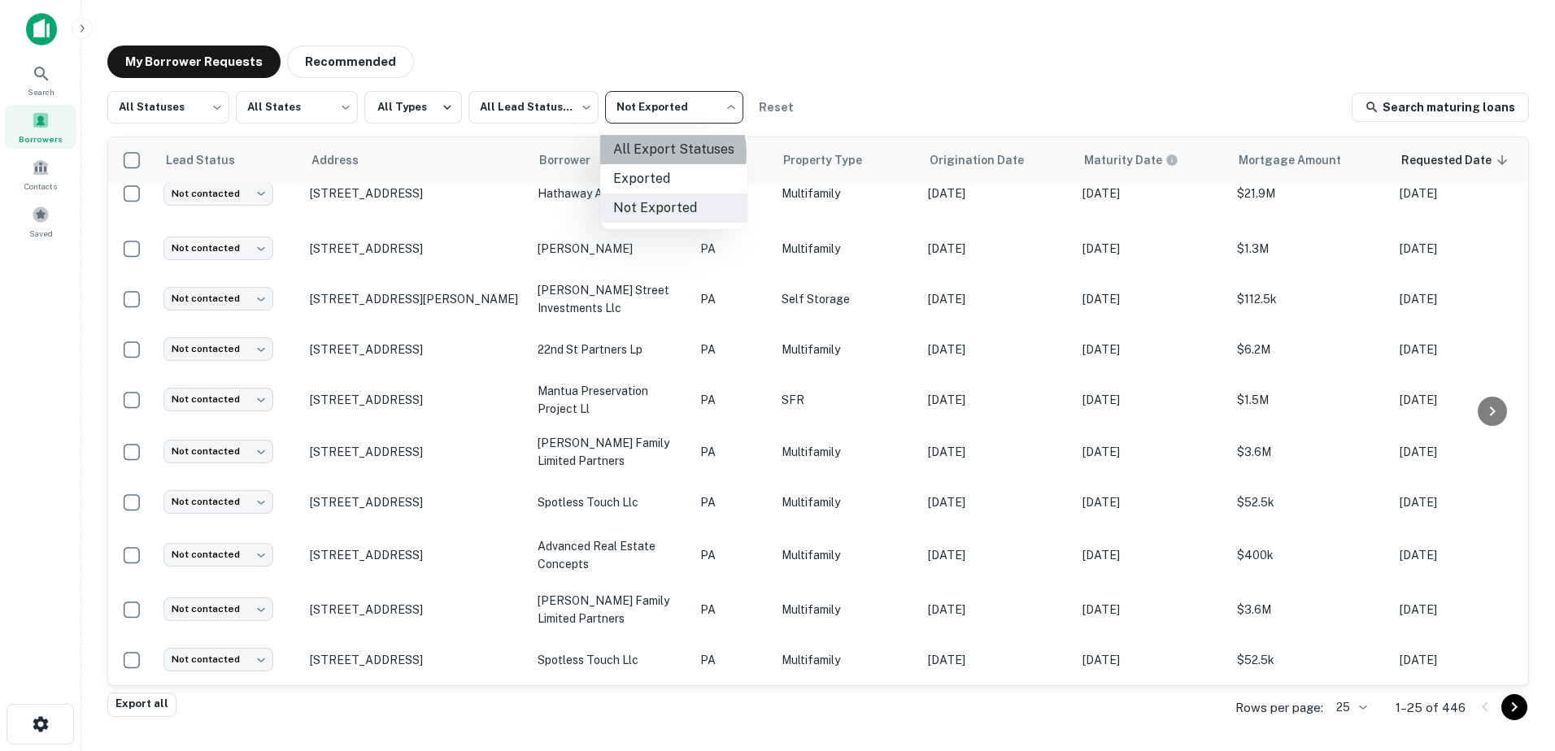
click at [656, 154] on li "All Export Statuses" at bounding box center [673, 149] width 147 height 29
type input "***"
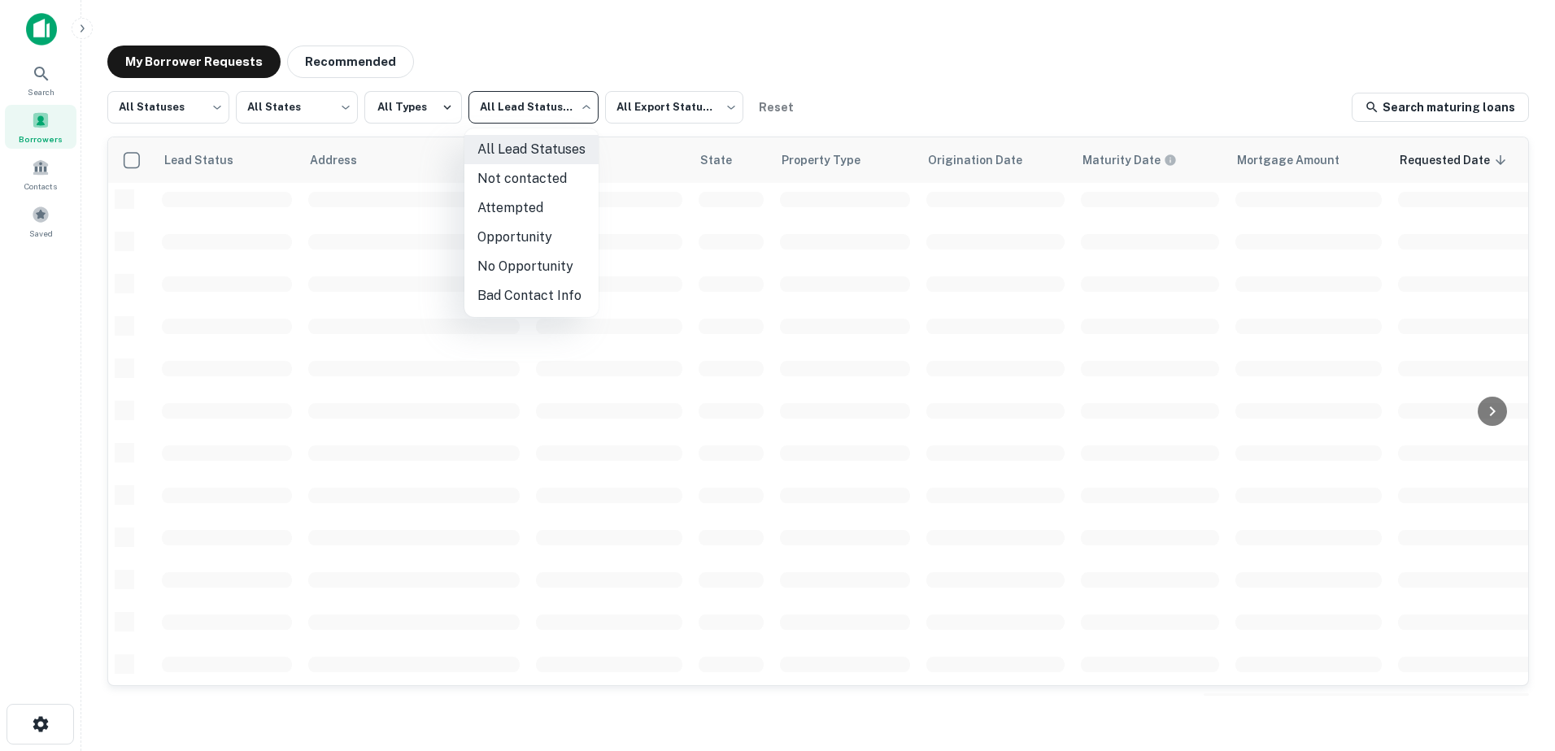
click at [546, 103] on body "Search Borrowers Contacts Saved My Borrower Requests Recommended All Statuses *…" at bounding box center [777, 375] width 1555 height 751
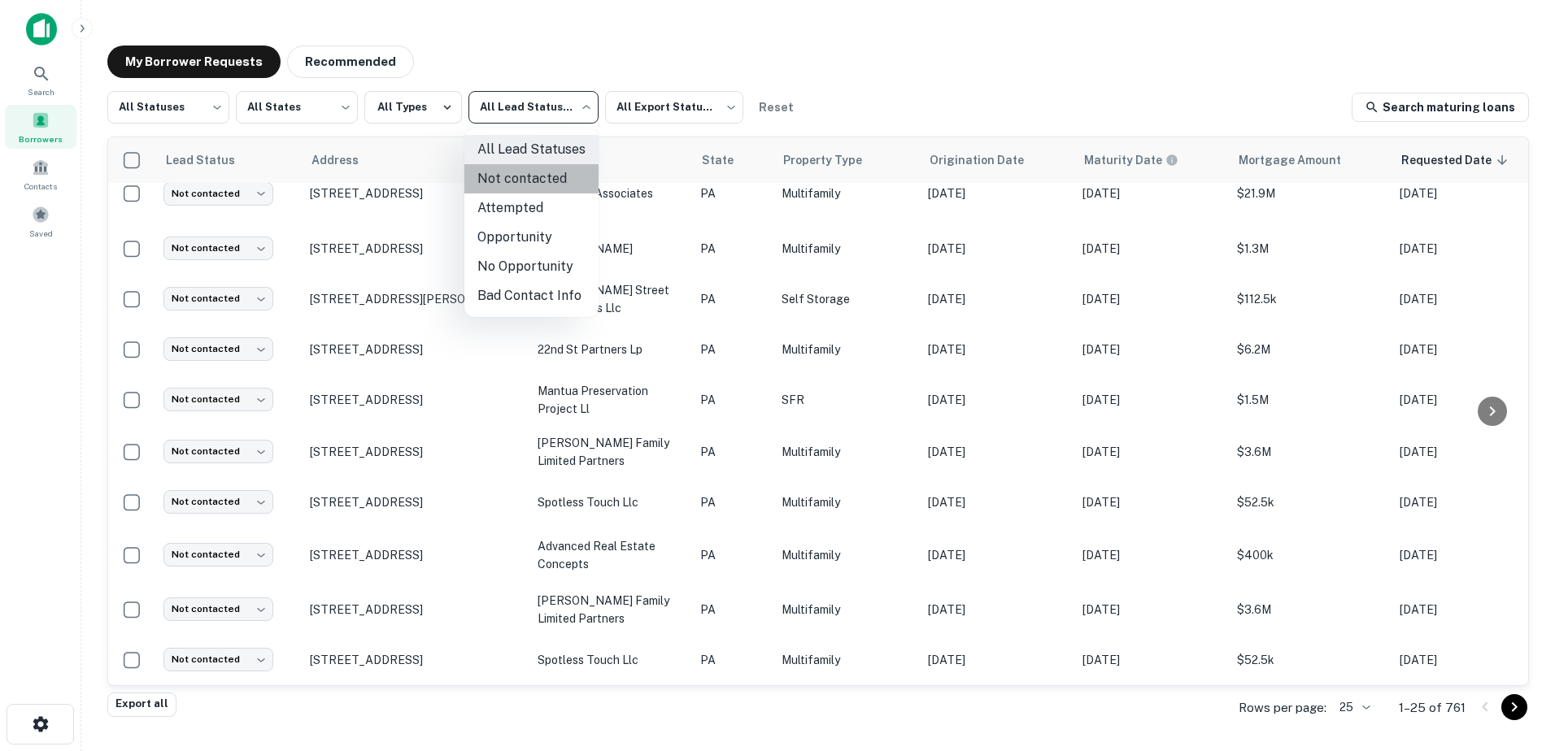
click at [557, 179] on li "Not contacted" at bounding box center [531, 178] width 134 height 29
type input "****"
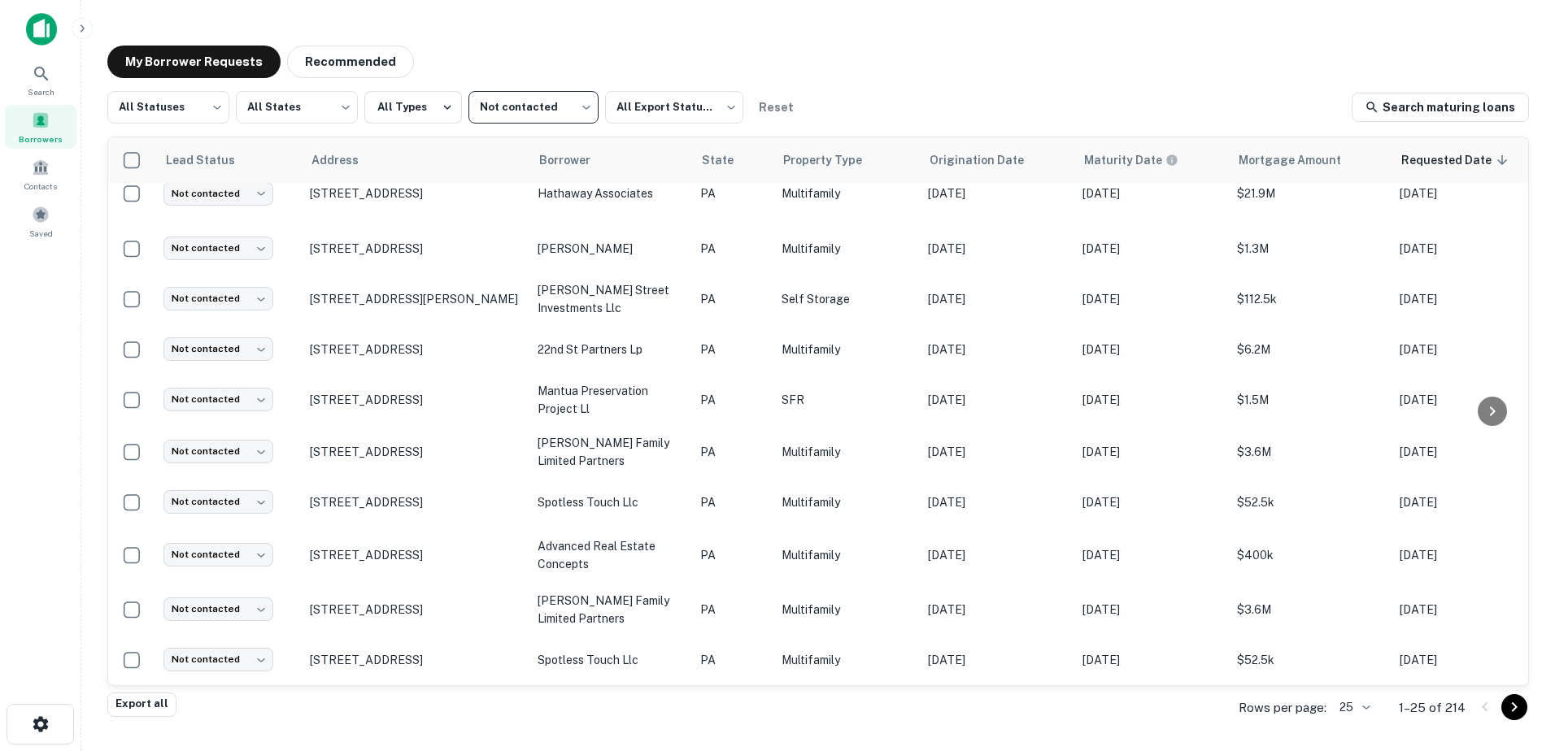
click at [1345, 708] on body "Search Borrowers Contacts Saved My Borrower Requests Recommended All Statuses *…" at bounding box center [777, 375] width 1555 height 751
click at [1361, 685] on li "500" at bounding box center [1355, 687] width 55 height 29
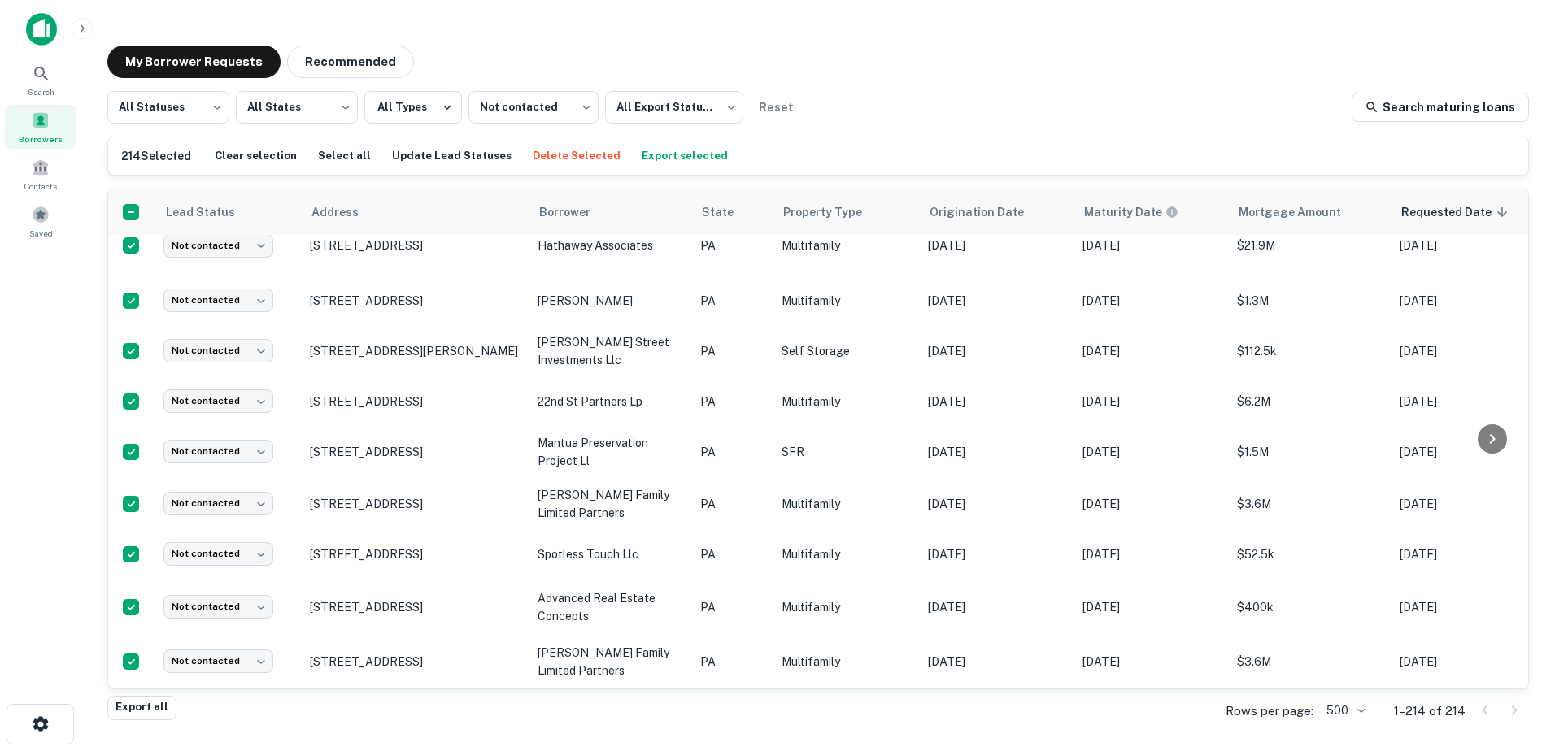
click at [659, 156] on button "Export selected" at bounding box center [684, 156] width 94 height 24
